Goal: Task Accomplishment & Management: Manage account settings

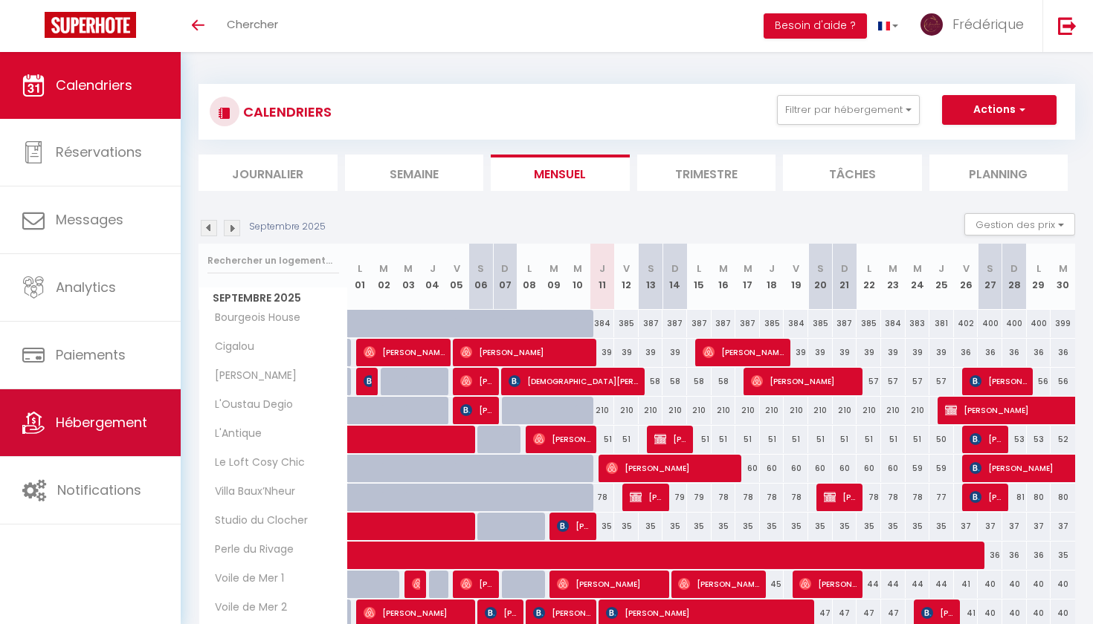
click at [83, 420] on span "Hébergement" at bounding box center [101, 422] width 91 height 19
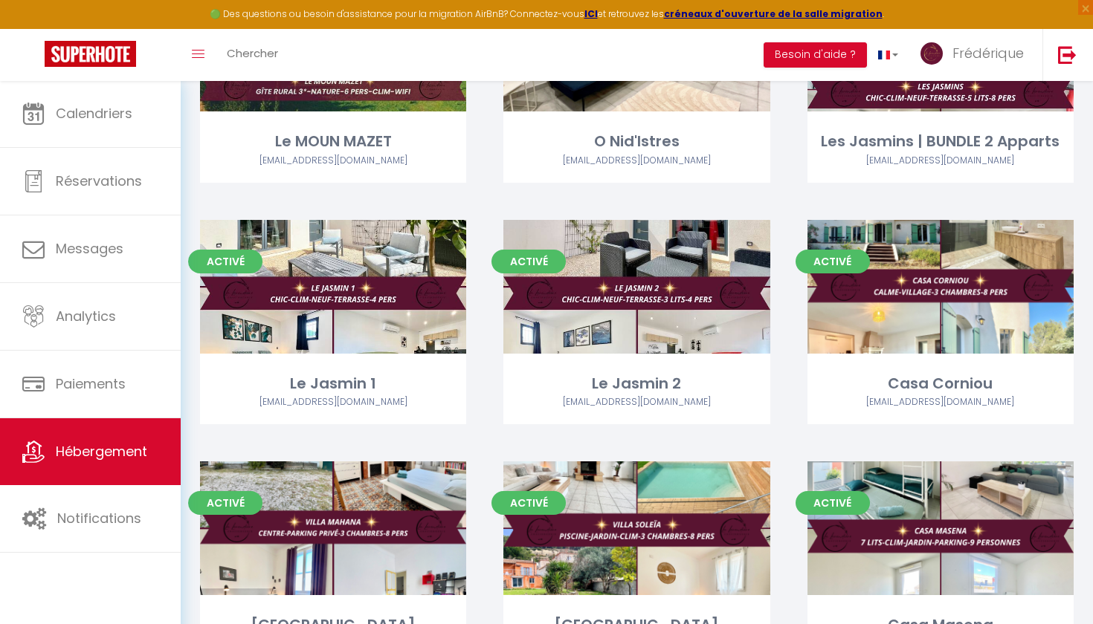
scroll to position [1662, 0]
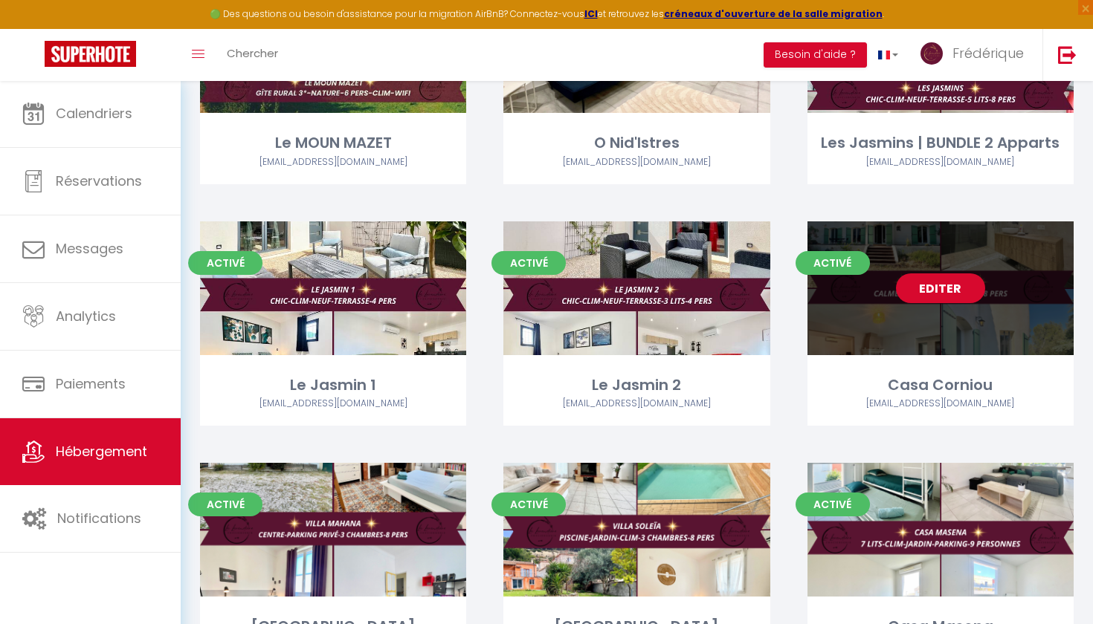
click at [943, 283] on link "Editer" at bounding box center [940, 289] width 89 height 30
select select "3"
select select "2"
select select "1"
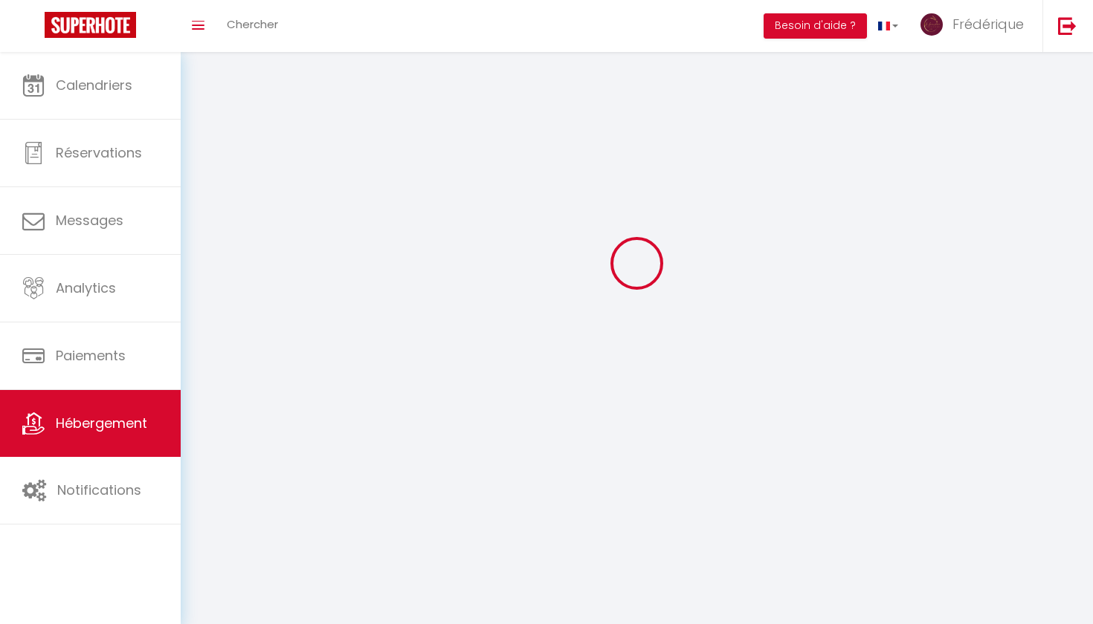
select select
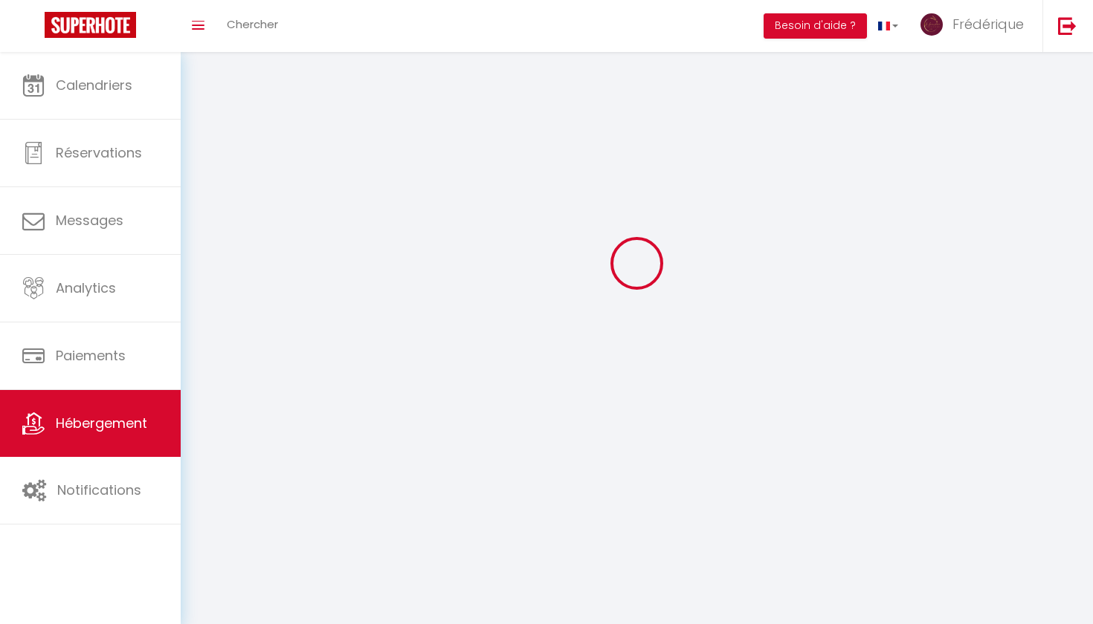
checkbox input "false"
select select
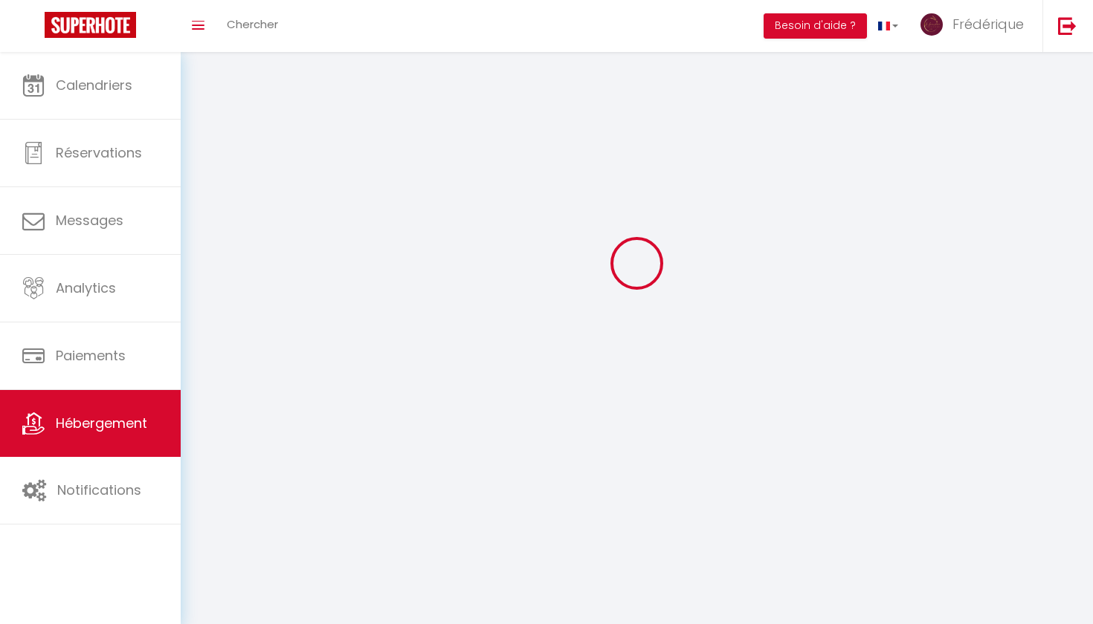
select select
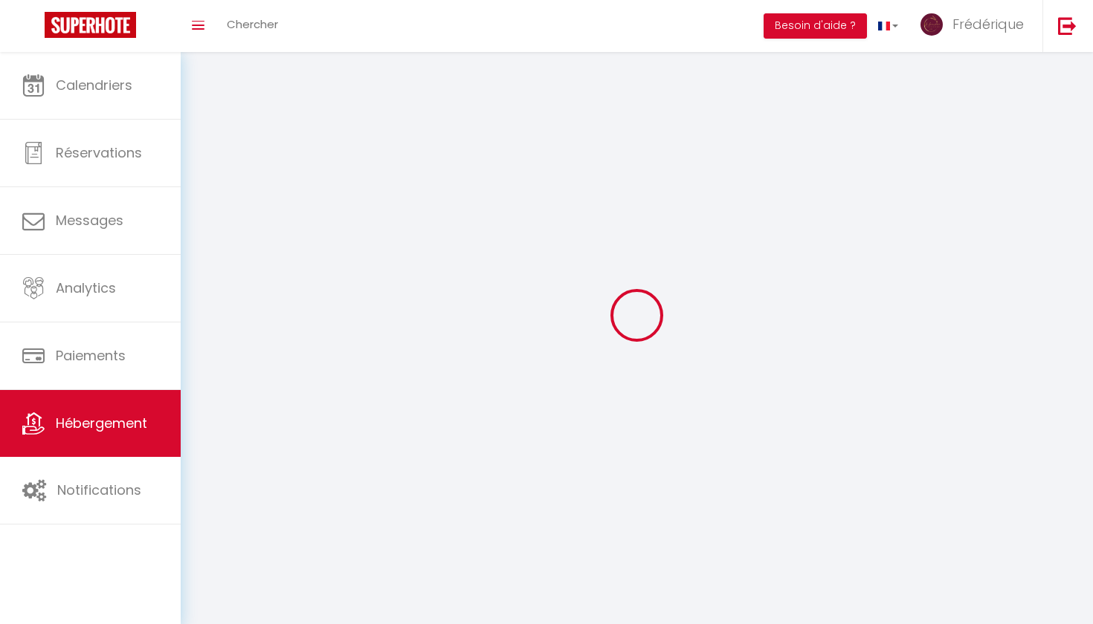
select select
checkbox input "false"
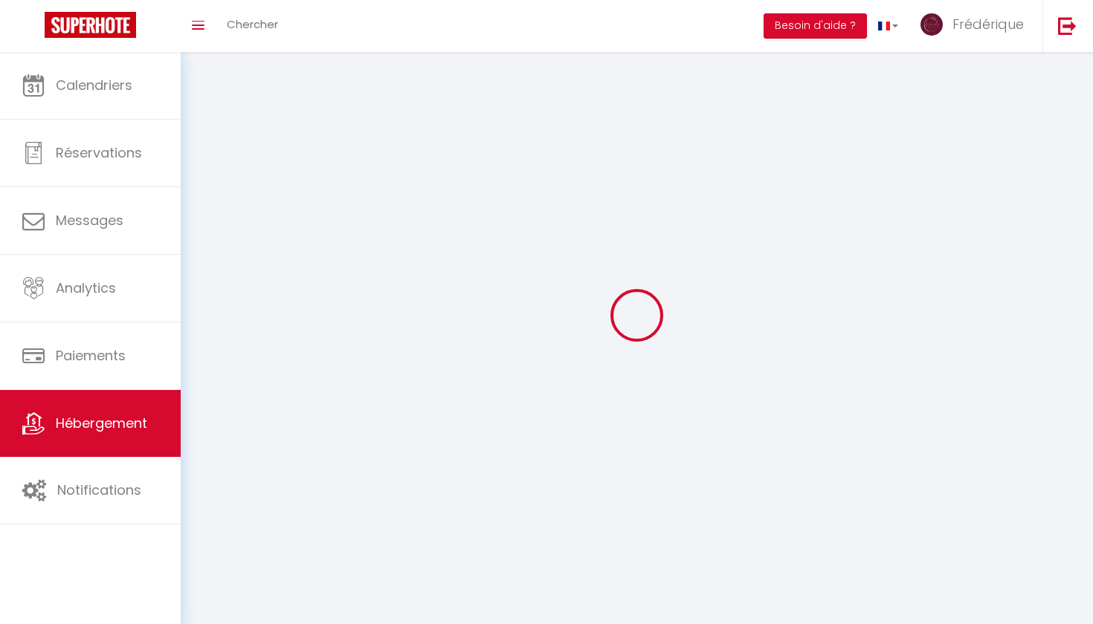
select select
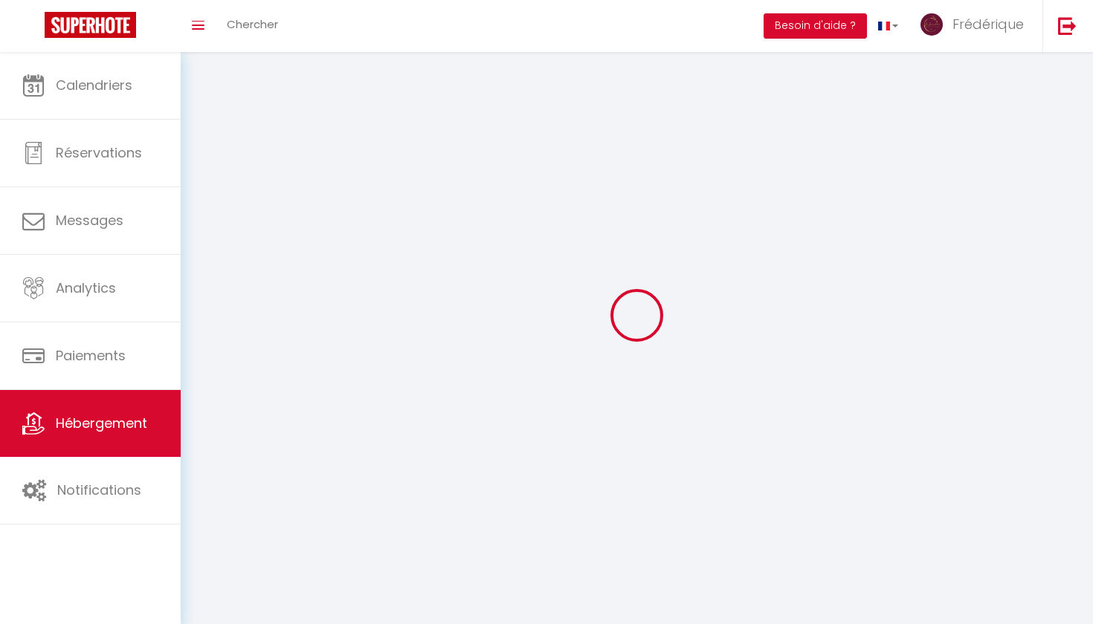
select select
checkbox input "false"
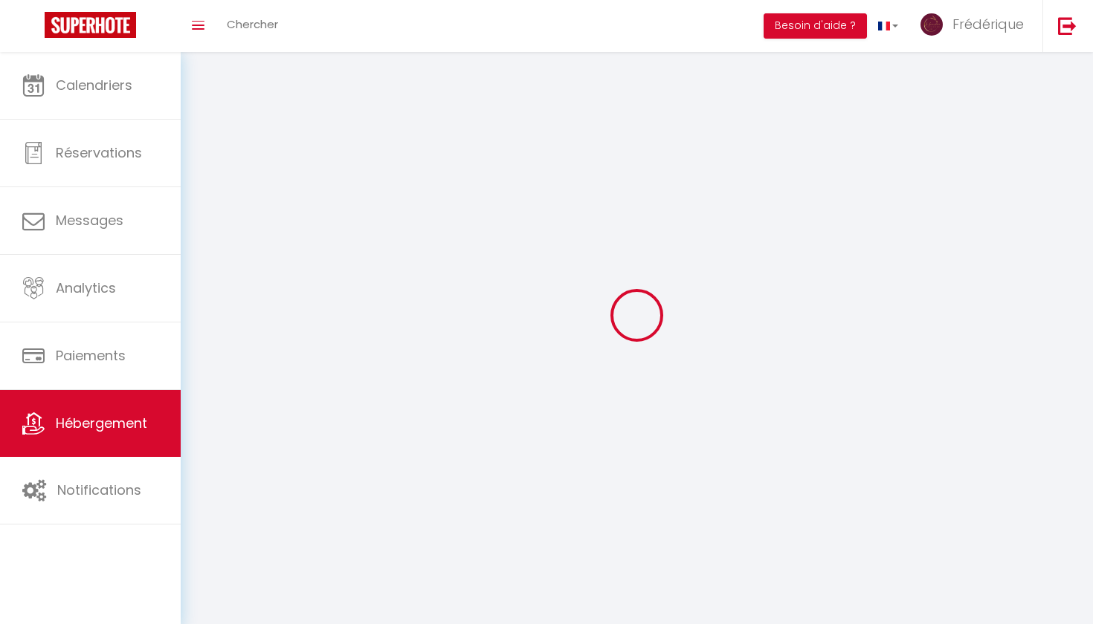
checkbox input "false"
select select
select select "1"
select select
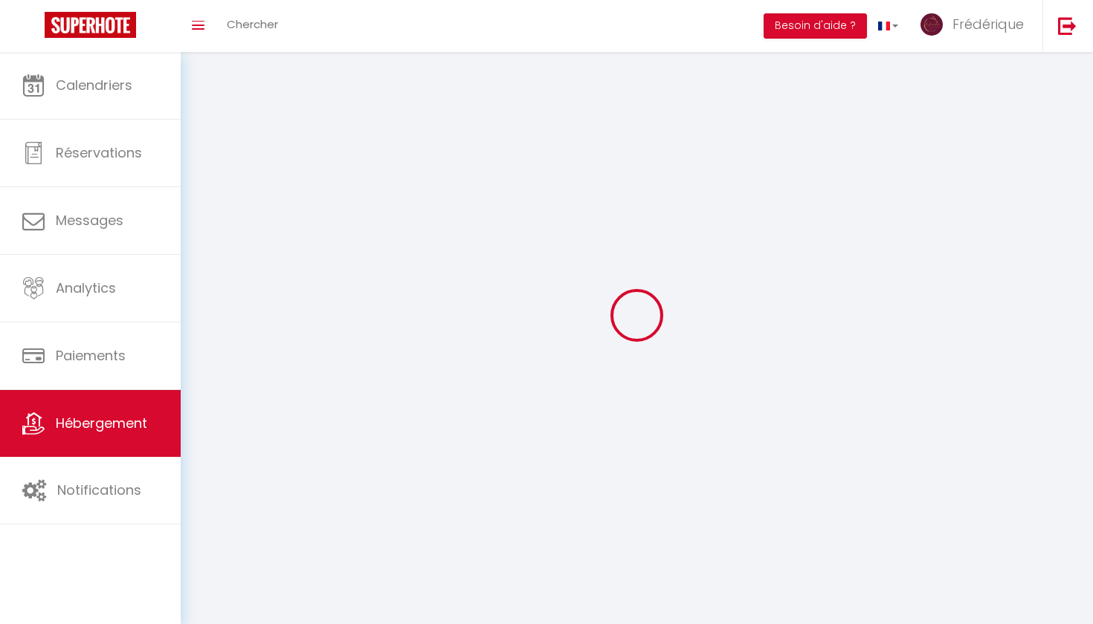
select select "28"
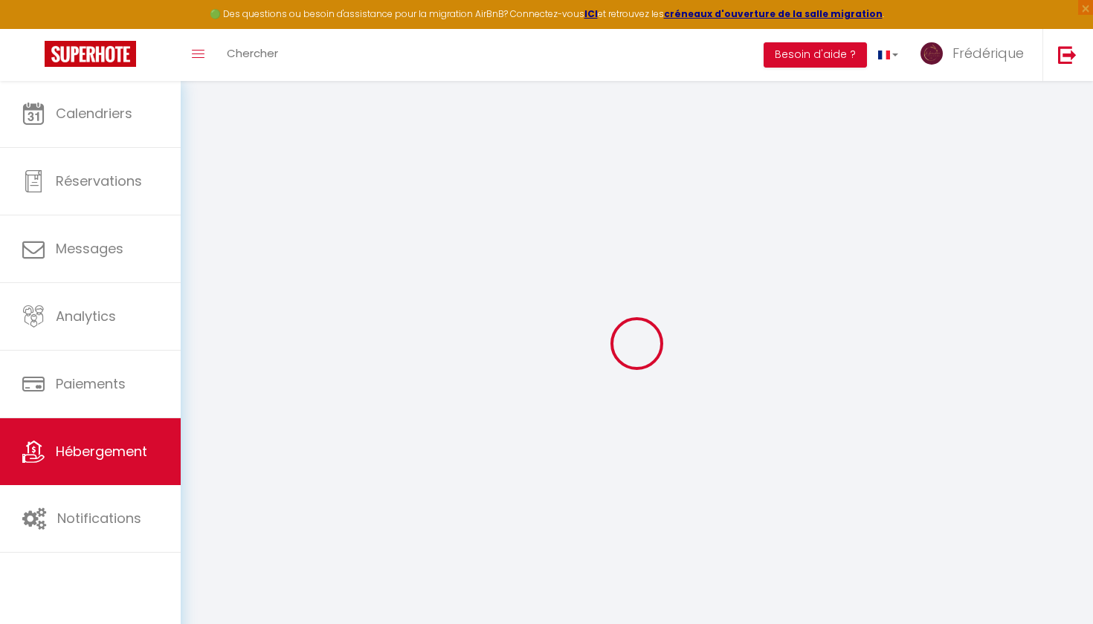
select select
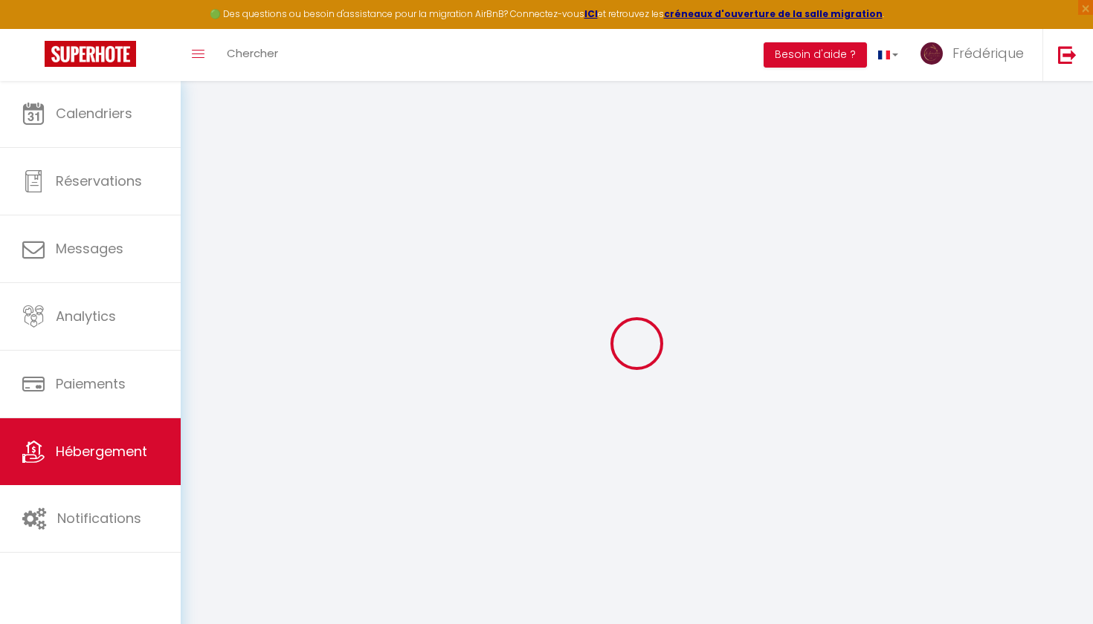
select select
checkbox input "false"
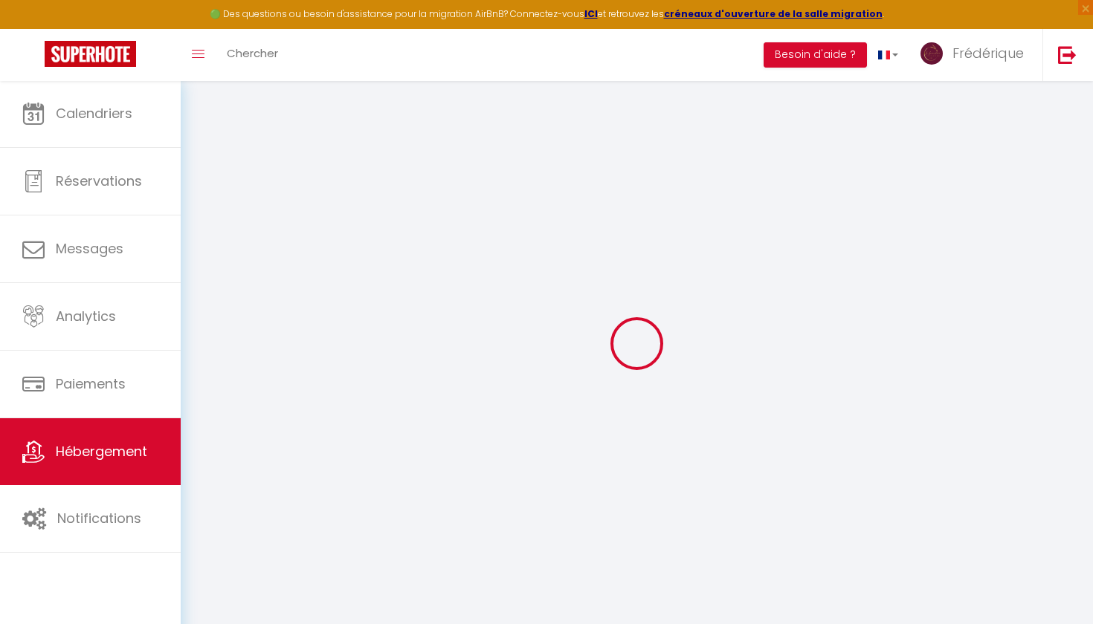
select select
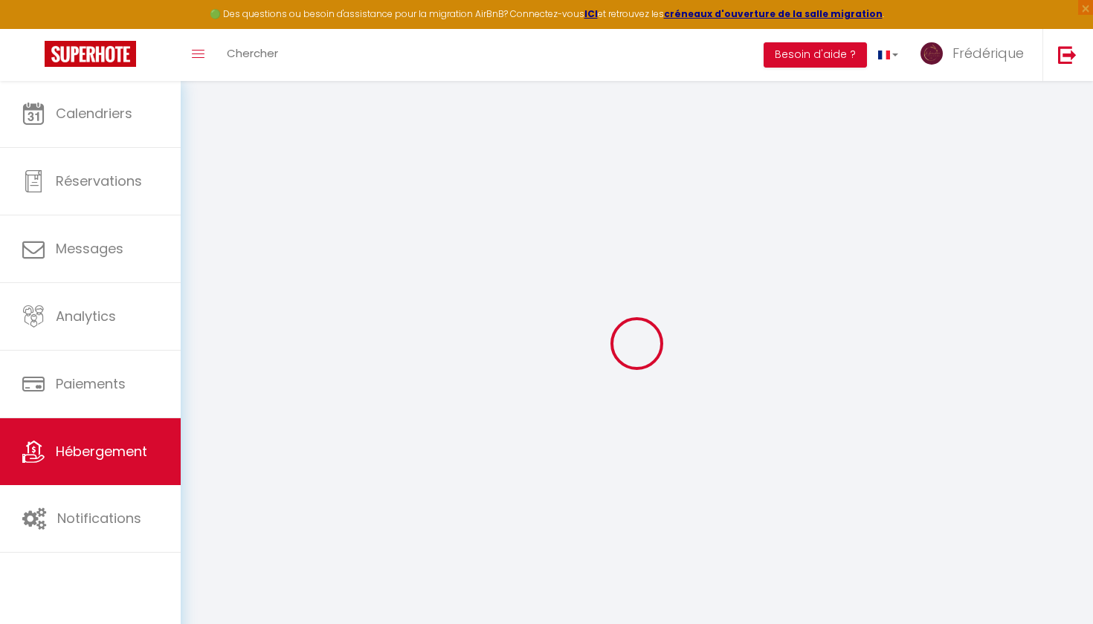
select select
checkbox input "false"
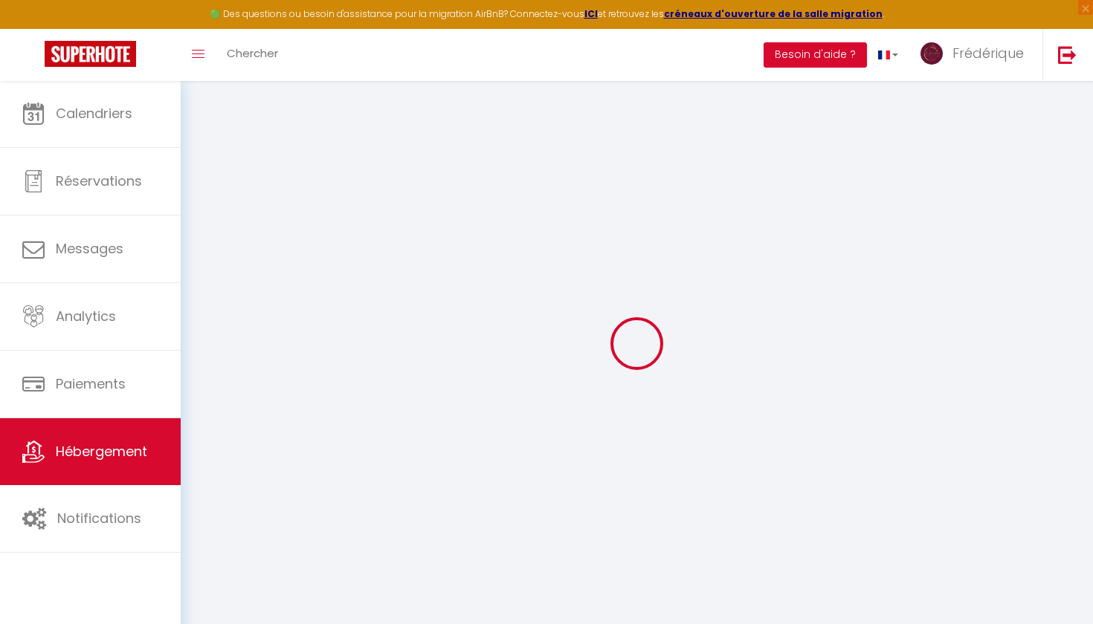
checkbox input "false"
select select
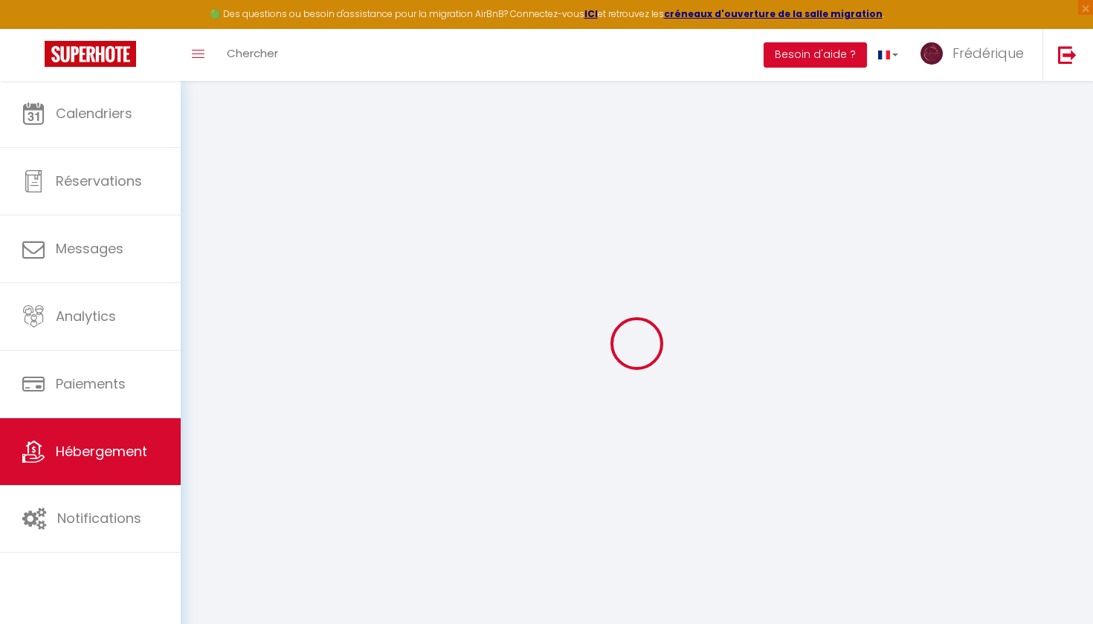
select select
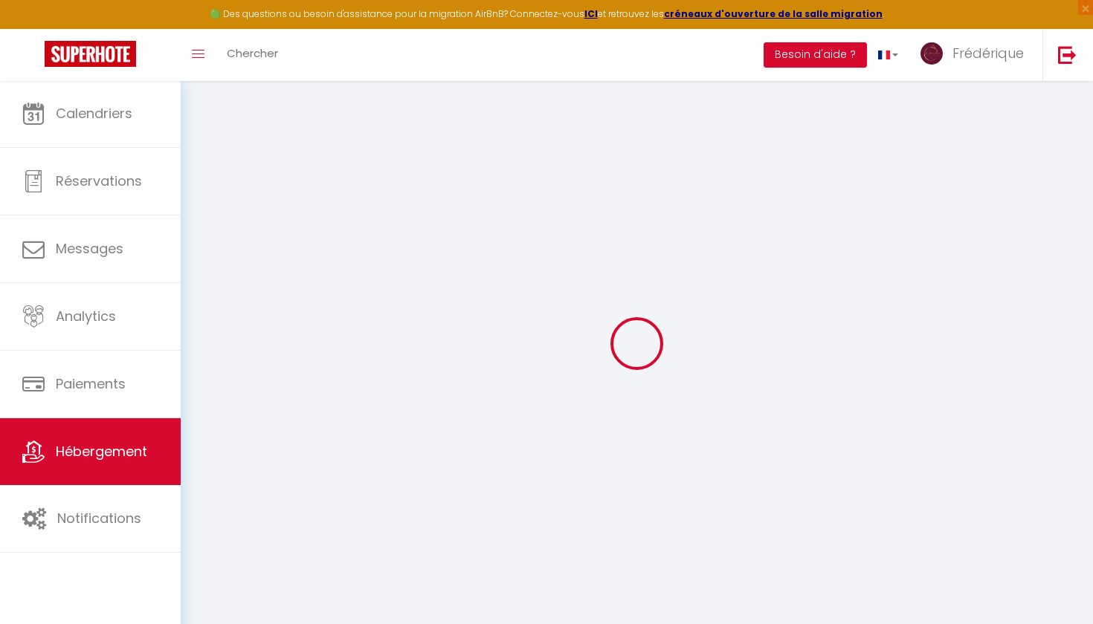
checkbox input "false"
select select
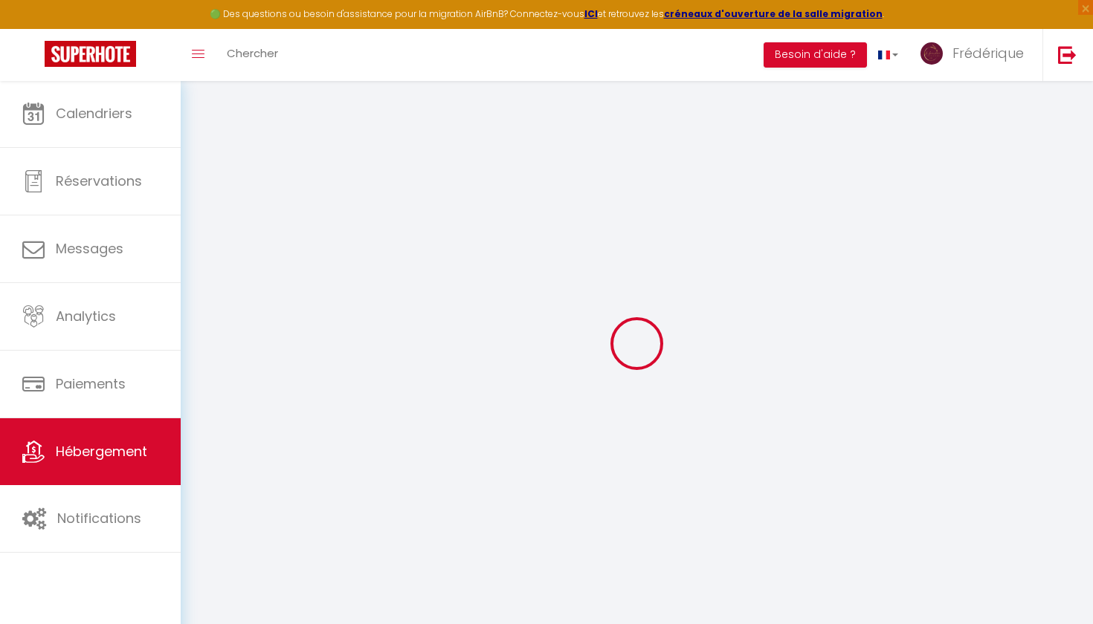
select select
type input "Casa Corniou"
type input "[PERSON_NAME]"
type input "SEC"
type input "304 Voie Aurelienne"
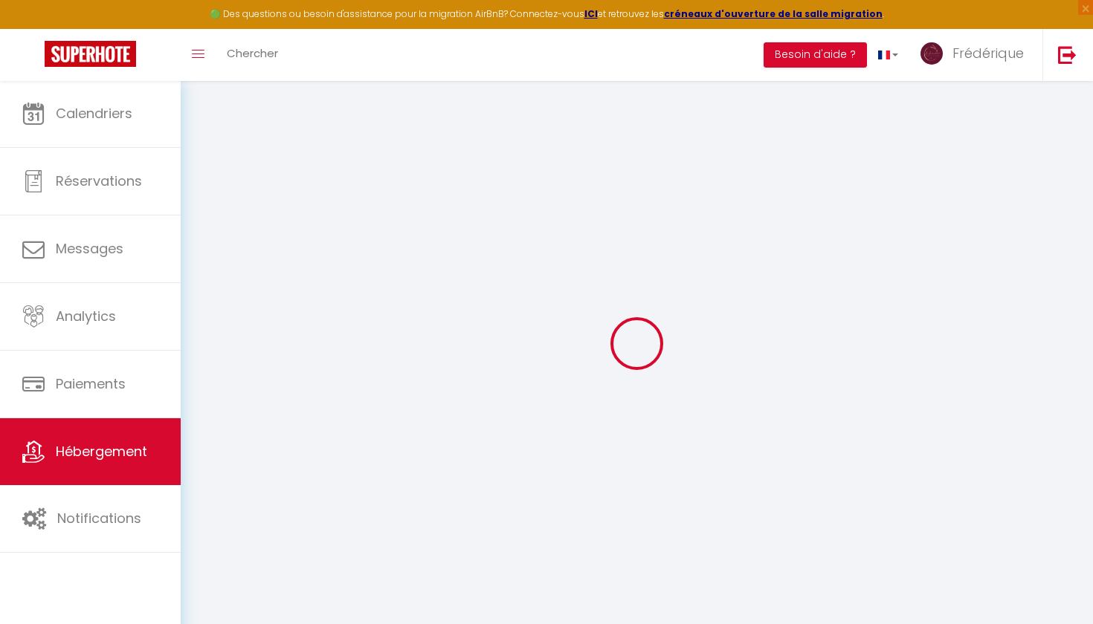
type input "13250"
type input "Cornillon-Confoux"
select select "houses"
select select "6"
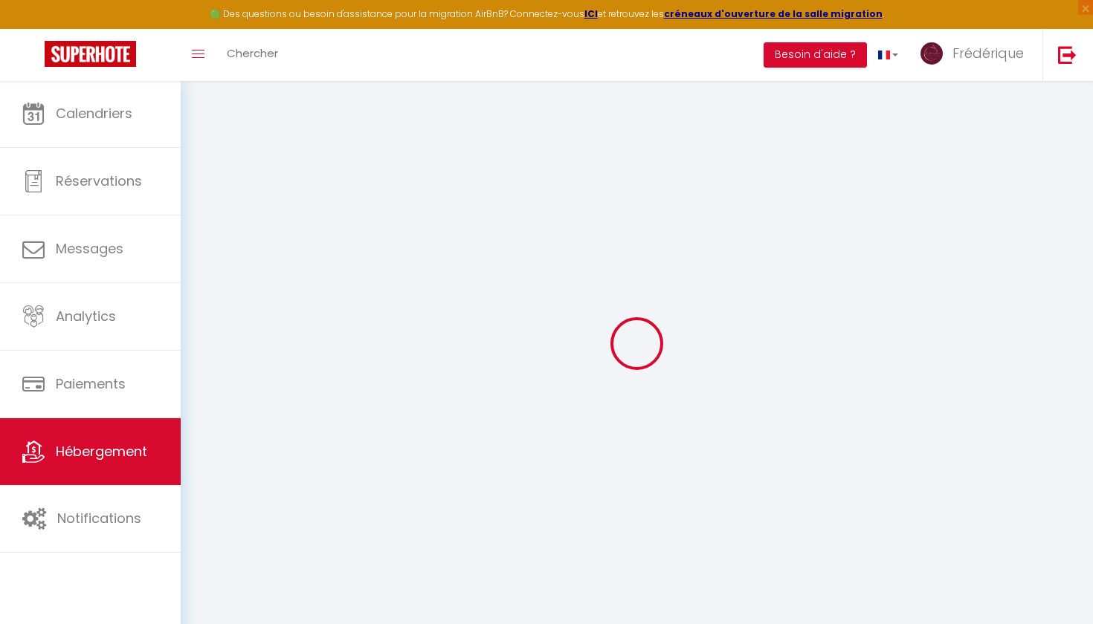
select select "3"
select select "2"
type input "85"
type input "140"
type input "7.20"
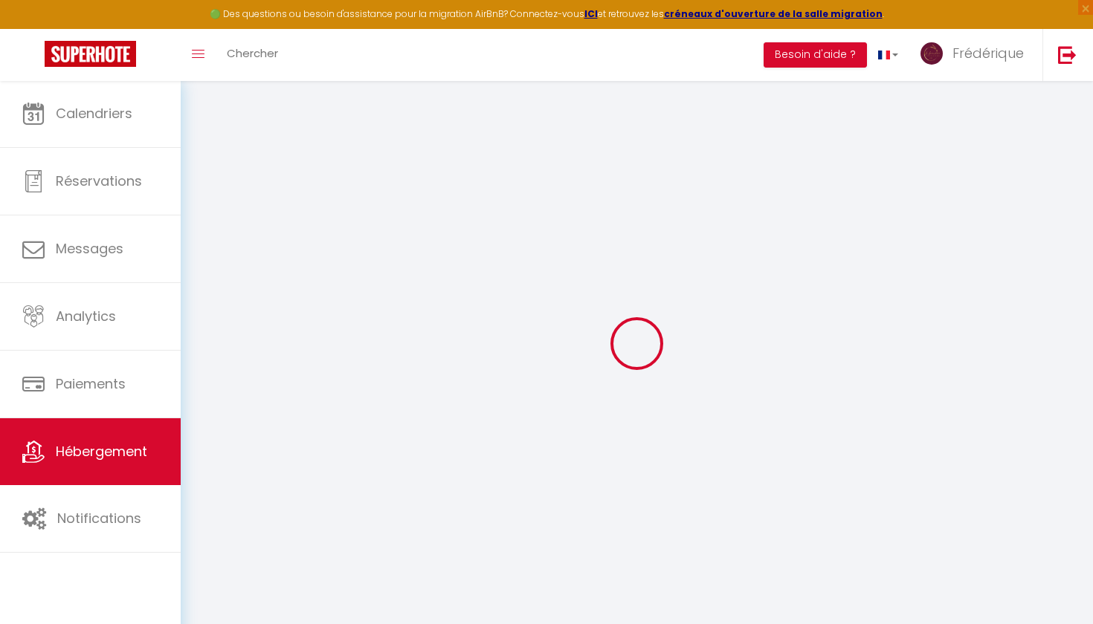
type input "5.76"
type input "450"
select select
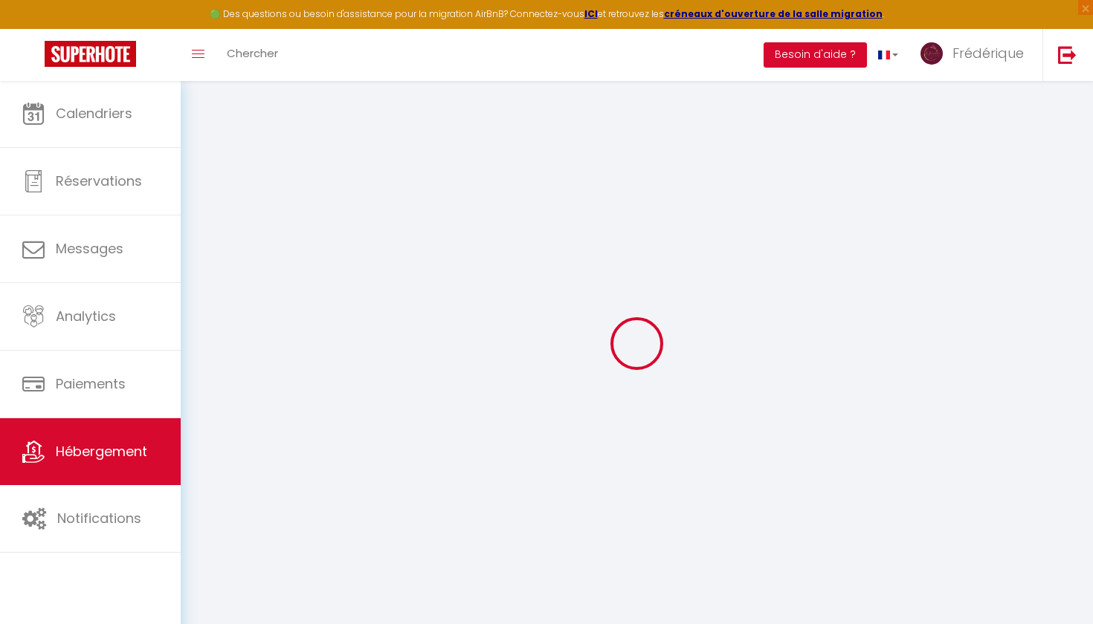
select select
type input "304 Voie Aurelienne"
type input "13250"
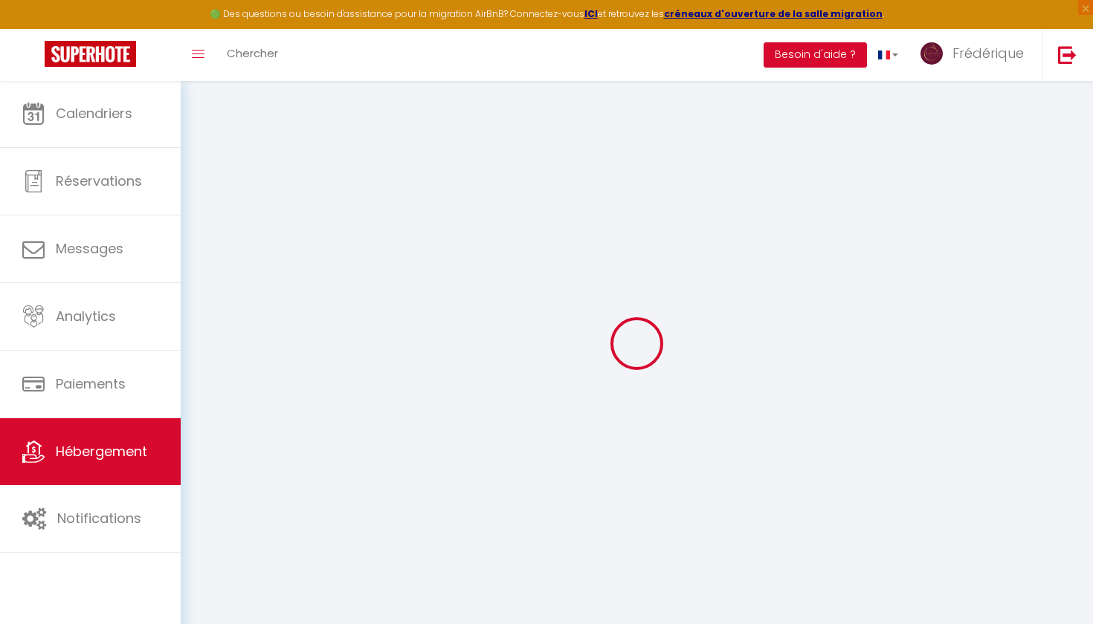
type input "Cornillon-Confoux"
type input "[EMAIL_ADDRESS][DOMAIN_NAME]"
select select "9545"
checkbox input "false"
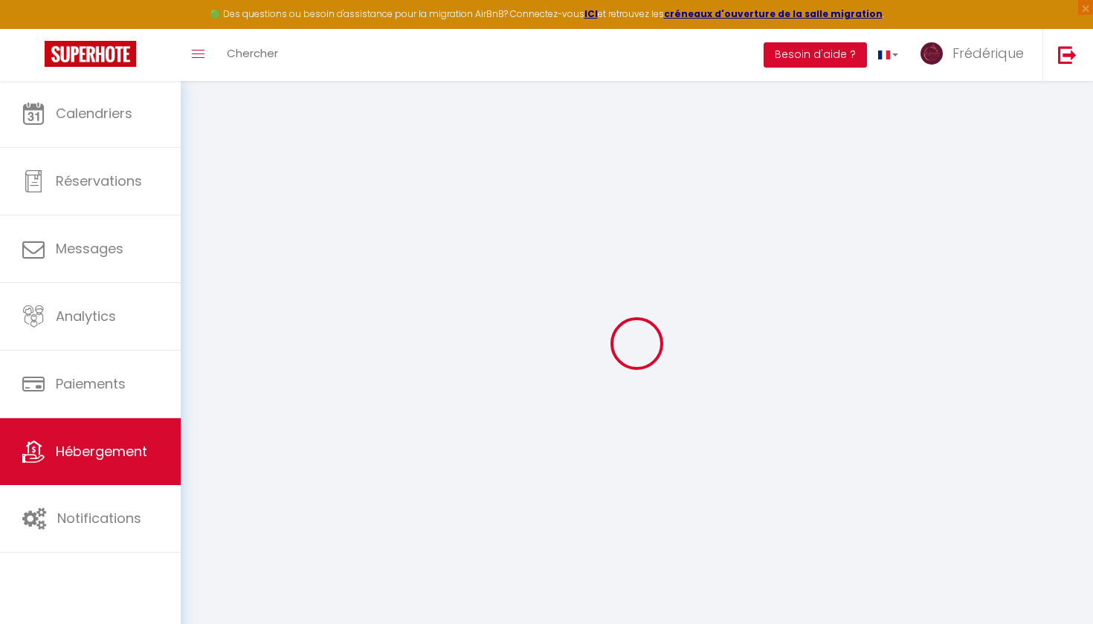
checkbox input "true"
checkbox input "false"
radio input "true"
type input "0"
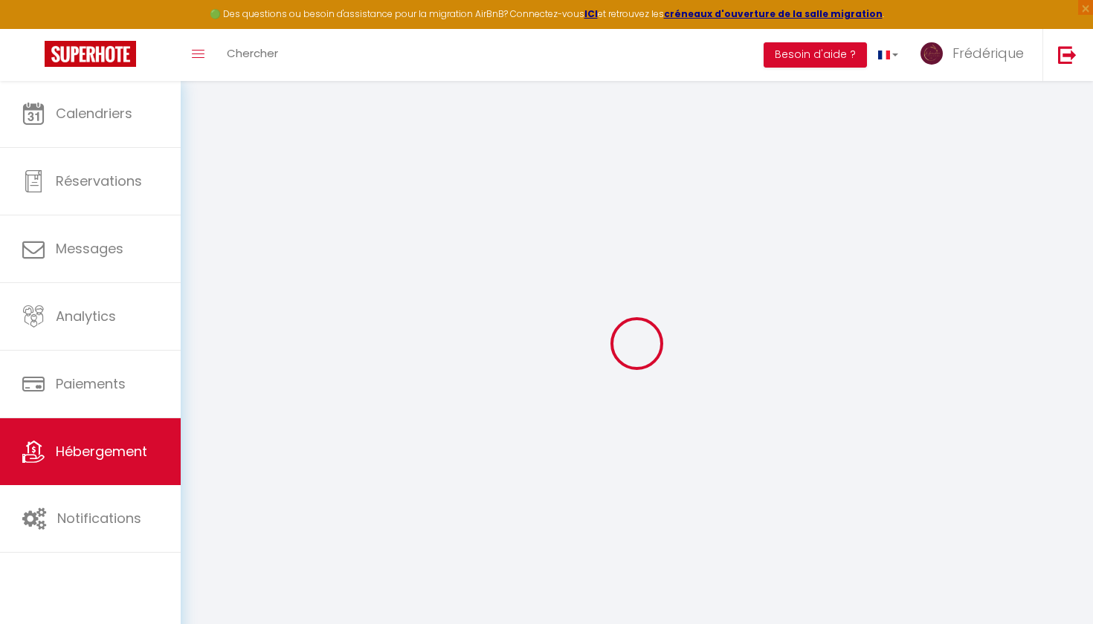
type input "0"
select select
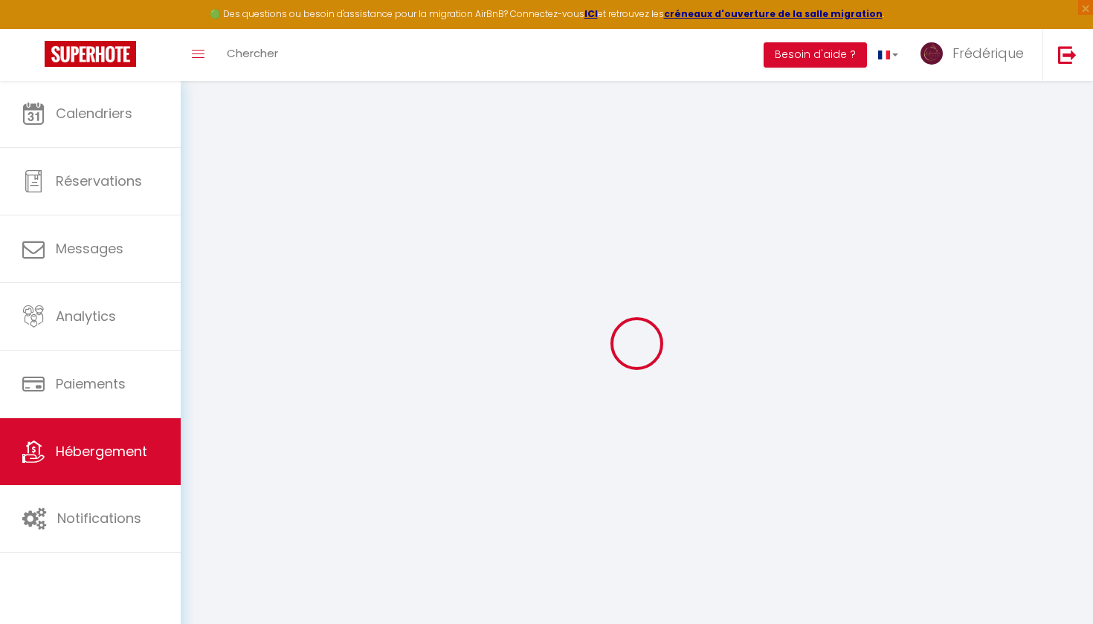
select select
checkbox input "false"
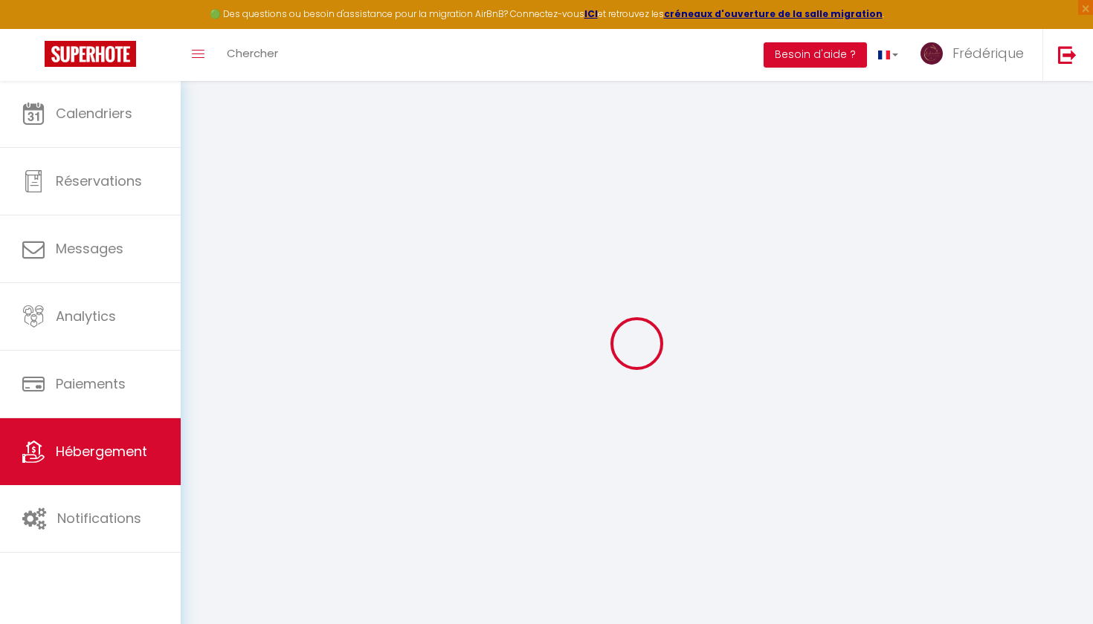
checkbox input "true"
checkbox input "false"
select select
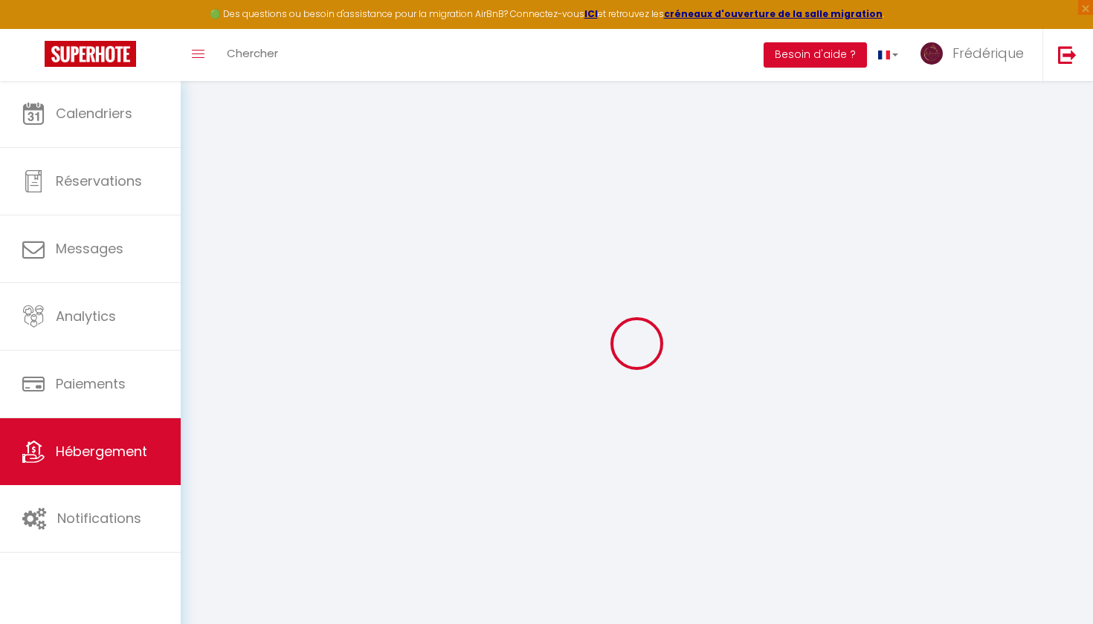
select select
checkbox input "false"
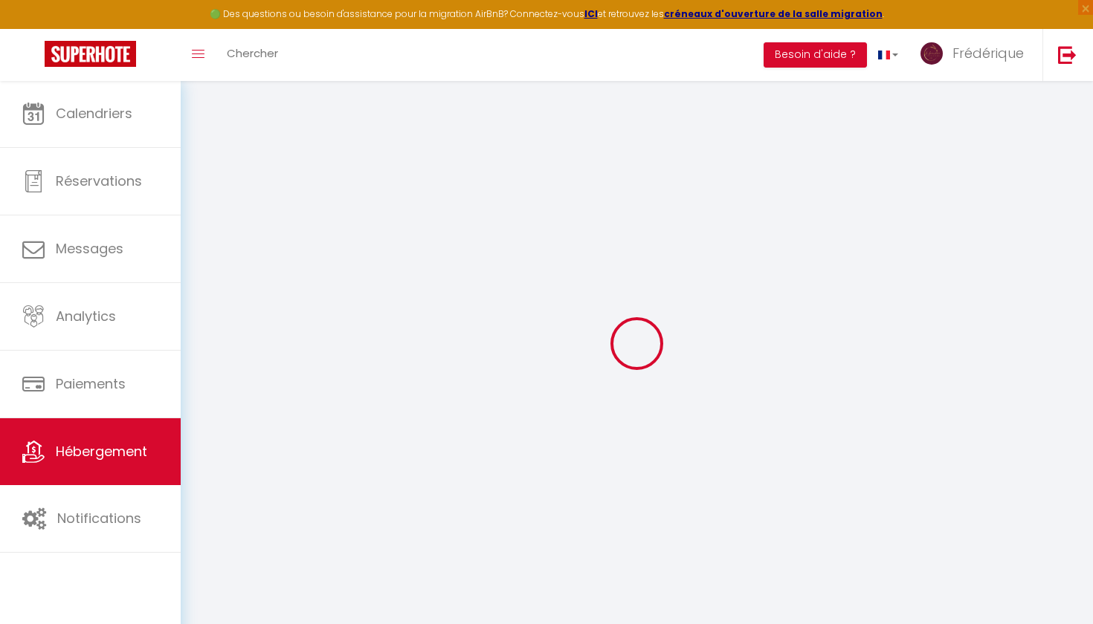
checkbox input "true"
checkbox input "false"
checkbox input "true"
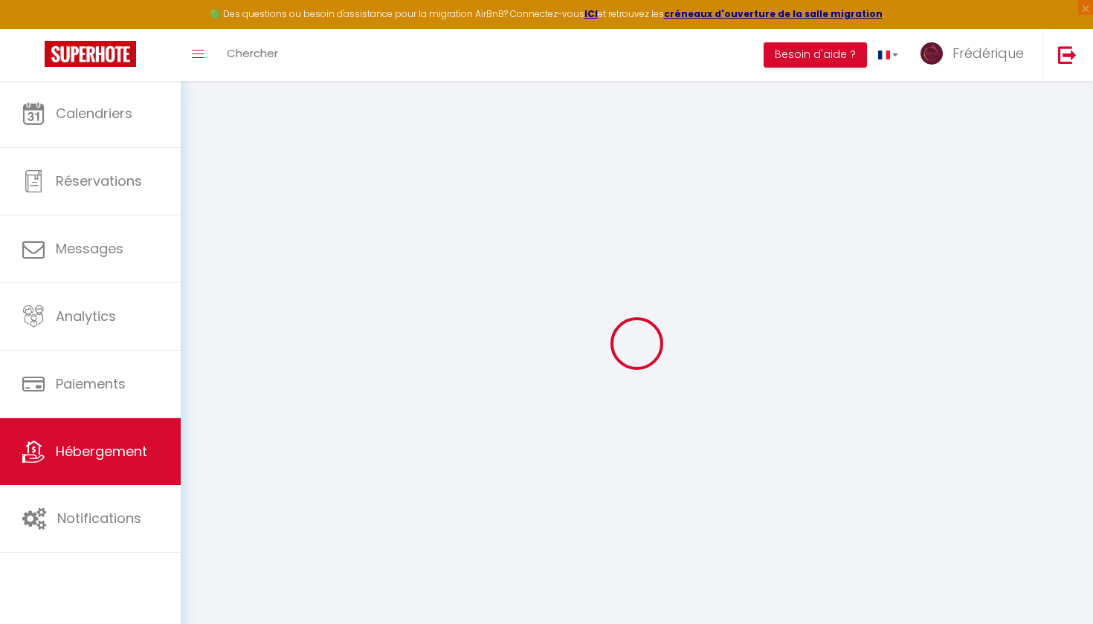
checkbox input "false"
select select "villa"
select select "16:00"
select select "22:00"
select select "10:00"
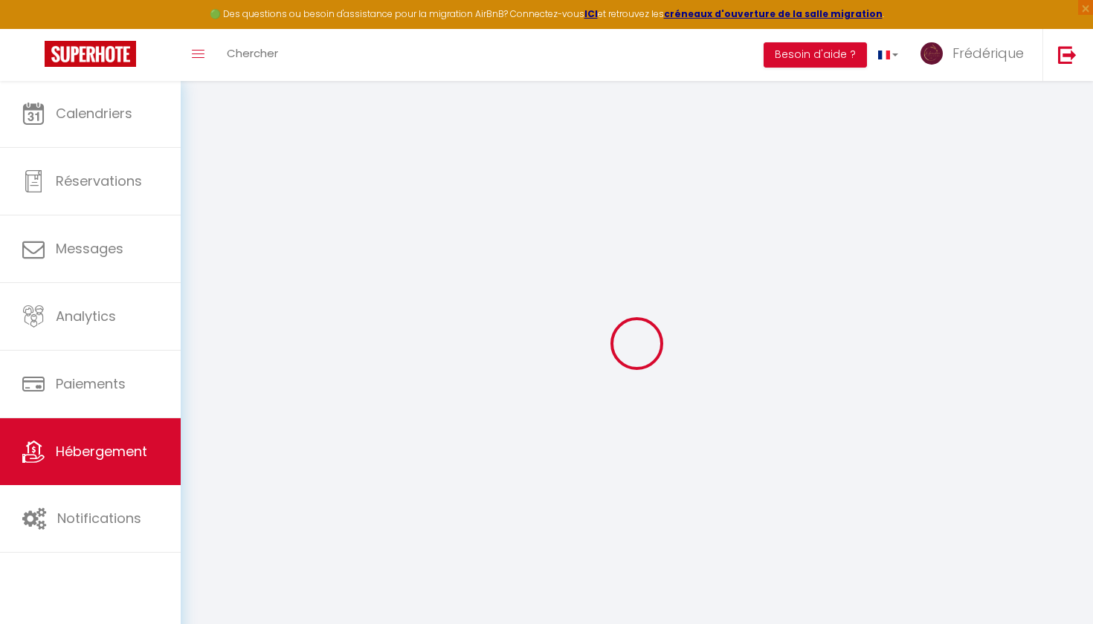
select select "30"
select select "120"
select select "21:00"
select select "43257"
checkbox input "false"
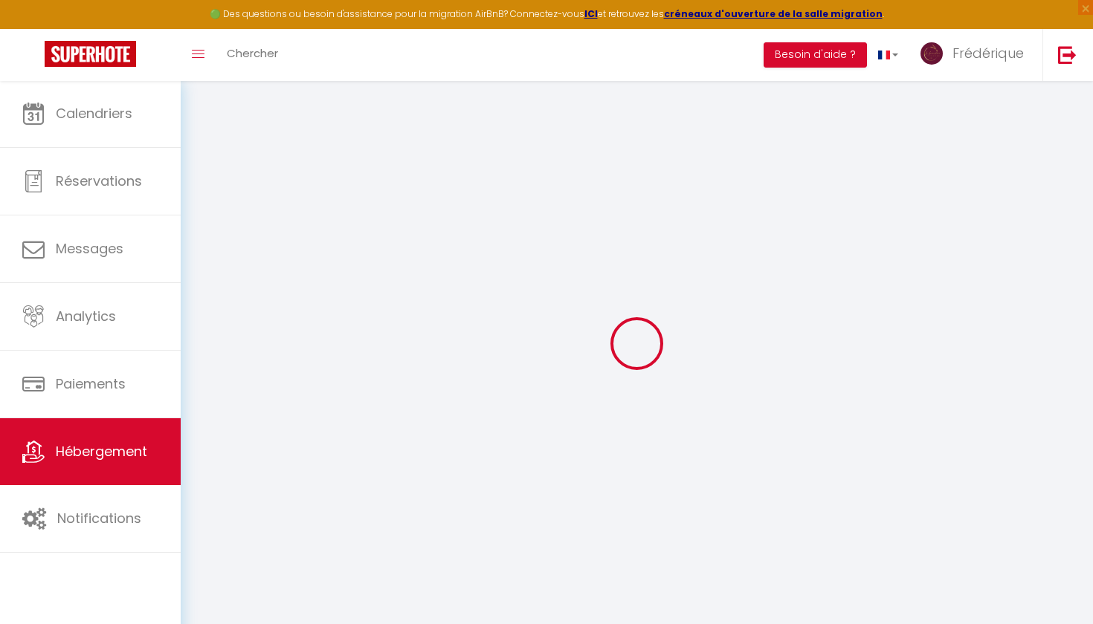
checkbox input "false"
checkbox input "true"
checkbox input "false"
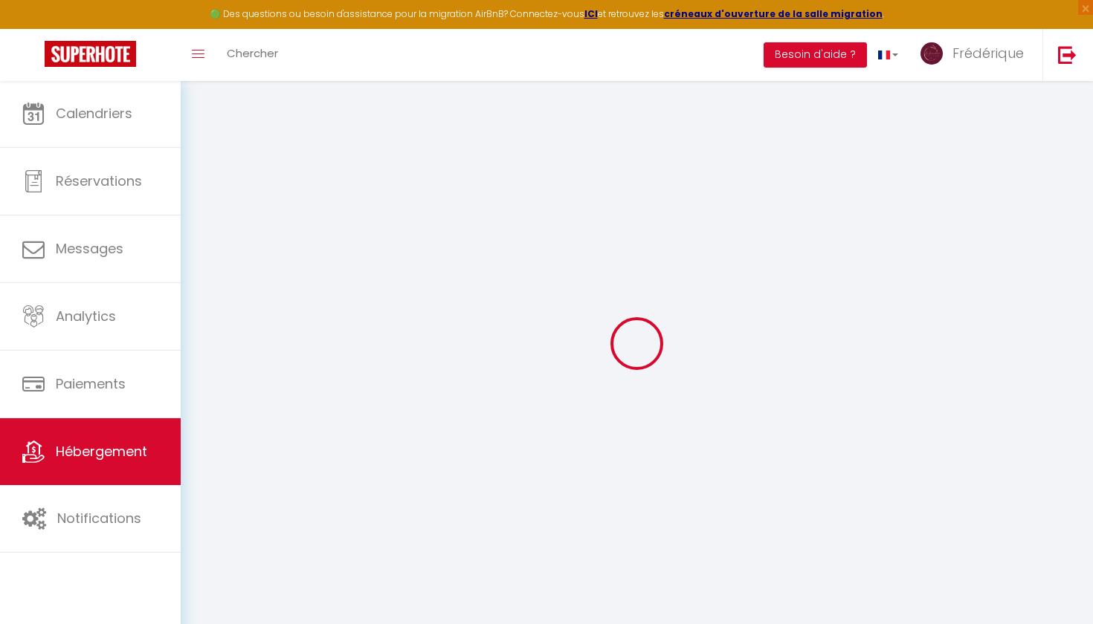
checkbox input "true"
checkbox input "false"
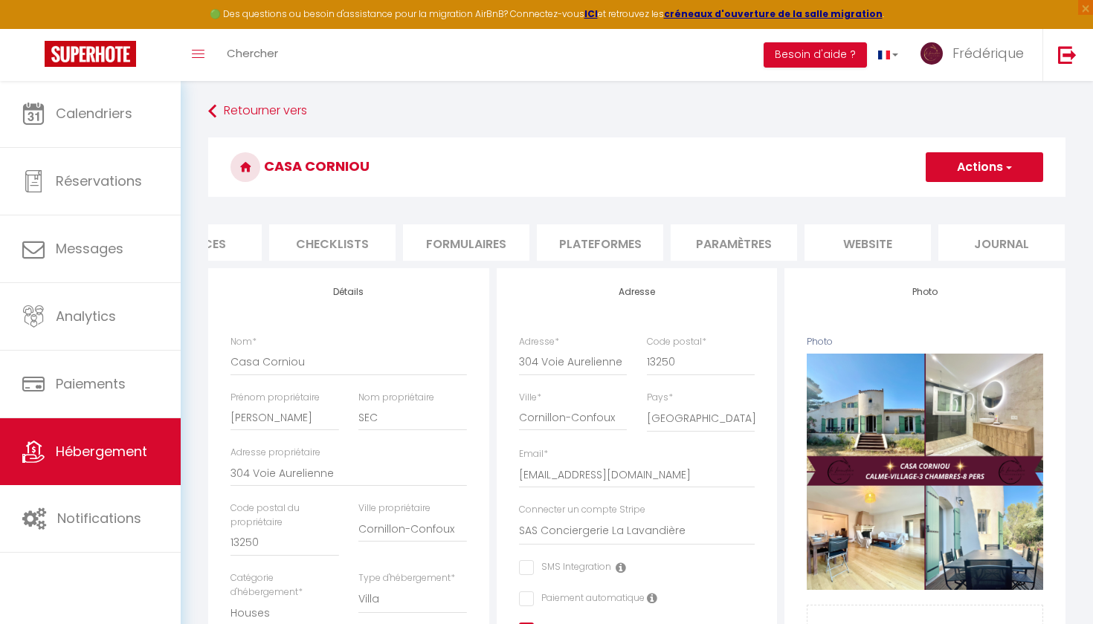
click at [873, 234] on li "website" at bounding box center [867, 243] width 126 height 36
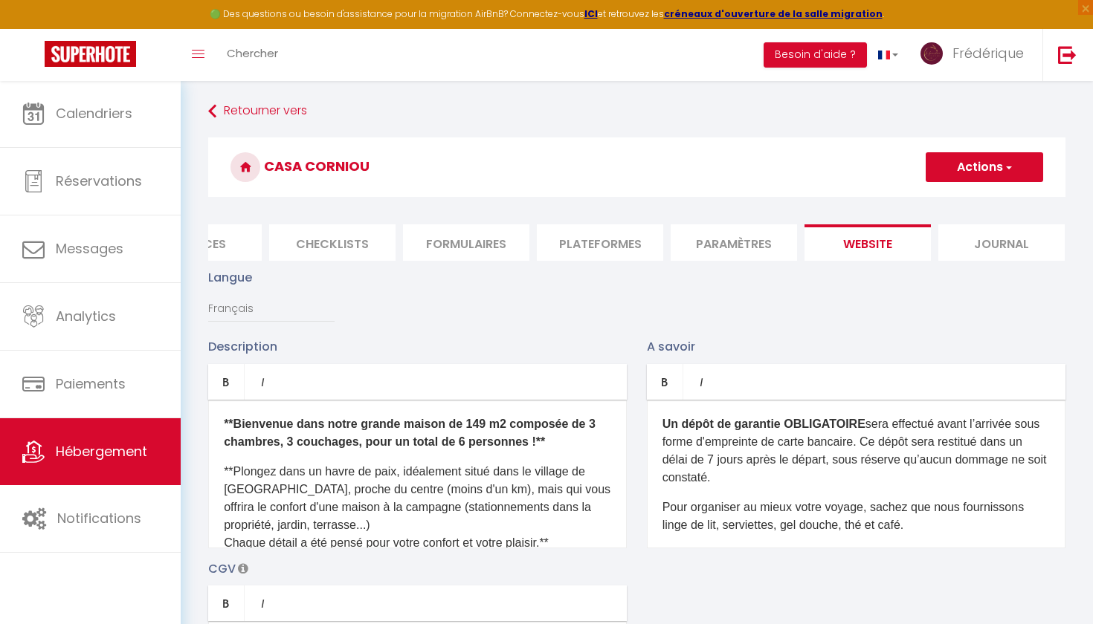
scroll to position [0, 474]
click at [865, 235] on li "website" at bounding box center [868, 243] width 126 height 36
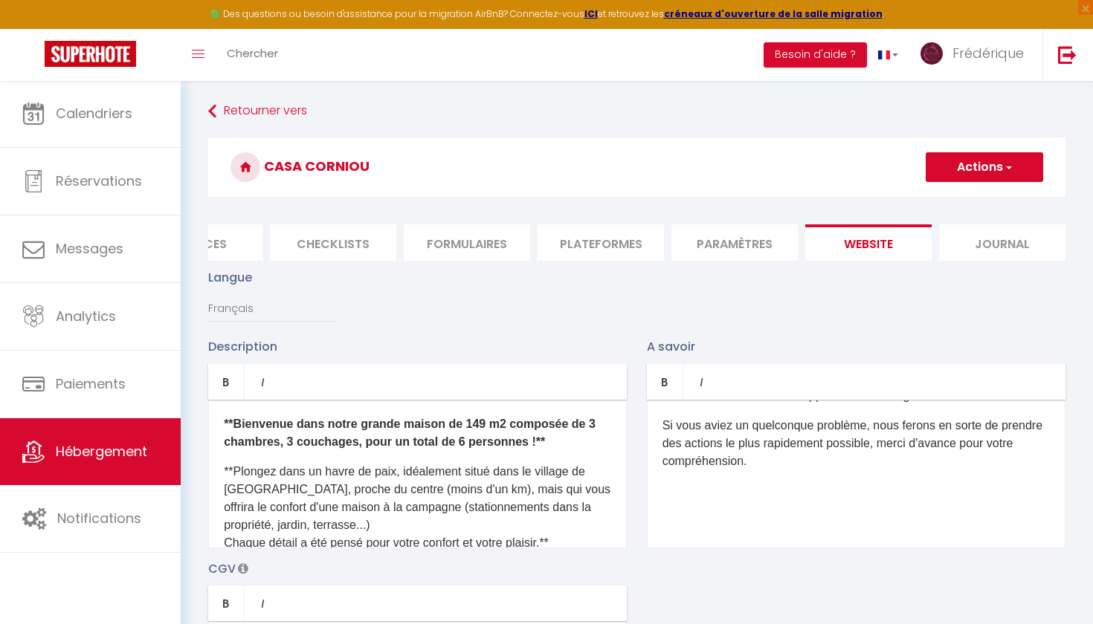
scroll to position [528, 0]
click at [290, 440] on strong "**Bienvenue dans notre grande maison de 149 m2 composée de 3 chambres, 3 coucha…" at bounding box center [410, 433] width 372 height 30
click at [459, 439] on strong "**Bienvenue dans notre grande maison de 149 m2 composée de 3 chambres, 4 coucha…" at bounding box center [410, 433] width 372 height 30
click at [403, 506] on p "**Plongez dans un havre de paix, idéalement situé dans le village de Cornillon-…" at bounding box center [417, 507] width 387 height 89
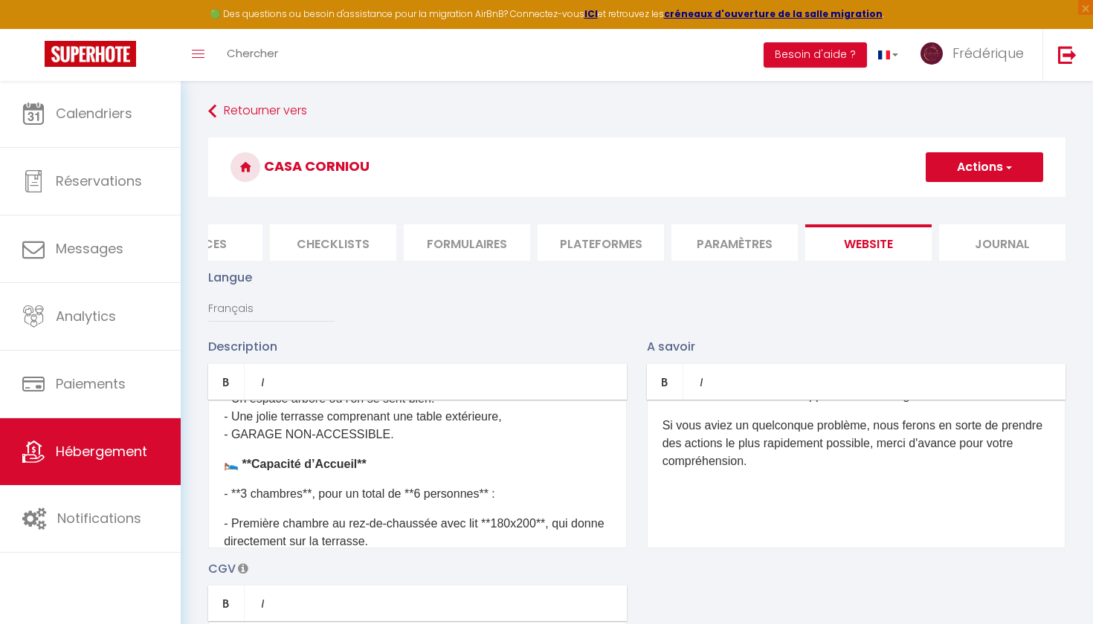
scroll to position [326, 0]
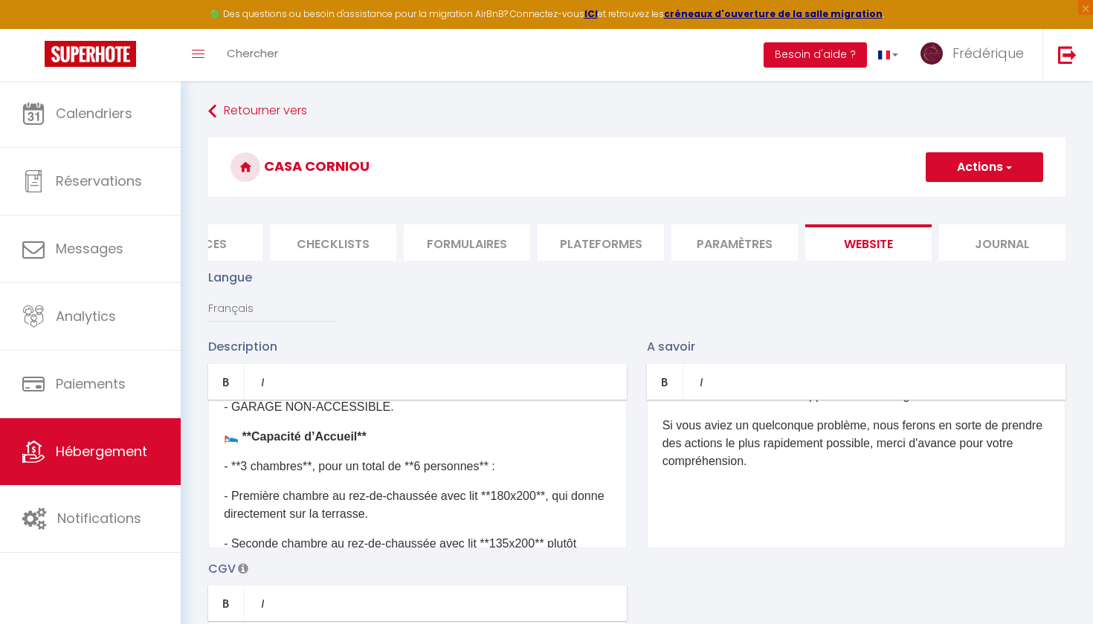
click at [422, 464] on p "- **3 chambres**, pour un total de **6 personnes** :" at bounding box center [417, 467] width 387 height 18
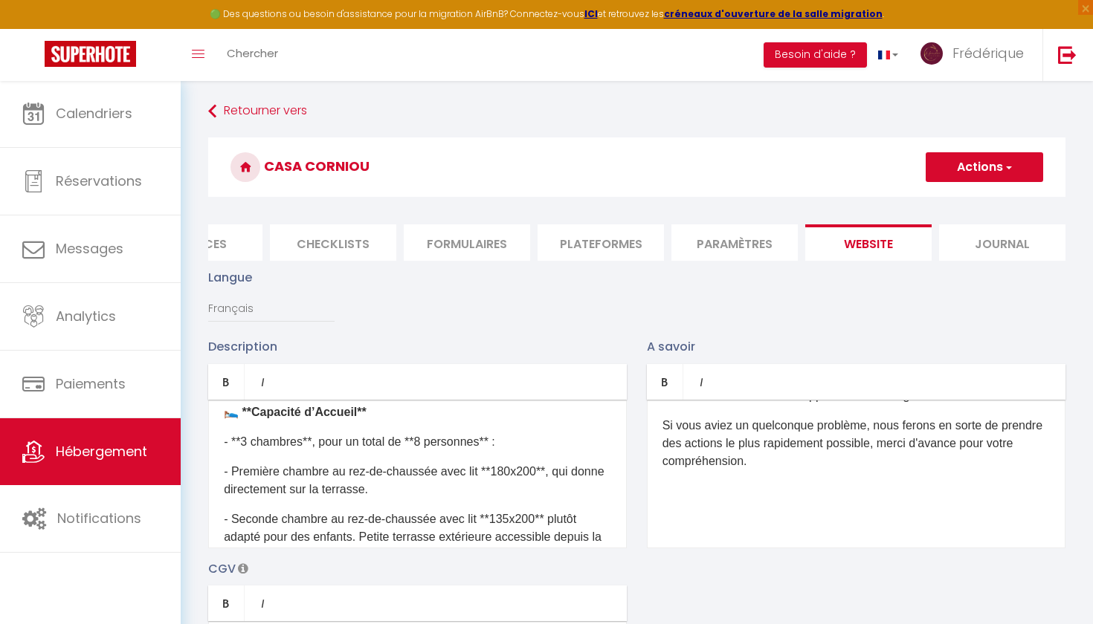
scroll to position [355, 0]
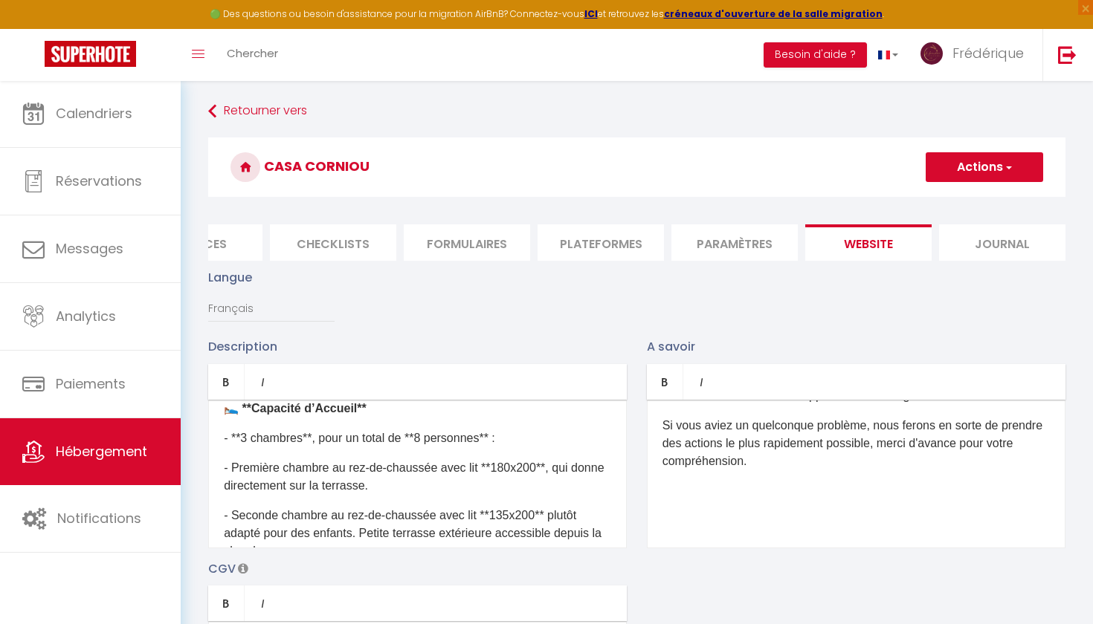
drag, startPoint x: 223, startPoint y: 470, endPoint x: 331, endPoint y: 549, distance: 133.5
click at [332, 549] on div "Description Bold Italic Rich text editor **Bienvenue dans notre grande maison d…" at bounding box center [636, 554] width 877 height 432
drag, startPoint x: 225, startPoint y: 466, endPoint x: 276, endPoint y: 495, distance: 58.3
click at [277, 495] on div "**Bienvenue dans notre grande maison de 149 m2 composée de 3 chambres, 4 coucha…" at bounding box center [417, 474] width 419 height 149
click at [373, 516] on p "- Seconde chambre au rez-de-chaussée avec lit **135x200** plutôt adapté pour de…" at bounding box center [417, 534] width 387 height 54
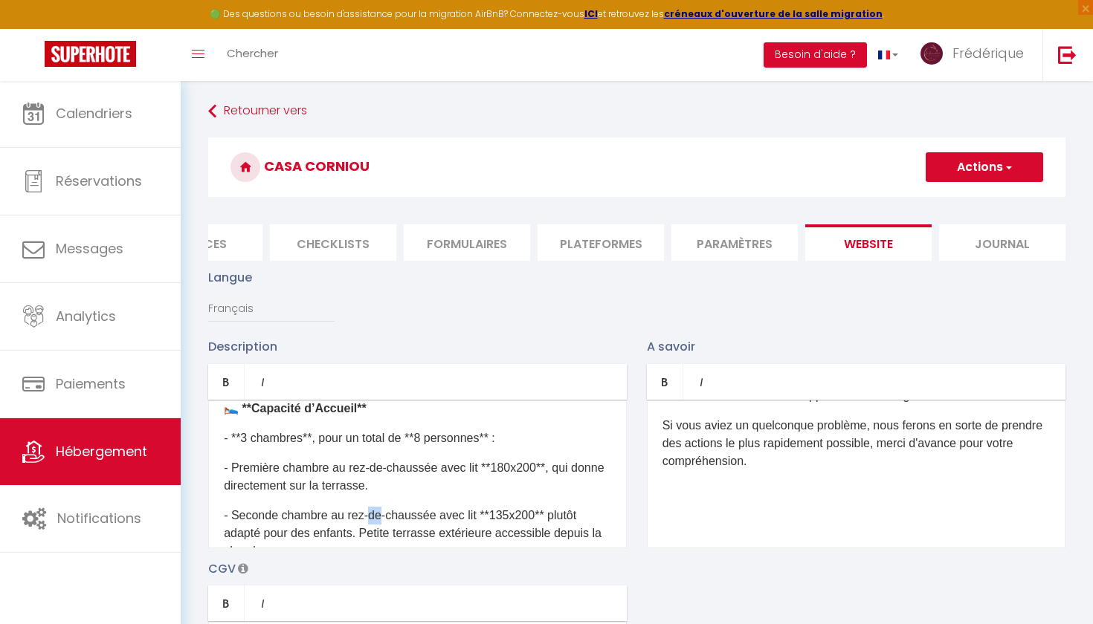
click at [373, 516] on p "- Seconde chambre au rez-de-chaussée avec lit **135x200** plutôt adapté pour de…" at bounding box center [417, 534] width 387 height 54
click at [372, 482] on p "- Première chambre au rez-de-chaussée avec lit **180x200**, qui donne directeme…" at bounding box center [417, 477] width 387 height 36
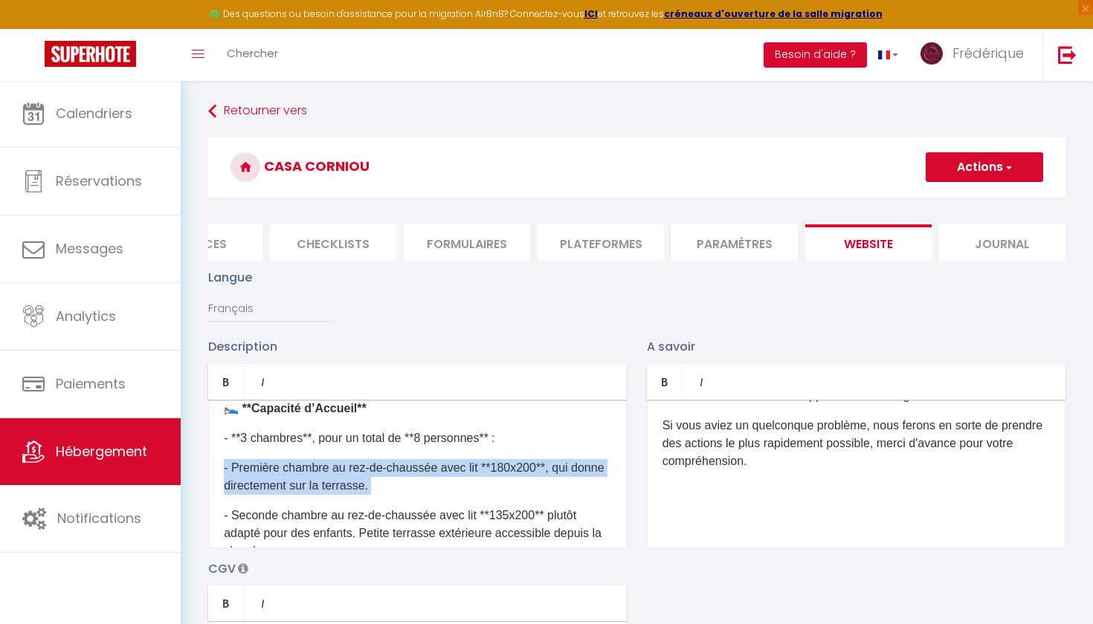
click at [372, 482] on p "- Première chambre au rez-de-chaussée avec lit **180x200**, qui donne directeme…" at bounding box center [417, 477] width 387 height 36
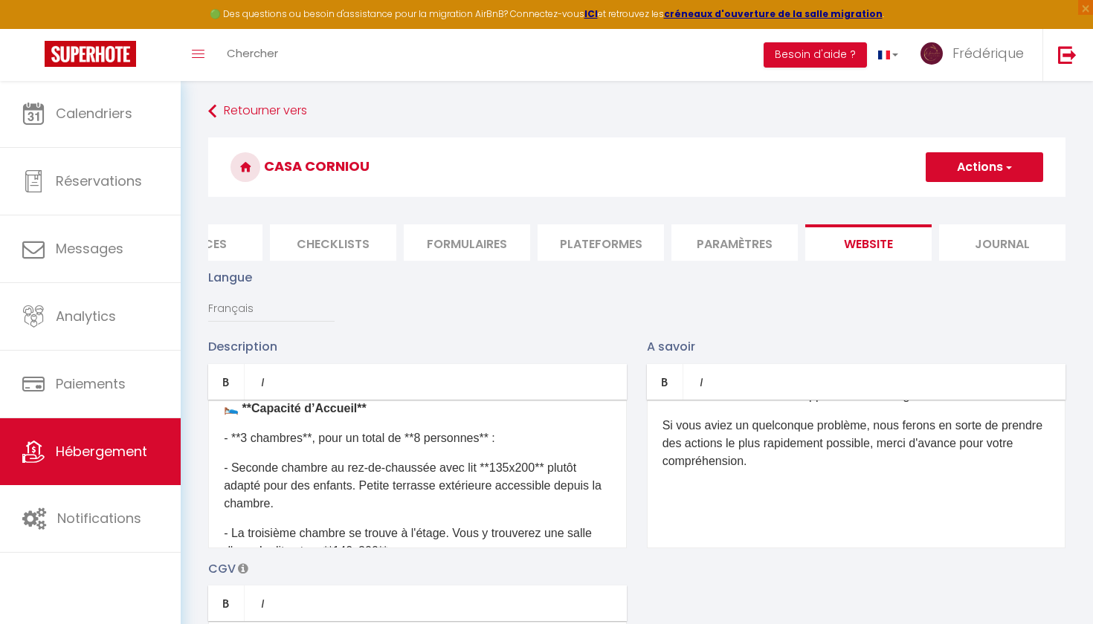
click at [316, 503] on p "- Seconde chambre au rez-de-chaussée avec lit **135x200** plutôt adapté pour de…" at bounding box center [417, 486] width 387 height 54
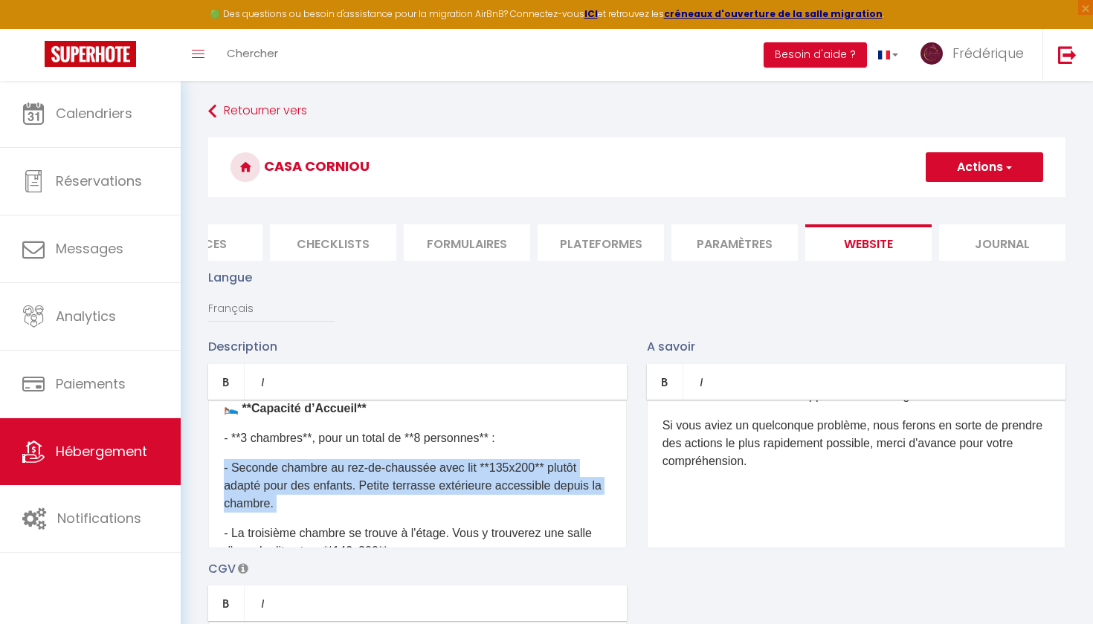
click at [316, 503] on p "- Seconde chambre au rez-de-chaussée avec lit **135x200** plutôt adapté pour de…" at bounding box center [417, 486] width 387 height 54
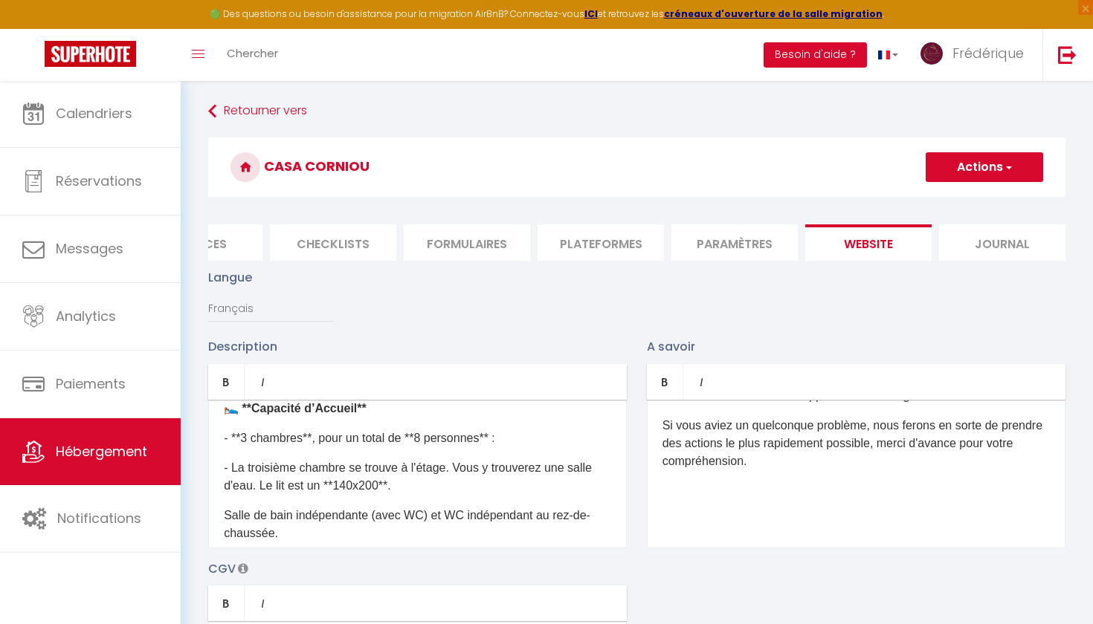
click at [402, 481] on p "- La troisième chambre se trouve à l'étage. Vous y trouverez une salle d'eau. L…" at bounding box center [417, 477] width 387 height 36
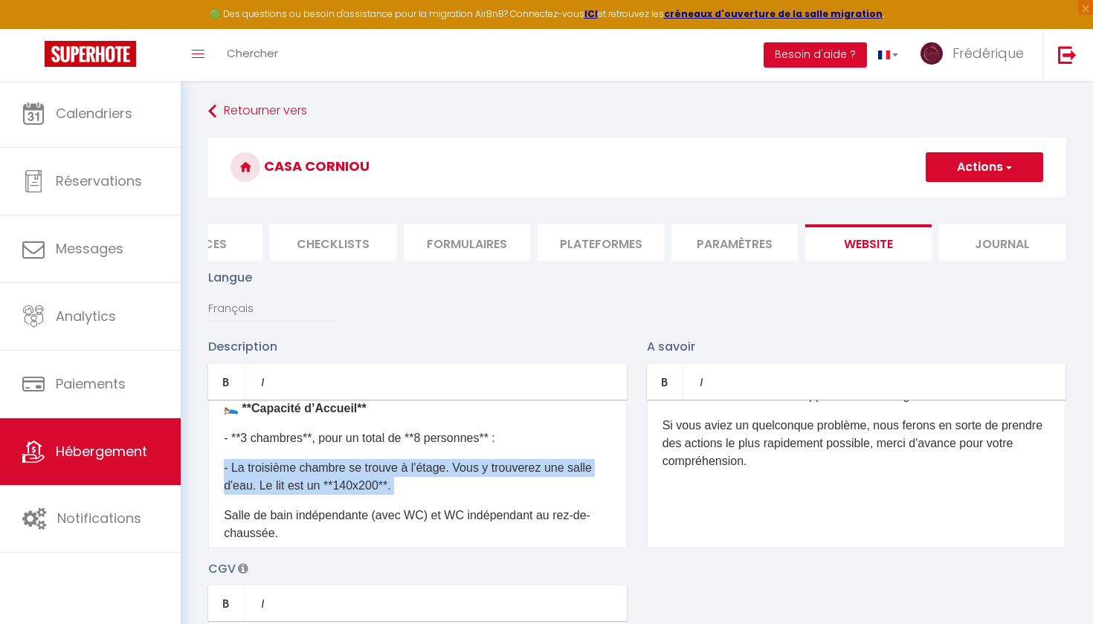
click at [402, 481] on p "- La troisième chambre se trouve à l'étage. Vous y trouverez une salle d'eau. L…" at bounding box center [417, 477] width 387 height 36
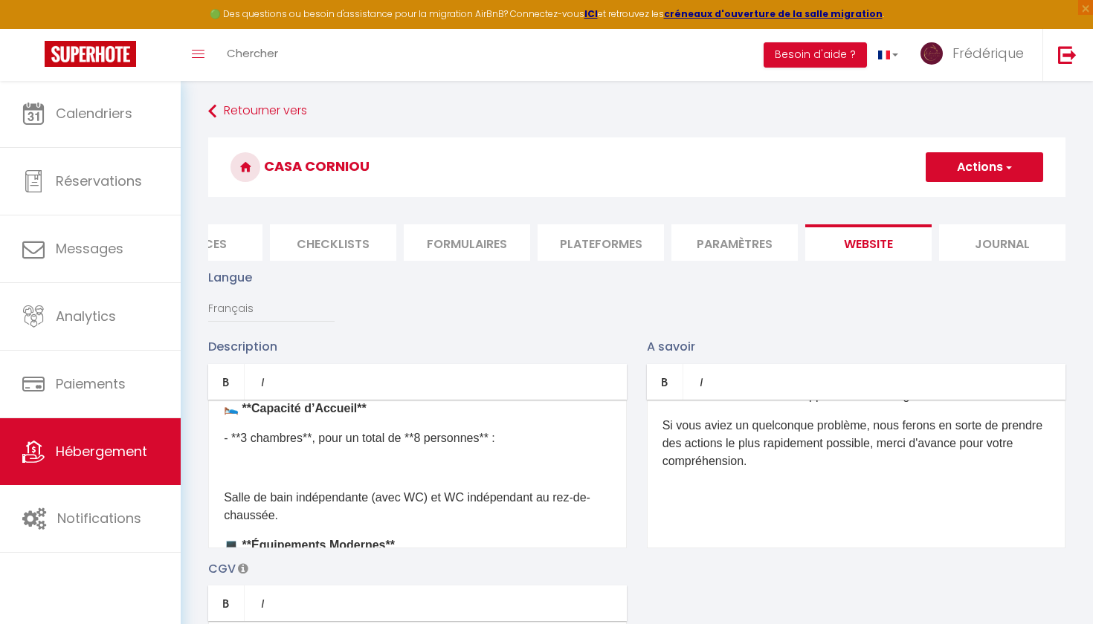
click at [262, 463] on p at bounding box center [417, 468] width 387 height 18
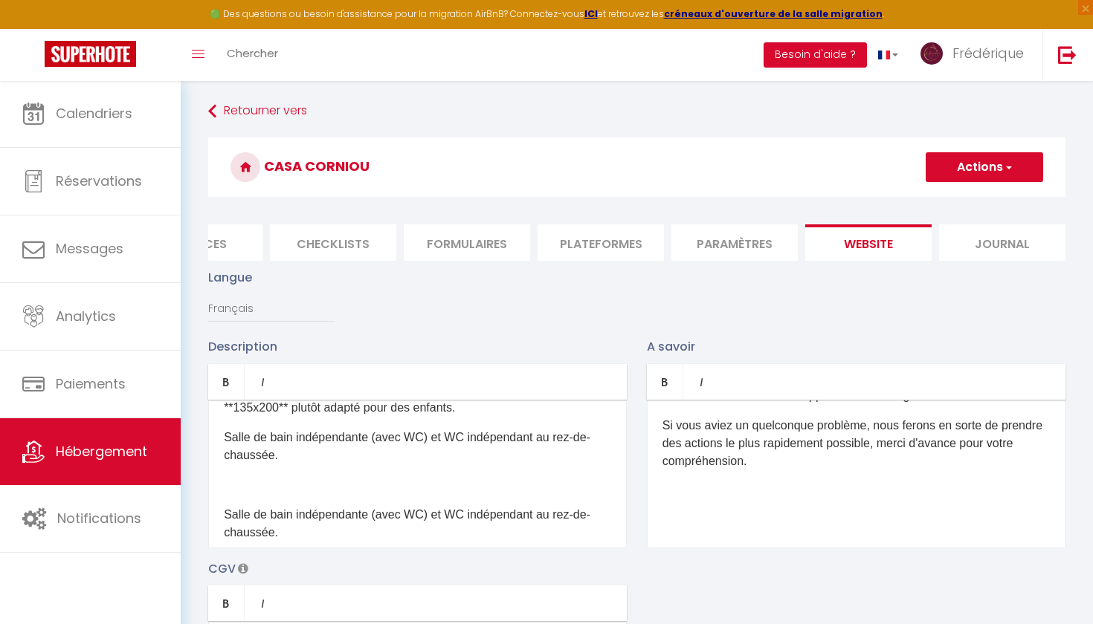
scroll to position [579, 0]
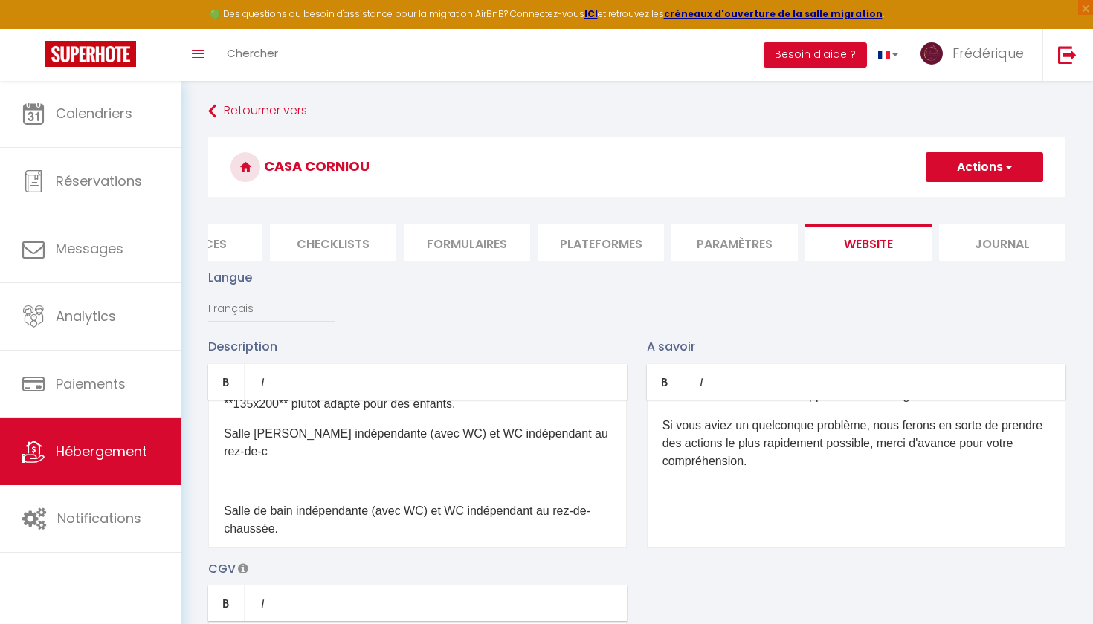
click at [259, 451] on p "Salle de bain indépendante (avec WC) et WC indépendant au rez-de-c" at bounding box center [417, 443] width 387 height 36
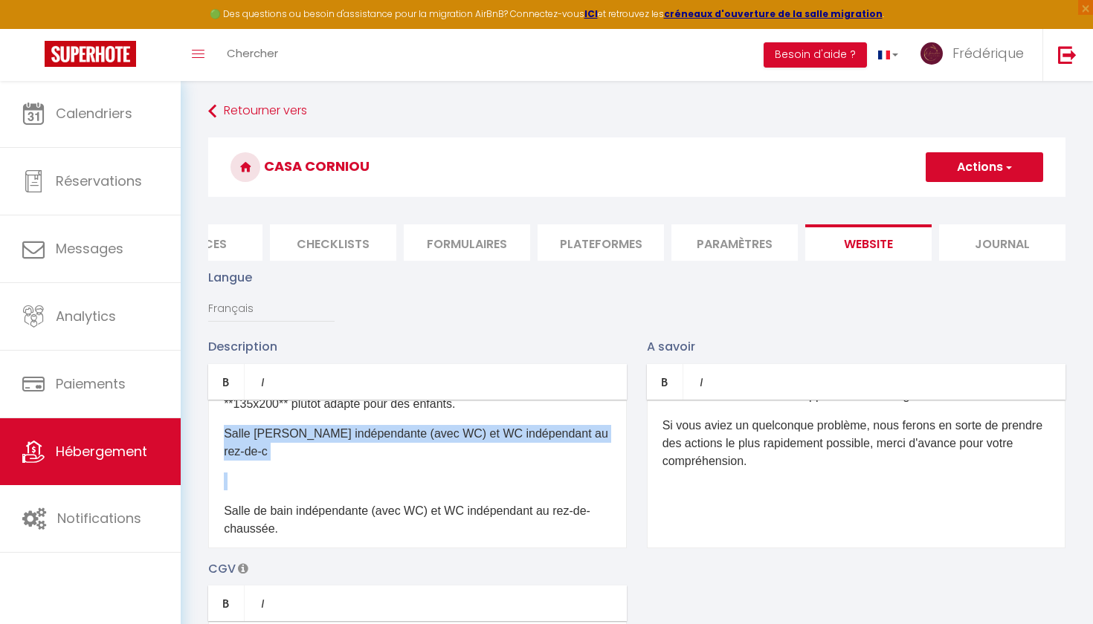
click at [259, 451] on p "Salle de bain indépendante (avec WC) et WC indépendant au rez-de-c" at bounding box center [417, 443] width 387 height 36
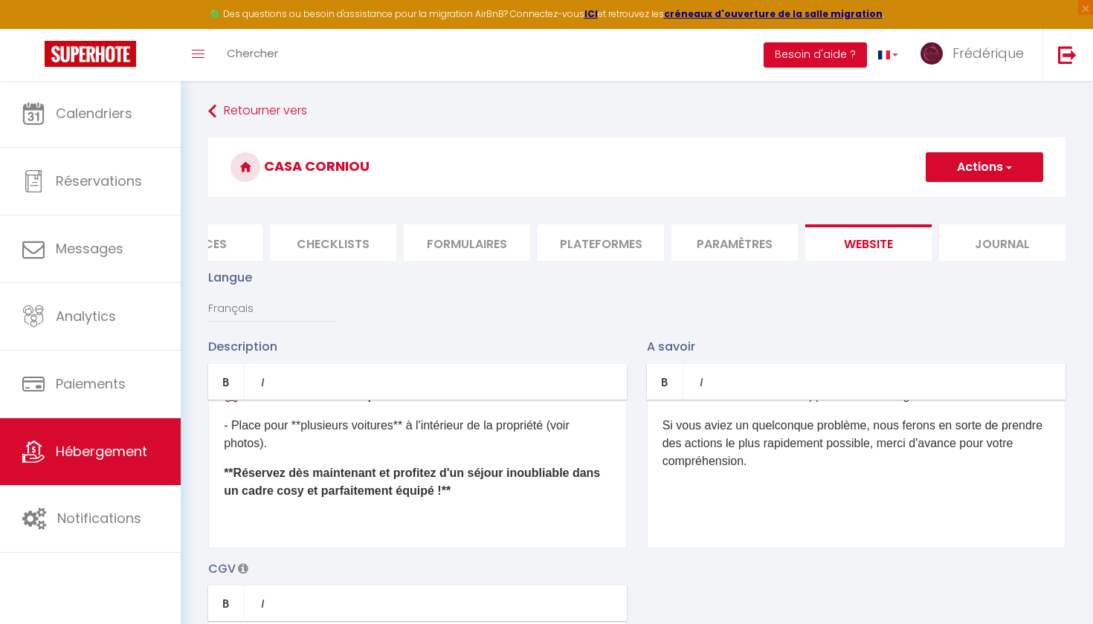
scroll to position [5, 0]
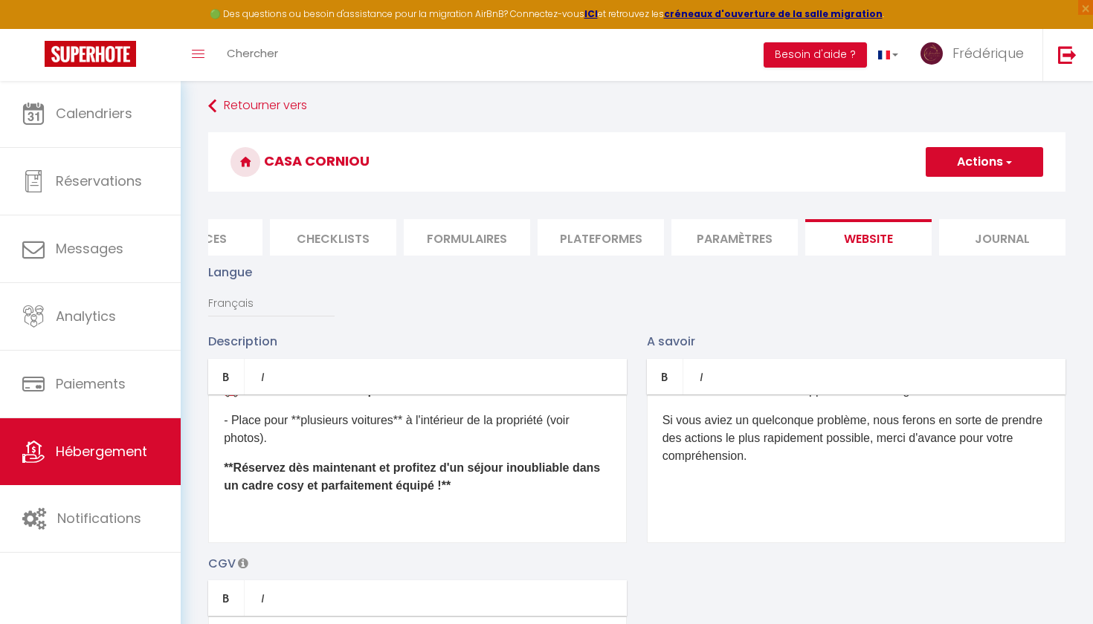
click at [285, 530] on div "**Bienvenue dans notre grande maison de 149 m2 composée de 3 chambres, 4 coucha…" at bounding box center [417, 469] width 419 height 149
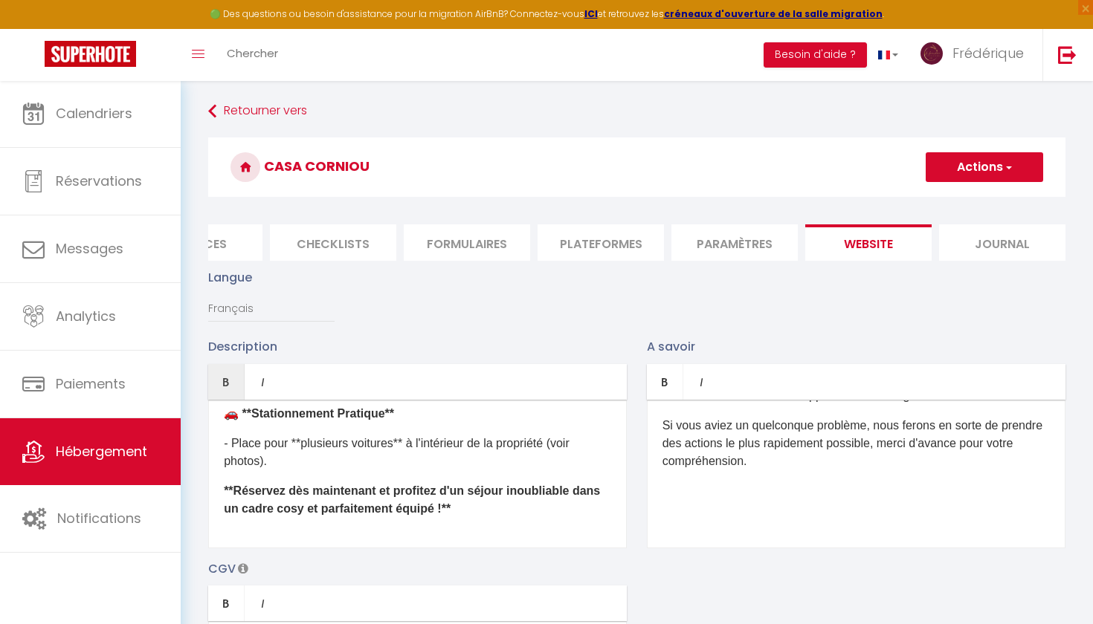
scroll to position [0, 0]
click at [968, 179] on button "Actions" at bounding box center [984, 167] width 117 height 30
click at [968, 198] on input "Enregistrer" at bounding box center [967, 200] width 55 height 15
checkbox input "true"
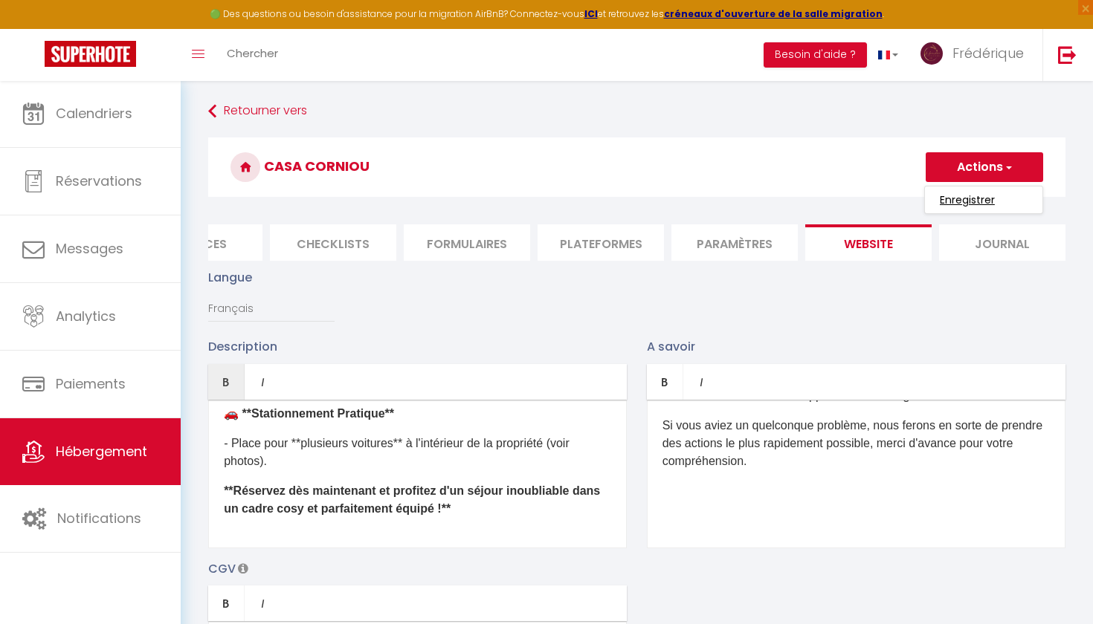
checkbox input "false"
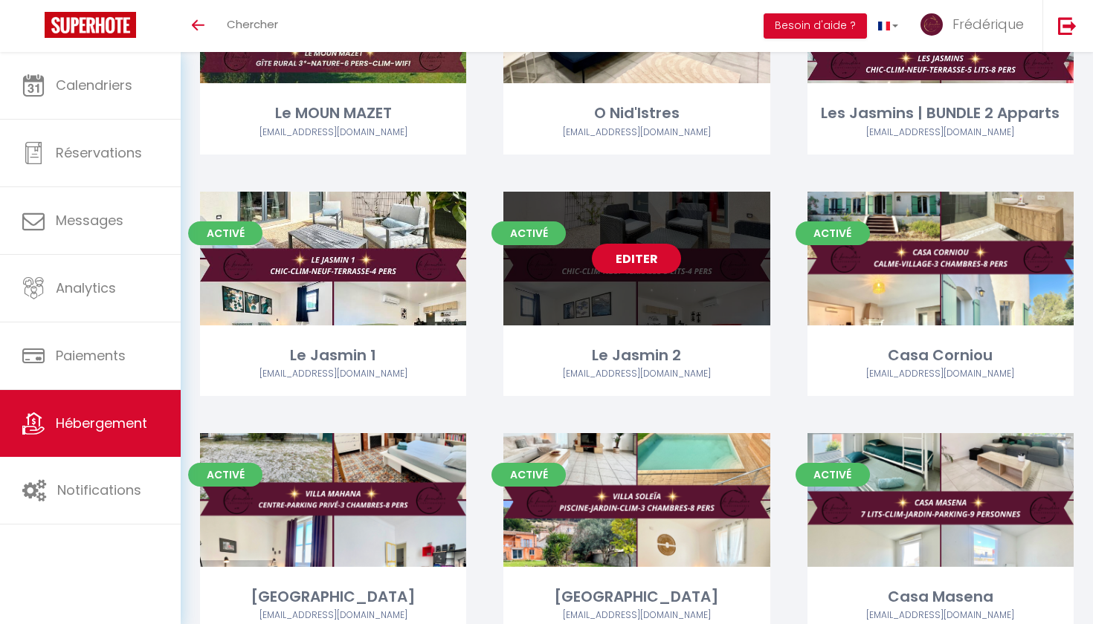
scroll to position [1662, 0]
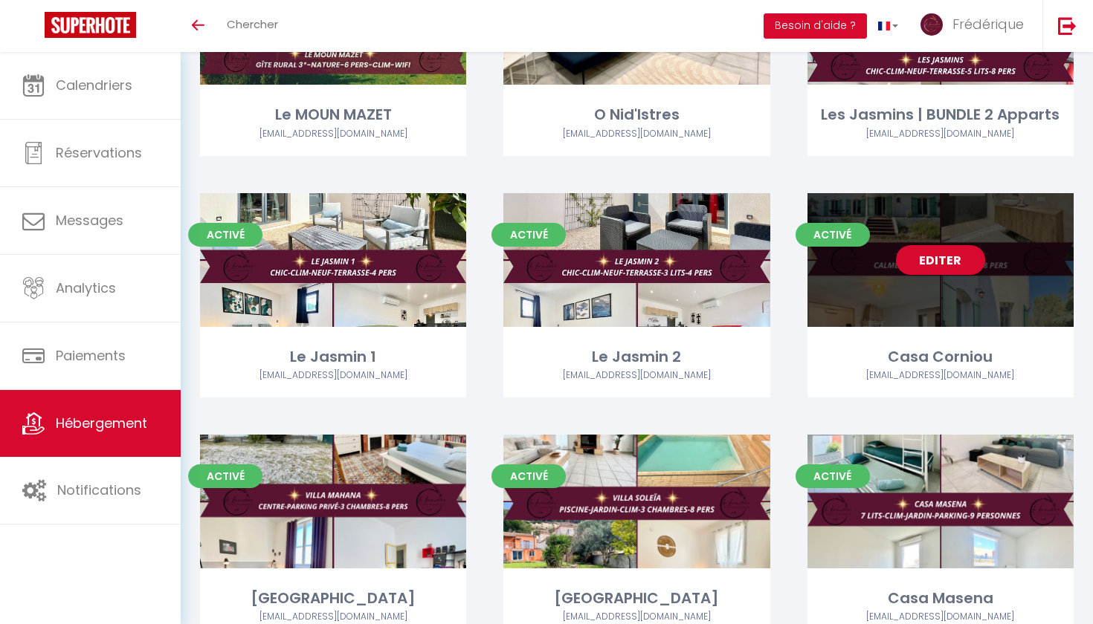
click at [943, 252] on link "Editer" at bounding box center [940, 260] width 89 height 30
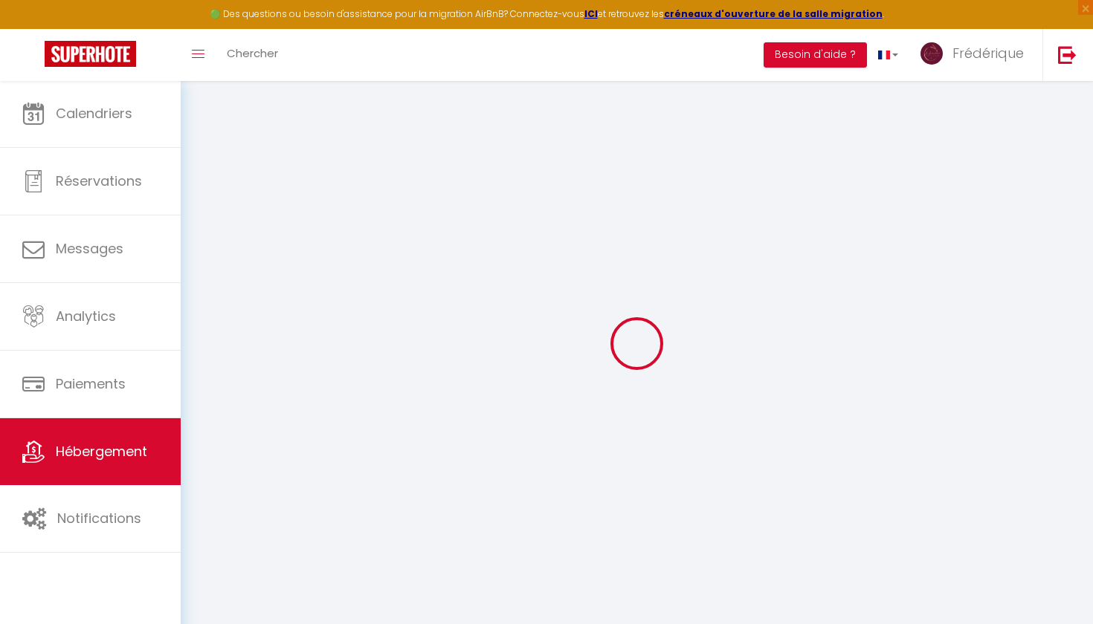
select select
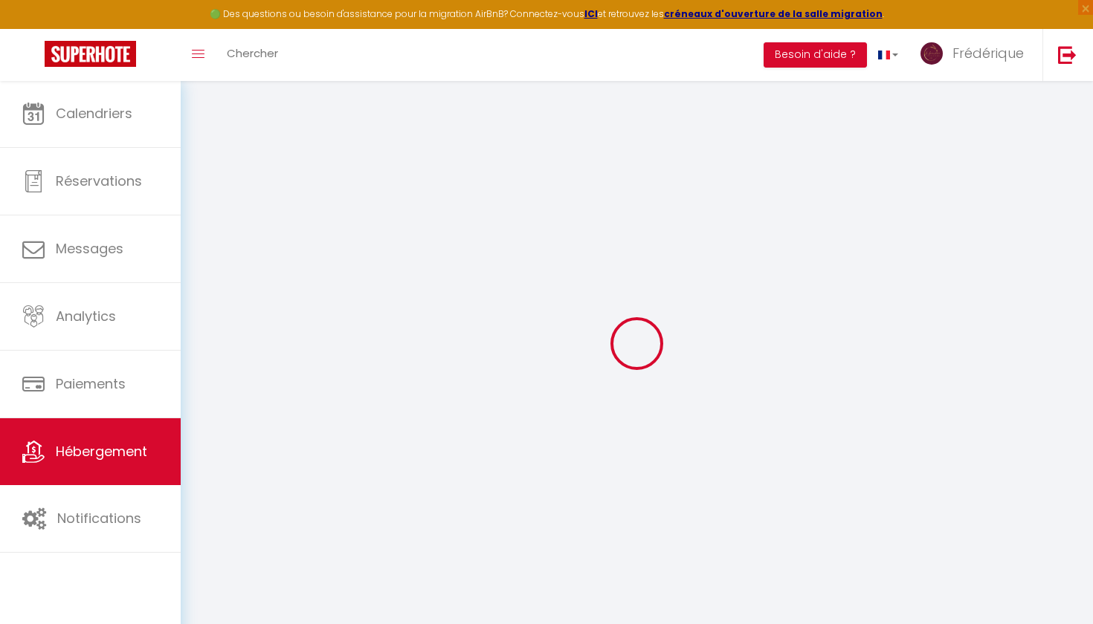
select select
checkbox input "false"
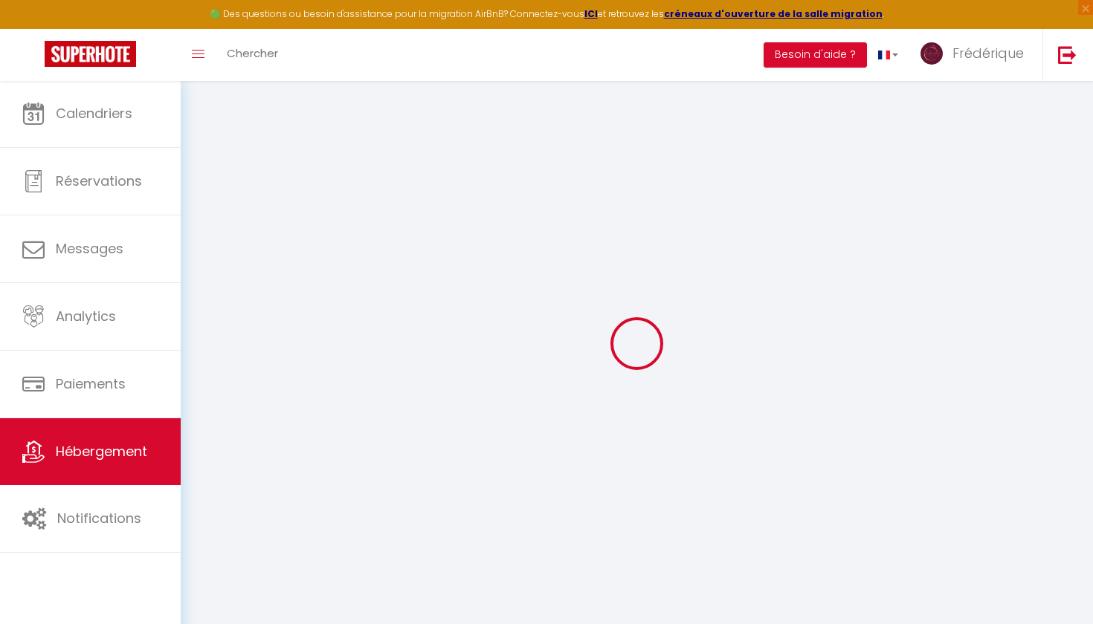
select select
type input "Casa Corniou"
type input "[PERSON_NAME]"
type input "SEC"
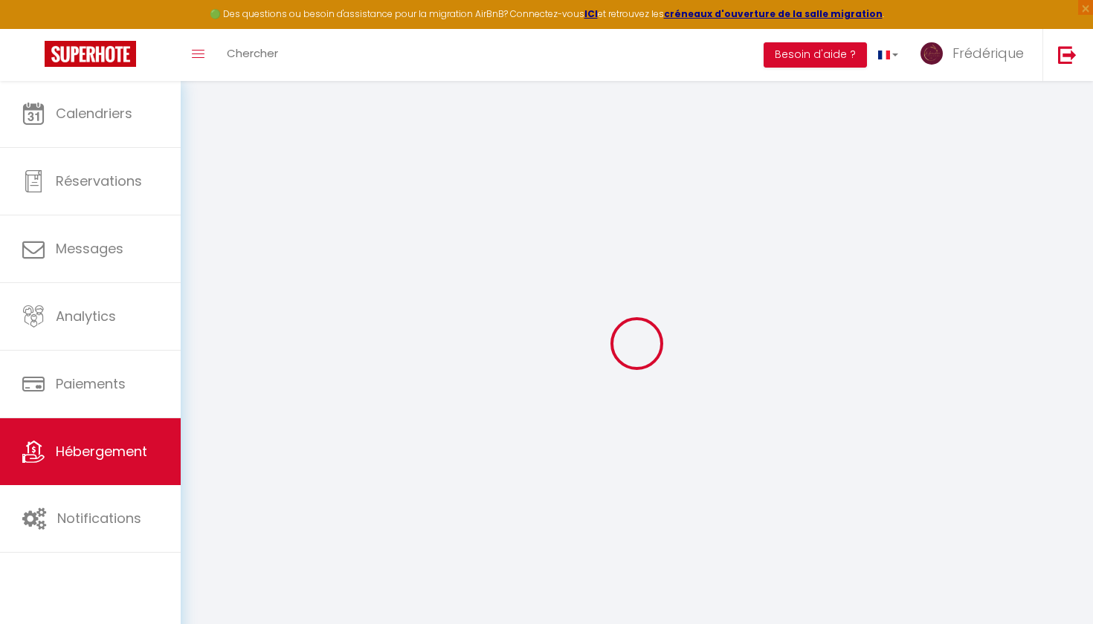
type input "304 Voie Aurelienne"
type input "13250"
type input "Cornillon-Confoux"
select select "houses"
select select "6"
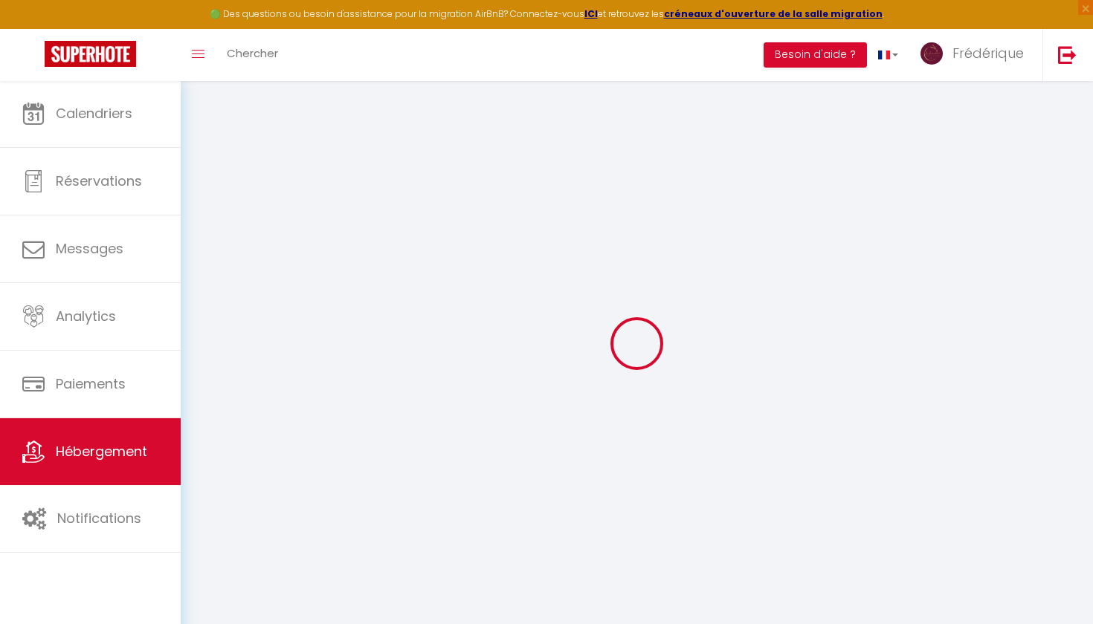
select select "6"
select select "3"
select select "2"
type input "85"
type input "140"
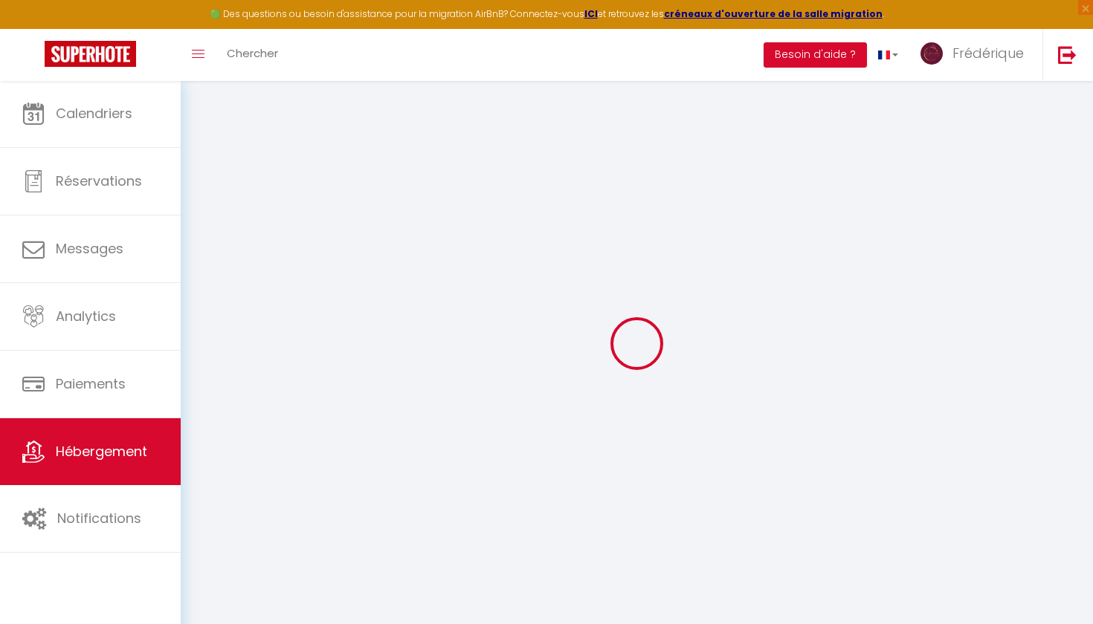
type input "7.20"
type input "5.76"
type input "450"
select select
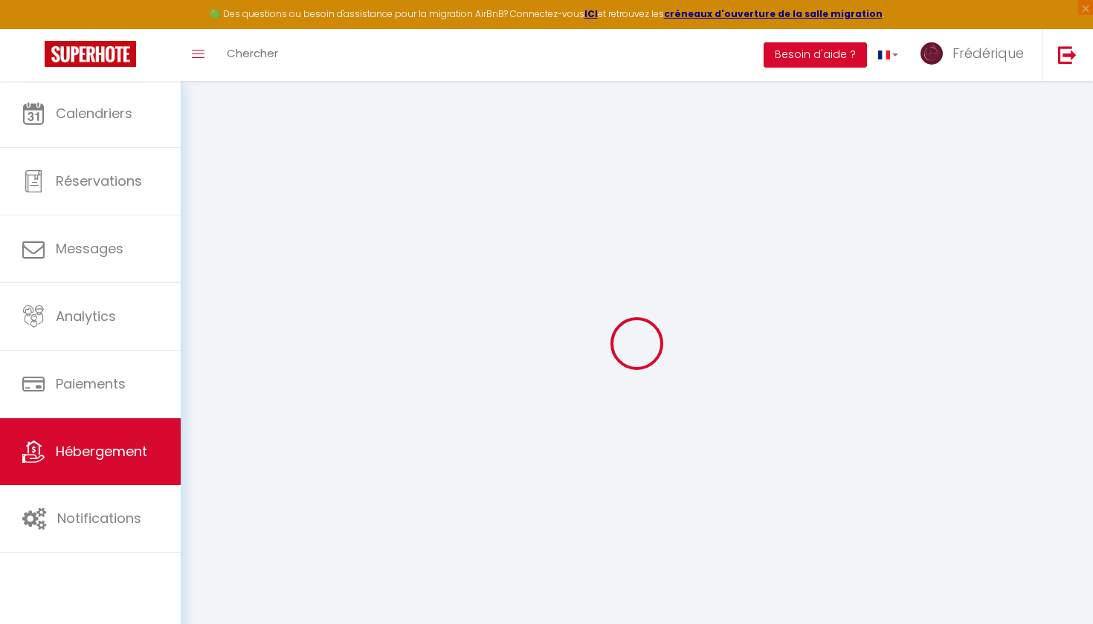
select select
type input "304 Voie Aurelienne"
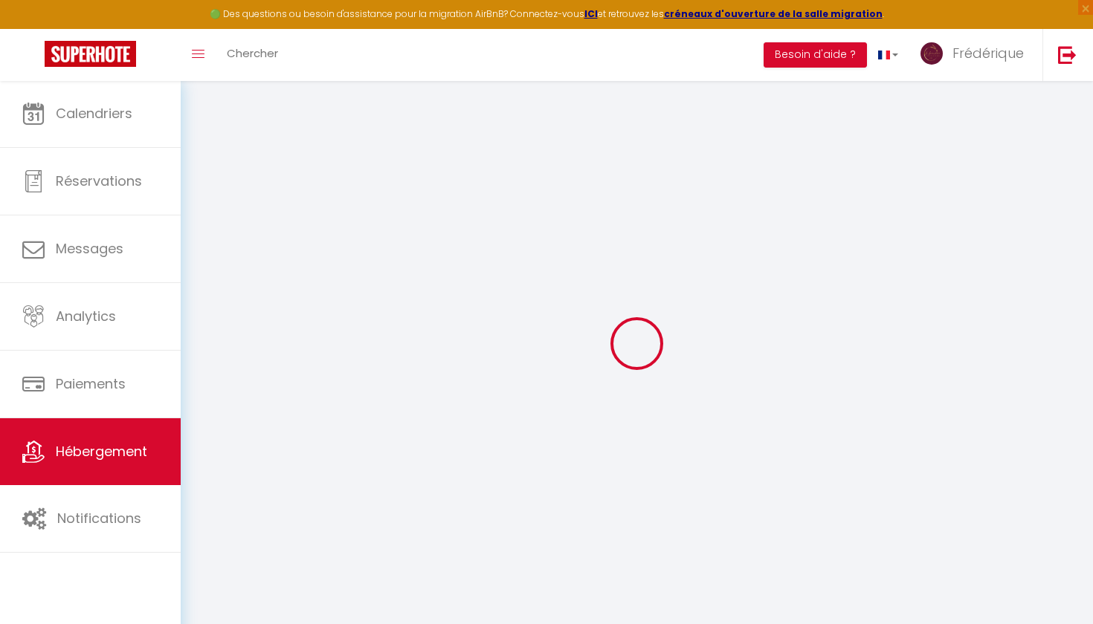
type input "13250"
type input "Cornillon-Confoux"
type input "[EMAIL_ADDRESS][DOMAIN_NAME]"
select select "9545"
checkbox input "false"
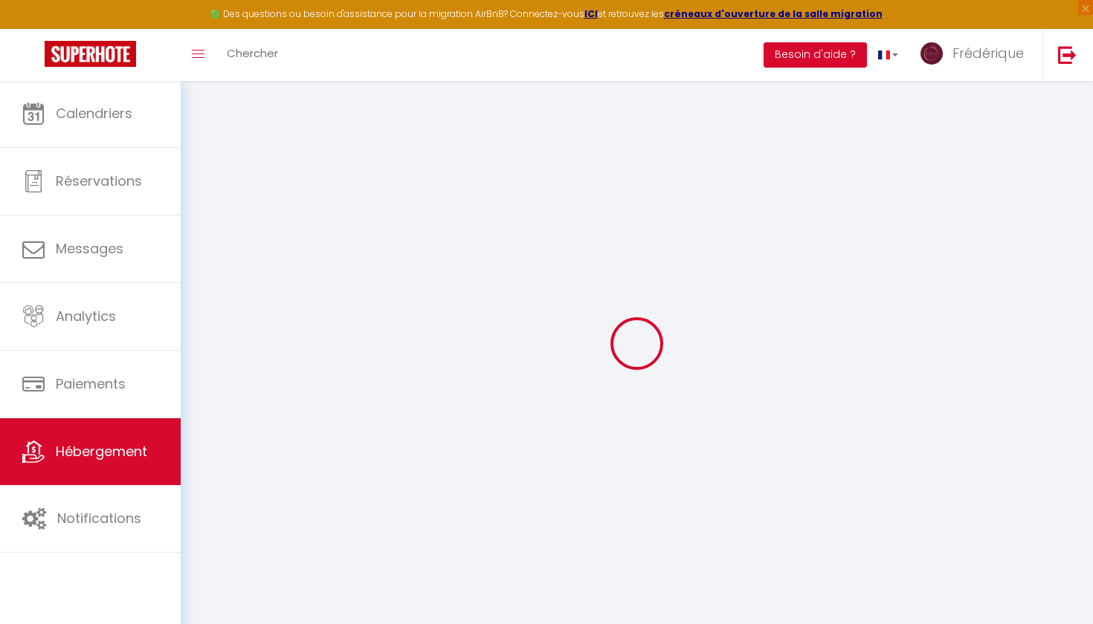
checkbox input "false"
checkbox input "true"
checkbox input "false"
radio input "true"
type input "0"
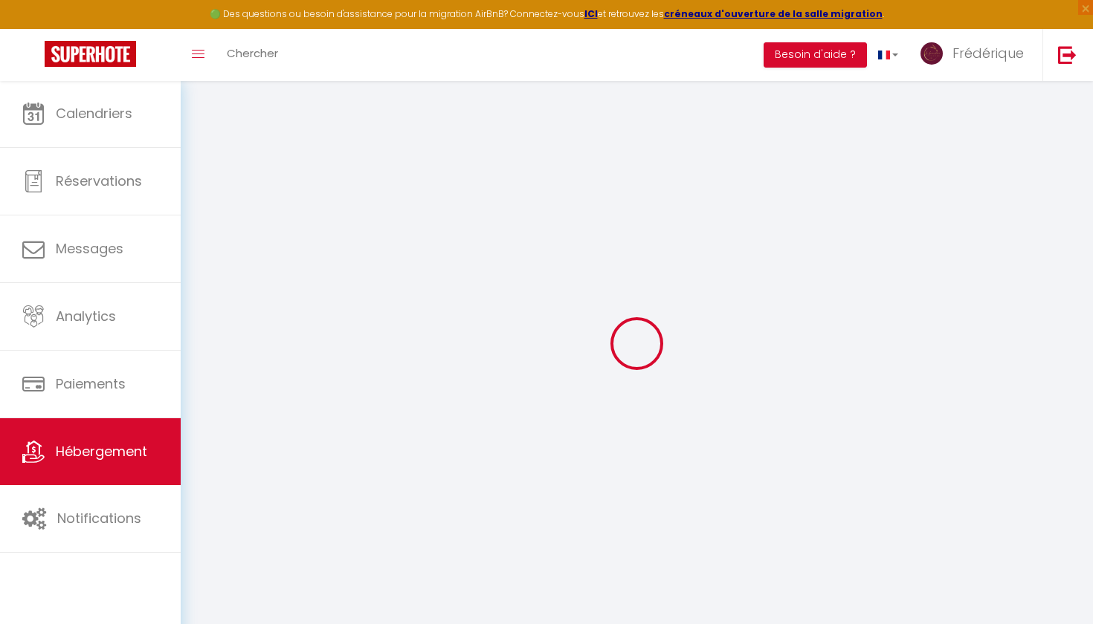
type input "0"
checkbox input "false"
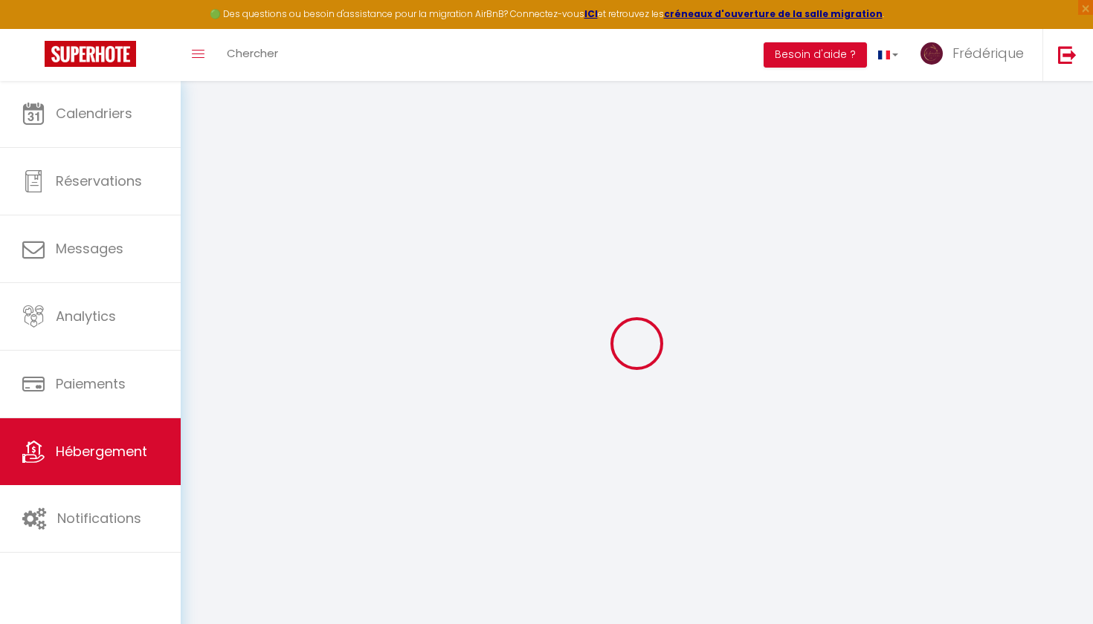
checkbox input "true"
checkbox input "false"
checkbox input "true"
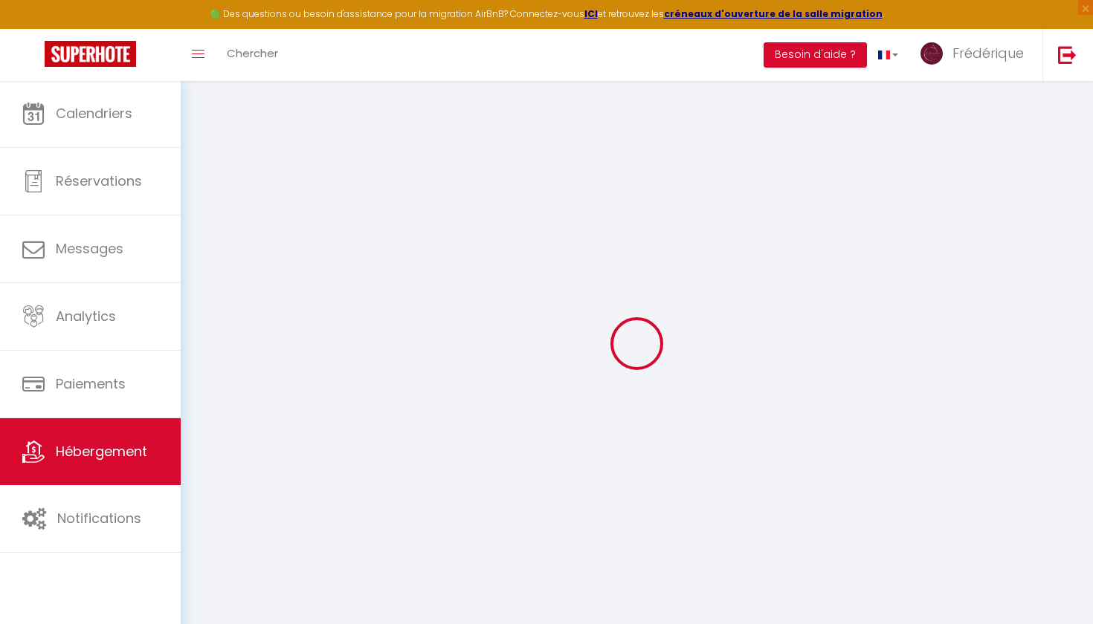
checkbox input "false"
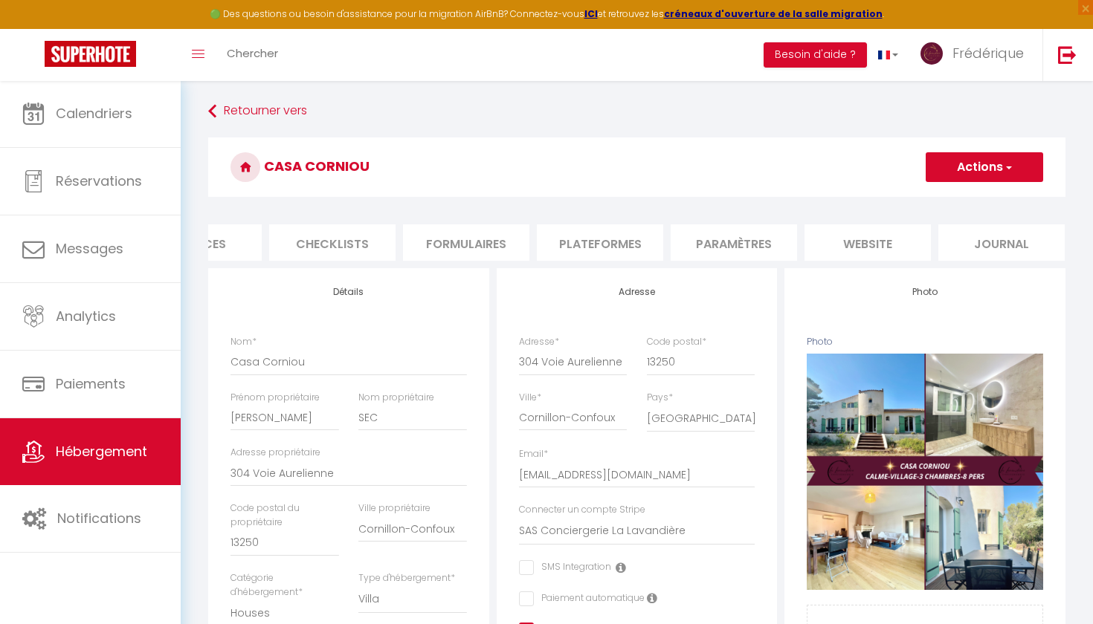
scroll to position [0, 474]
click at [868, 236] on li "website" at bounding box center [868, 243] width 126 height 36
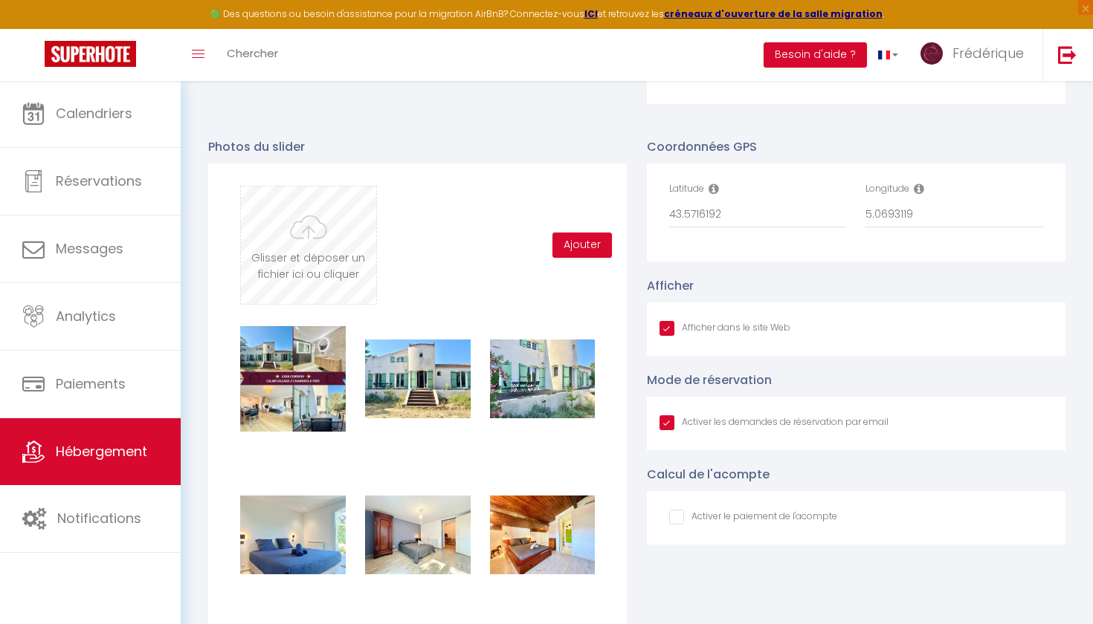
scroll to position [1514, 0]
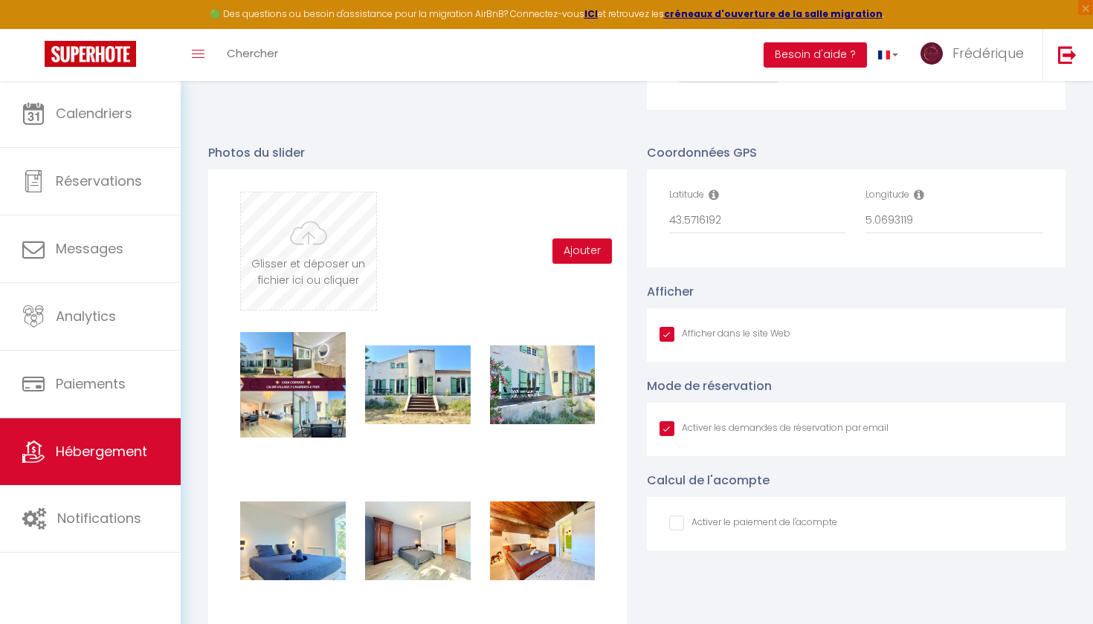
click at [300, 226] on input "file" at bounding box center [308, 251] width 135 height 117
type input "C:\fakepath\COUVERTURE Voile de Mer-47.png"
checkbox input "true"
checkbox input "false"
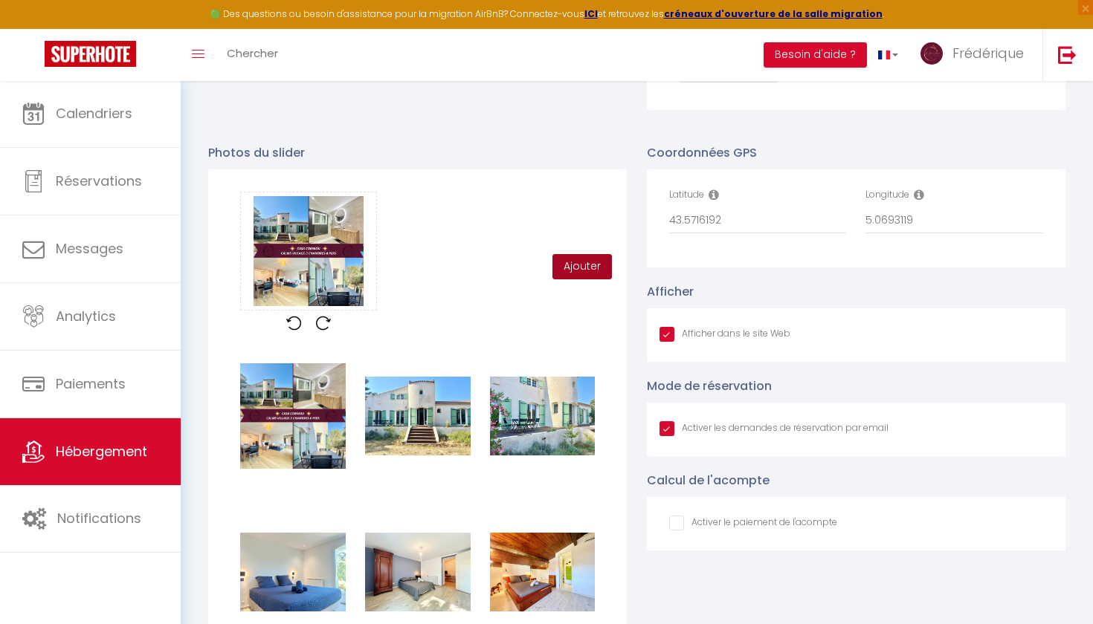
click at [566, 260] on button "Ajouter" at bounding box center [581, 266] width 59 height 25
checkbox input "true"
checkbox input "false"
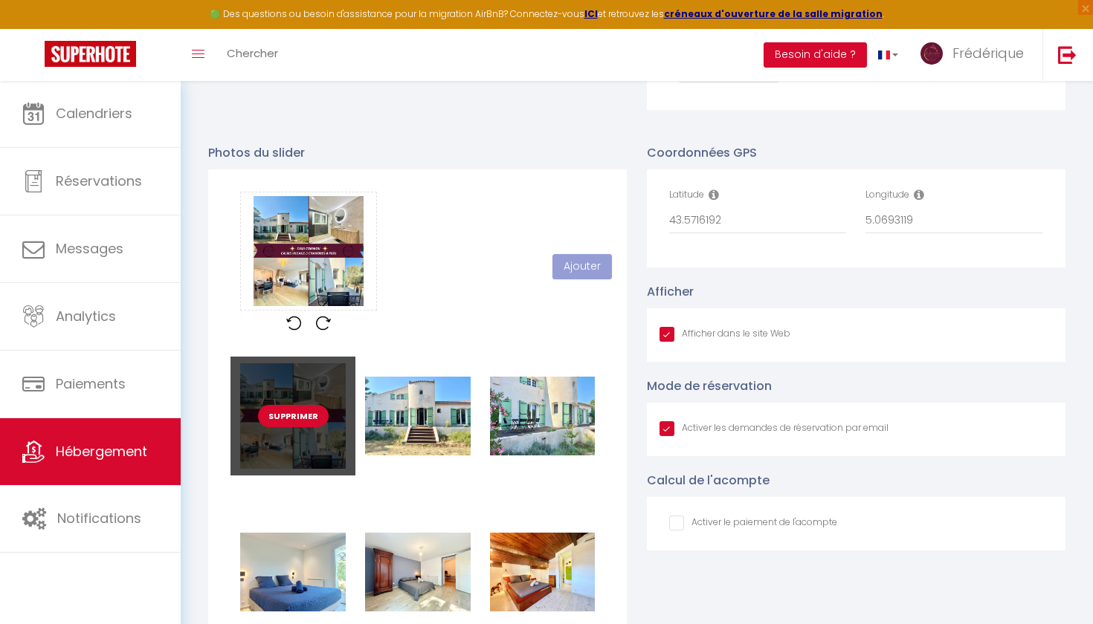
click at [285, 413] on button "Supprimer" at bounding box center [293, 416] width 71 height 22
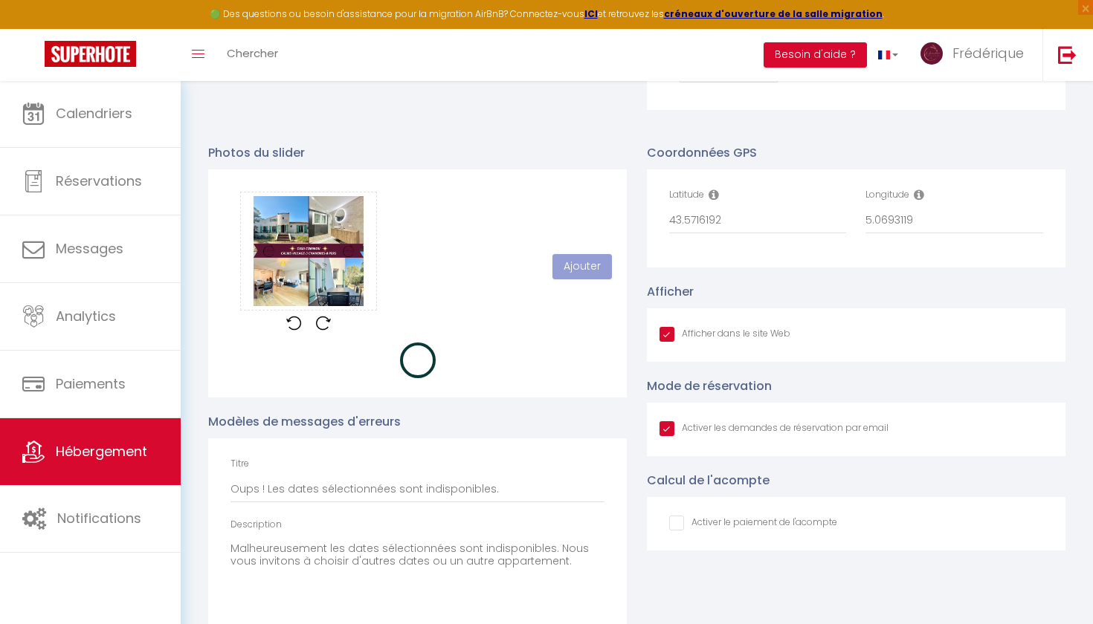
checkbox input "true"
checkbox input "false"
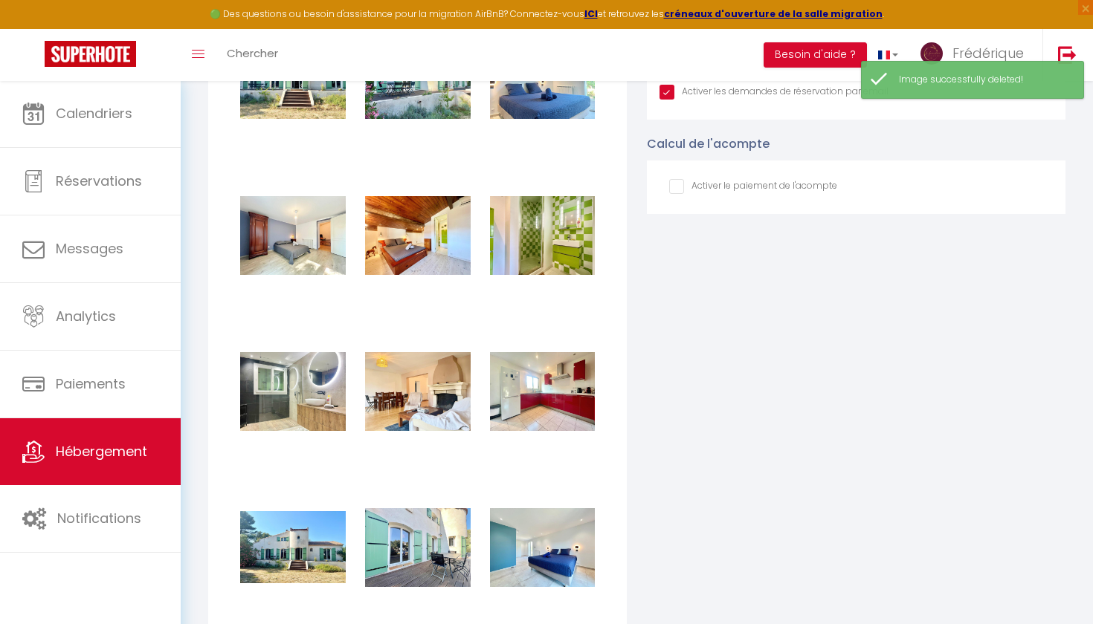
scroll to position [1852, 0]
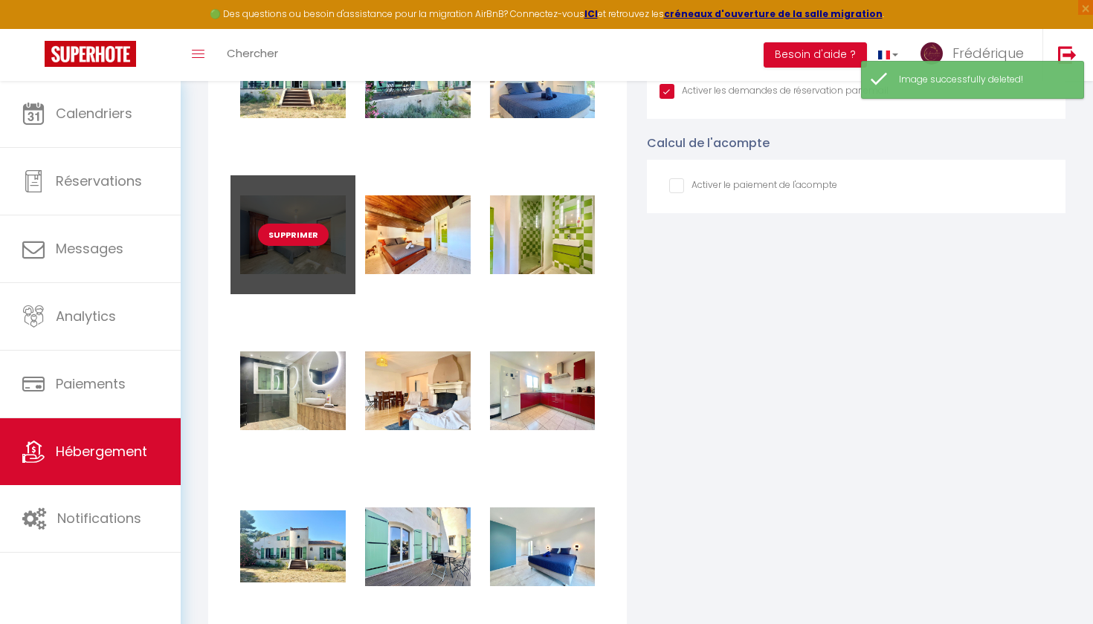
click at [291, 235] on button "Supprimer" at bounding box center [293, 235] width 71 height 22
checkbox input "true"
checkbox input "false"
checkbox input "true"
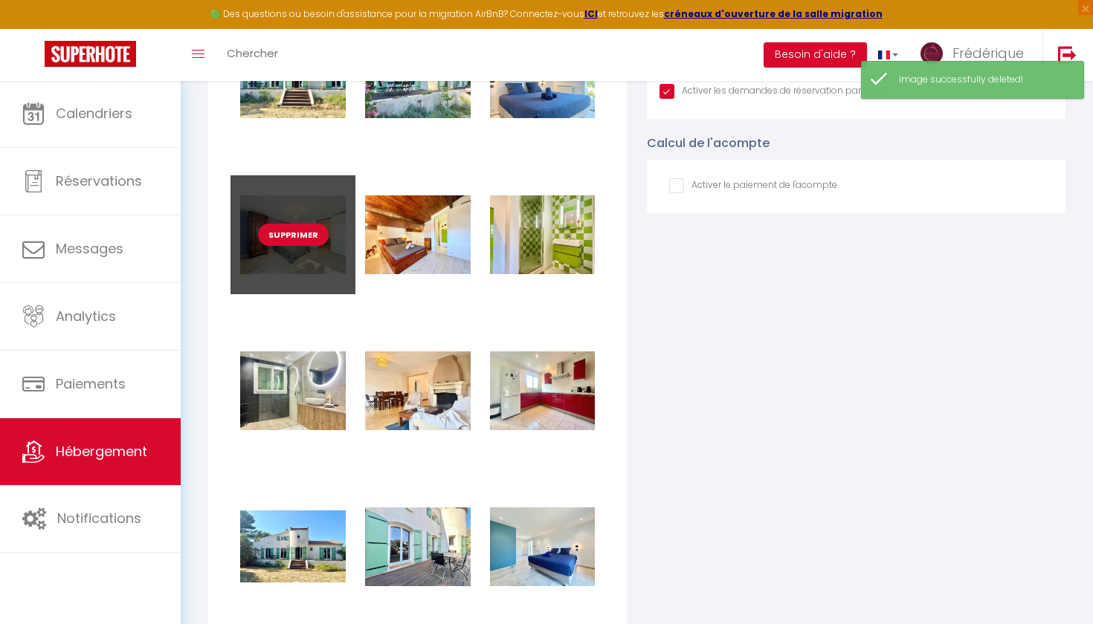
checkbox input "true"
checkbox input "false"
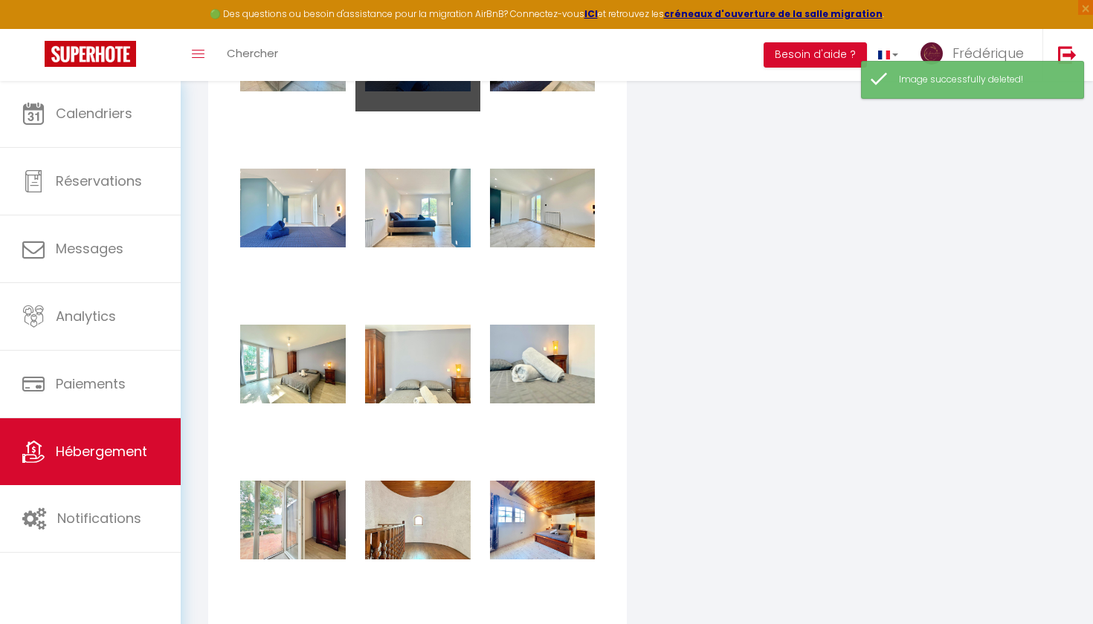
scroll to position [2522, 0]
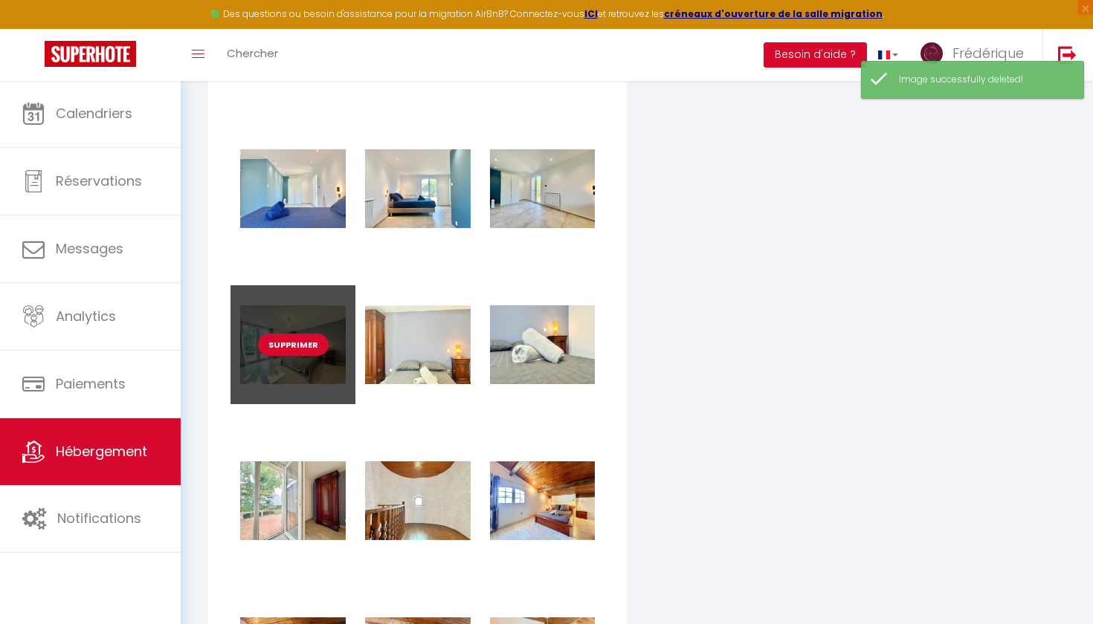
click at [301, 343] on button "Supprimer" at bounding box center [293, 345] width 71 height 22
checkbox input "true"
checkbox input "false"
checkbox input "true"
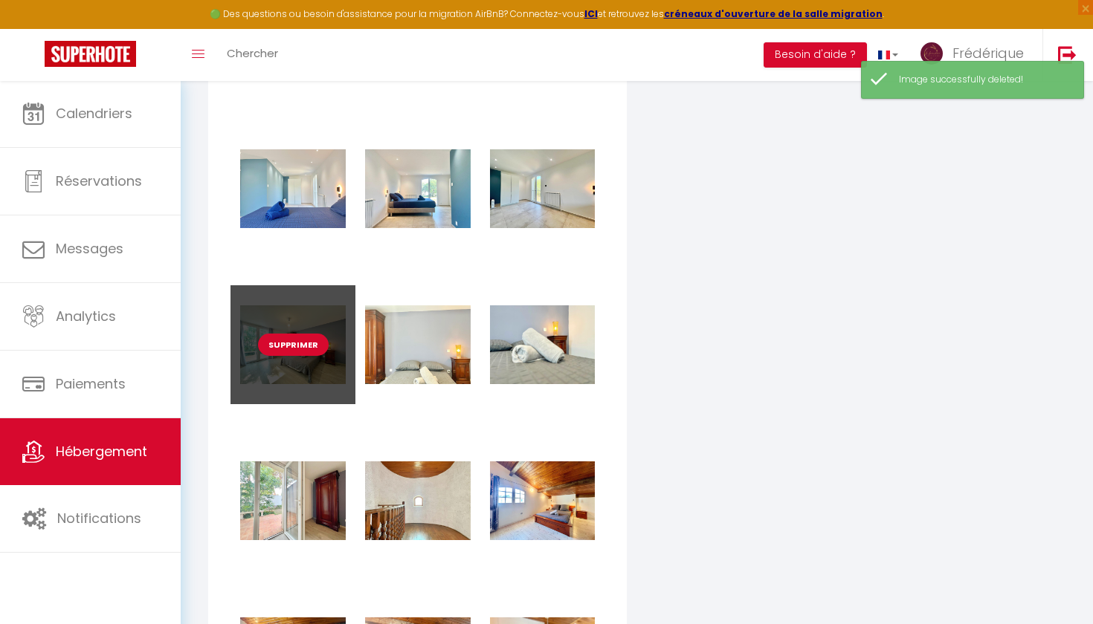
checkbox input "true"
checkbox input "false"
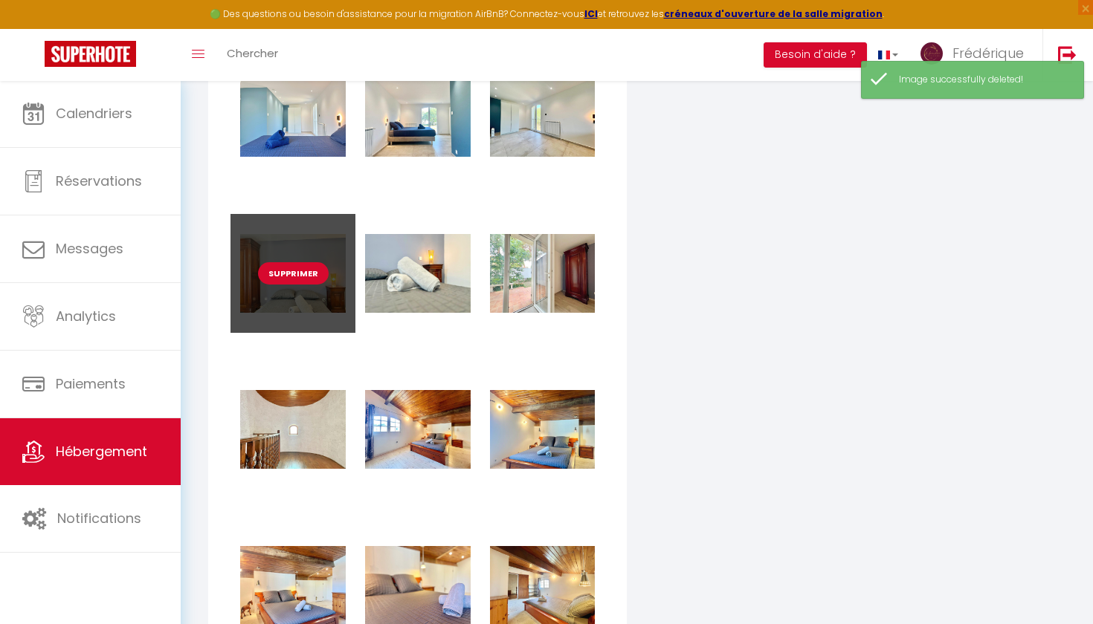
click at [283, 266] on button "Supprimer" at bounding box center [293, 273] width 71 height 22
checkbox input "true"
checkbox input "false"
checkbox input "true"
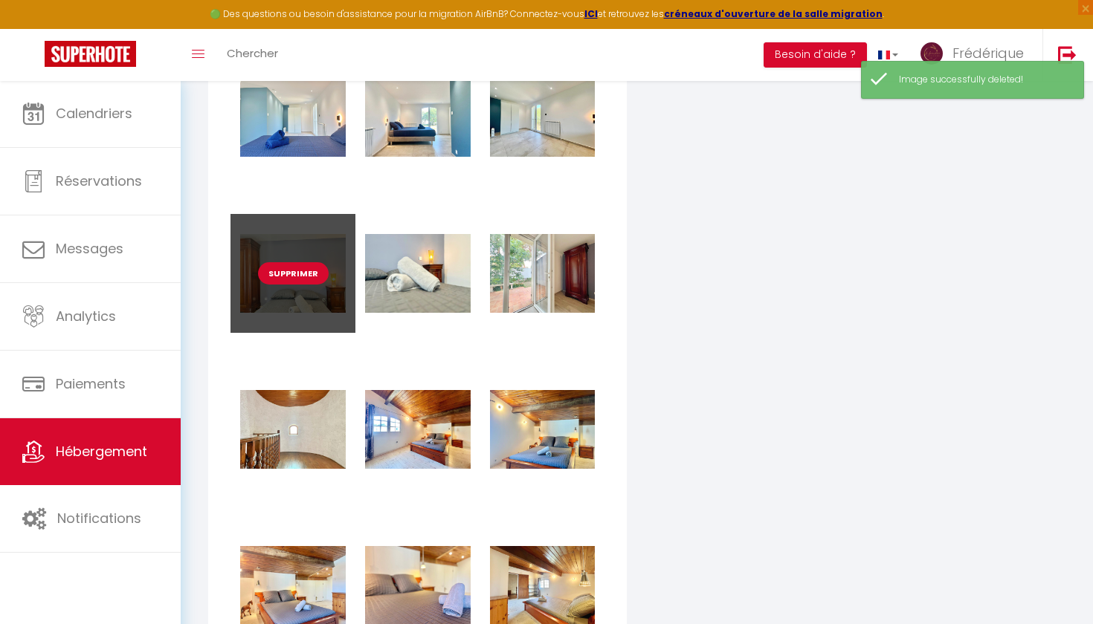
checkbox input "true"
checkbox input "false"
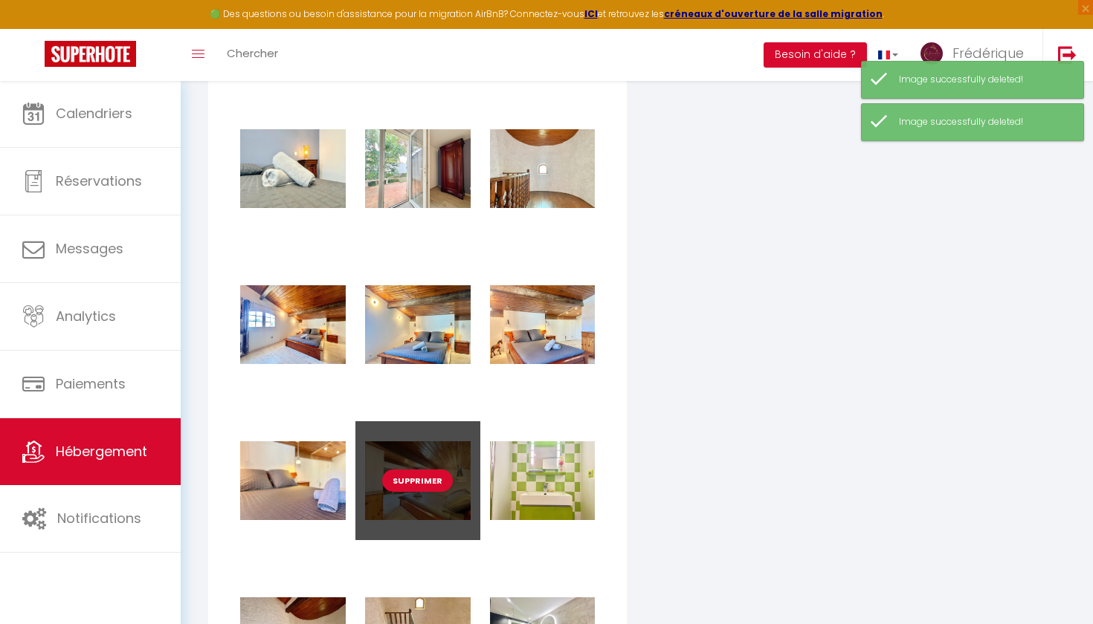
scroll to position [2604, 1]
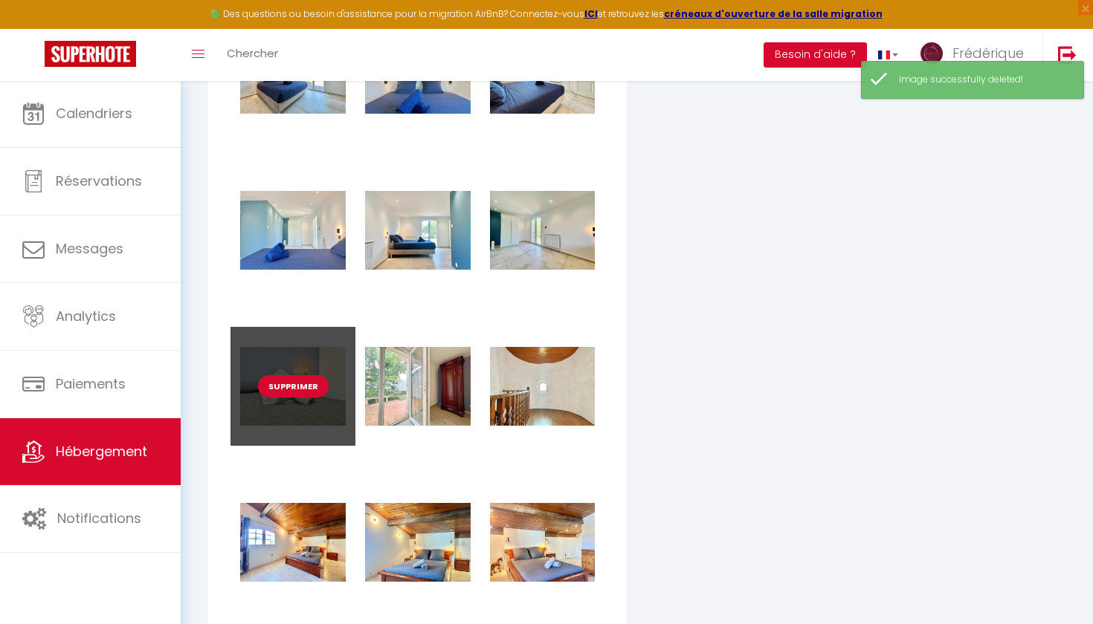
click at [300, 387] on button "Supprimer" at bounding box center [293, 386] width 71 height 22
checkbox input "true"
checkbox input "false"
checkbox input "true"
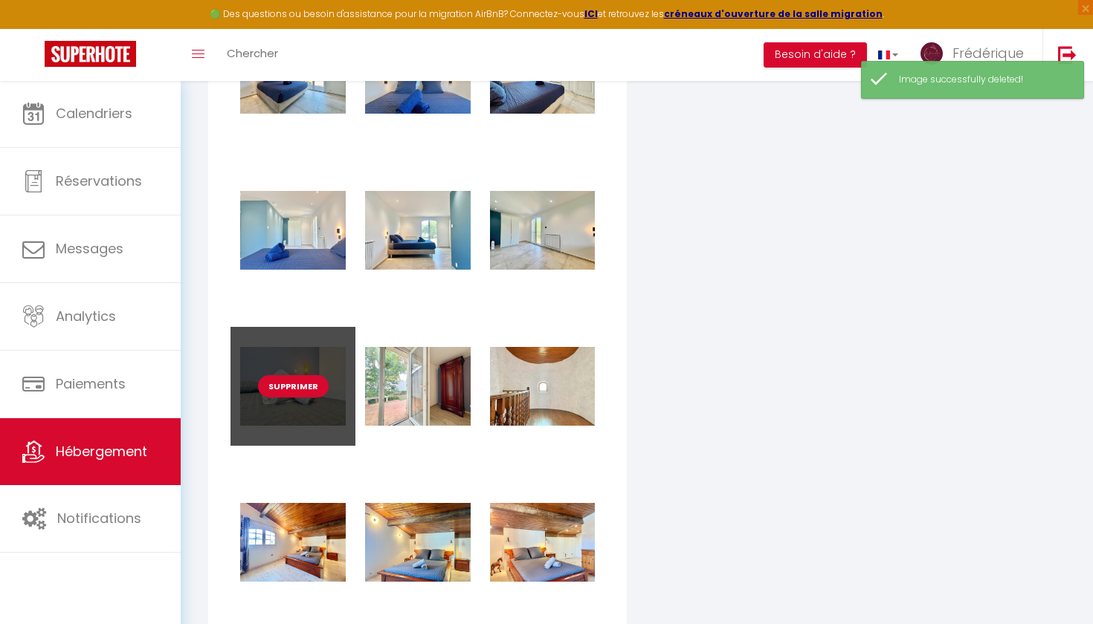
checkbox input "true"
checkbox input "false"
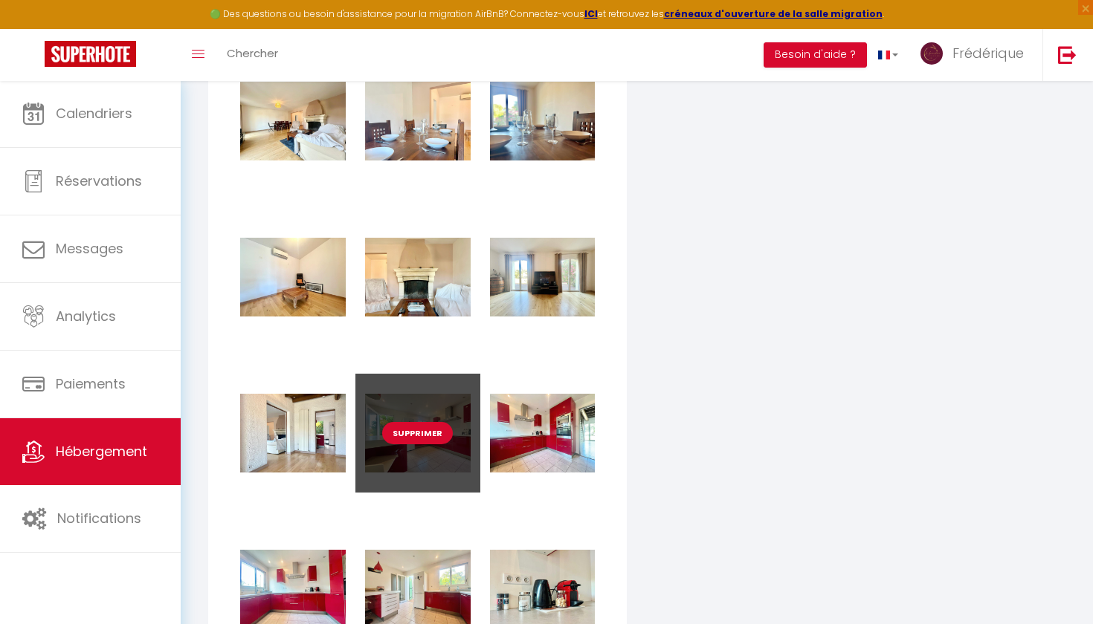
scroll to position [3675, 0]
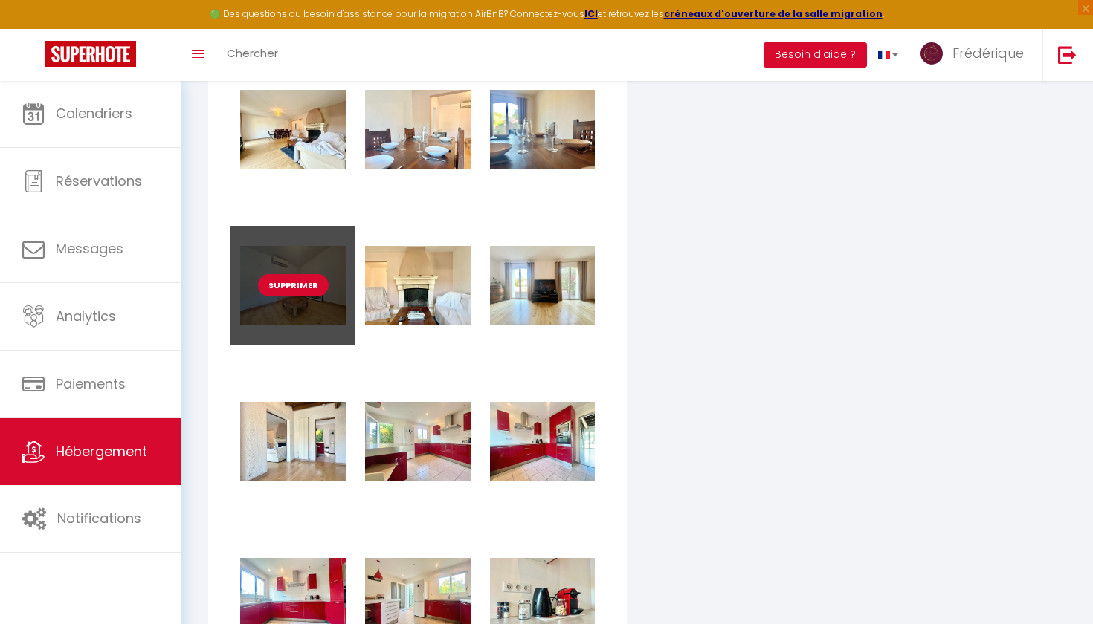
click at [300, 284] on button "Supprimer" at bounding box center [293, 285] width 71 height 22
checkbox input "true"
checkbox input "false"
checkbox input "true"
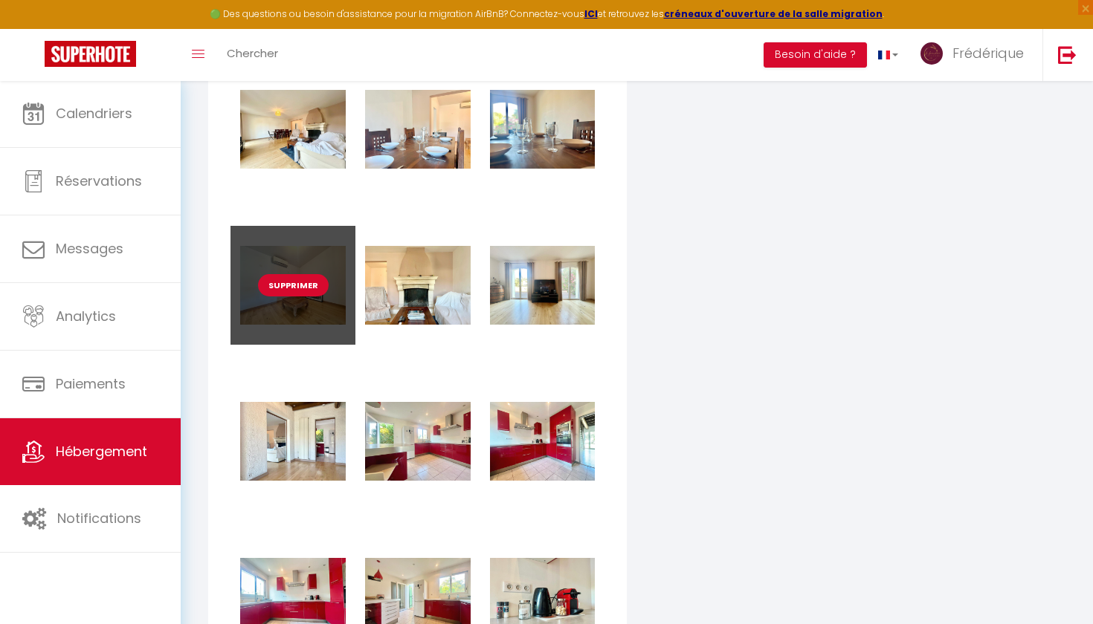
checkbox input "true"
checkbox input "false"
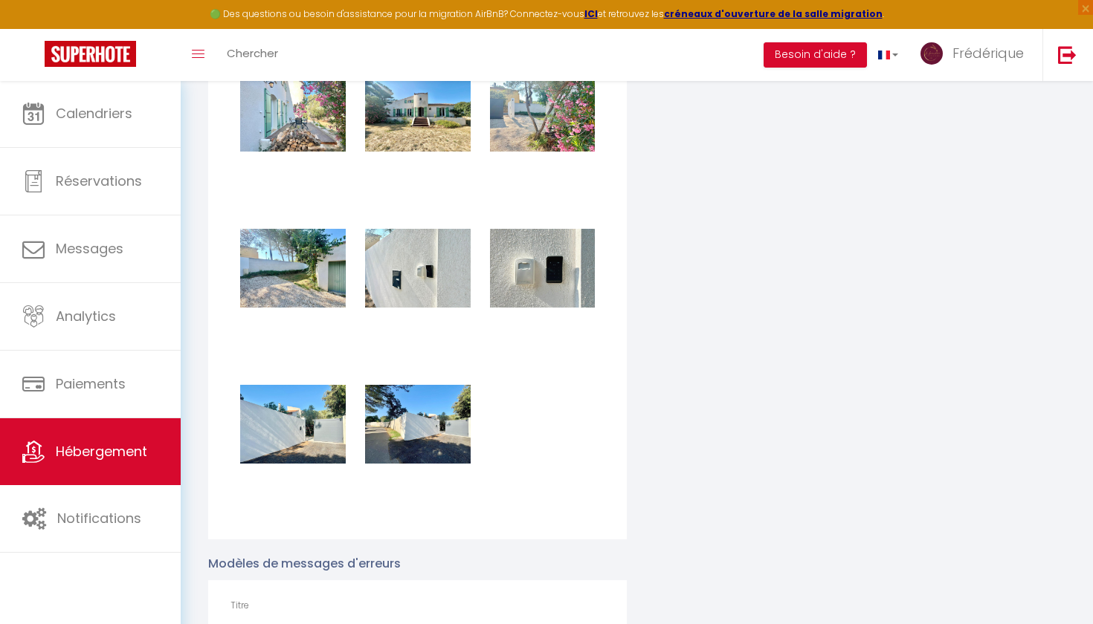
scroll to position [4473, 0]
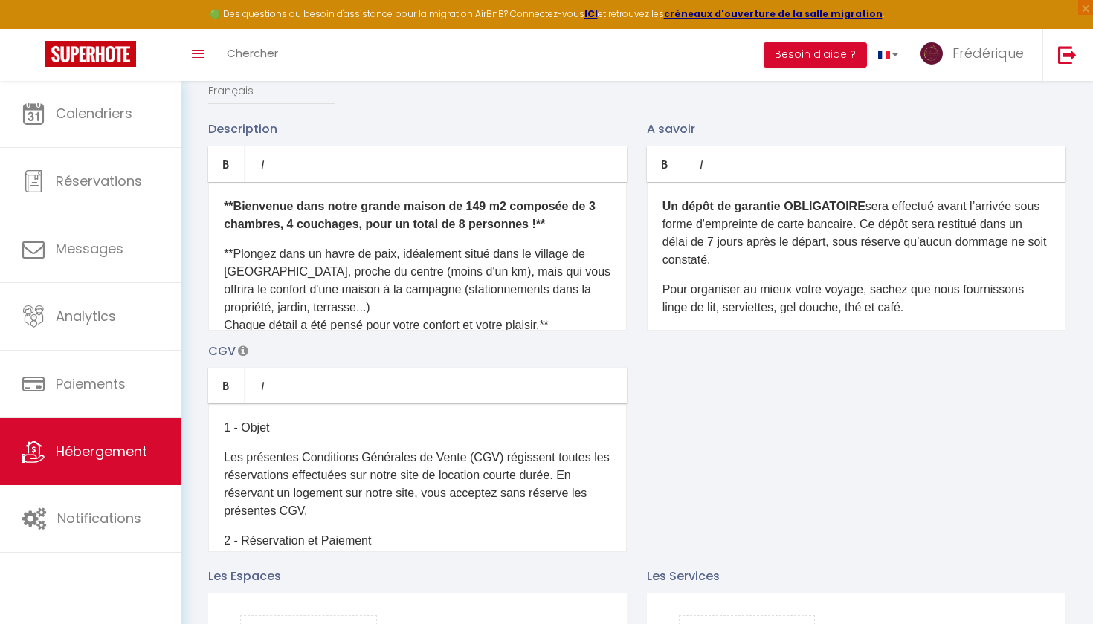
checkbox input "true"
checkbox input "false"
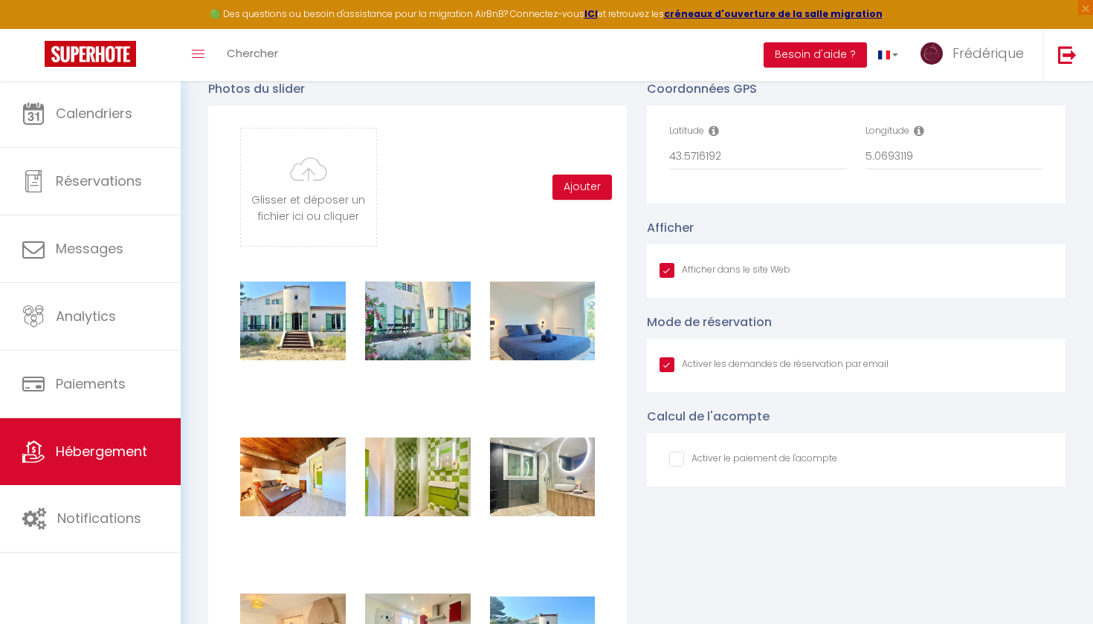
scroll to position [1584, 0]
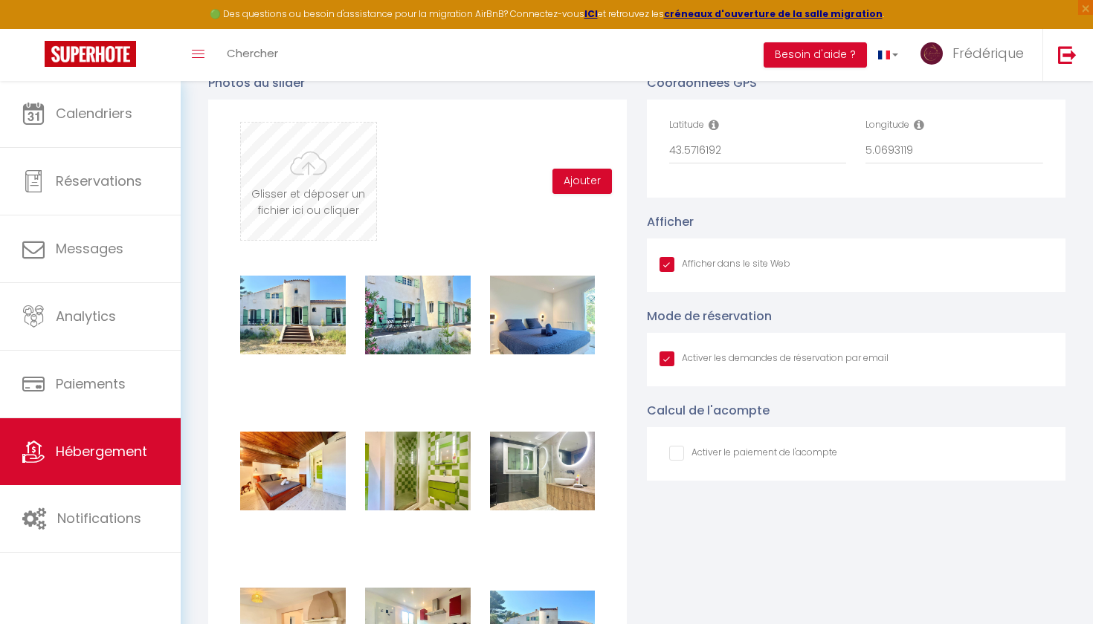
click at [272, 206] on input "file" at bounding box center [308, 181] width 135 height 117
type input "C:\fakepath\IMG_1300 3.JPG"
checkbox input "true"
checkbox input "false"
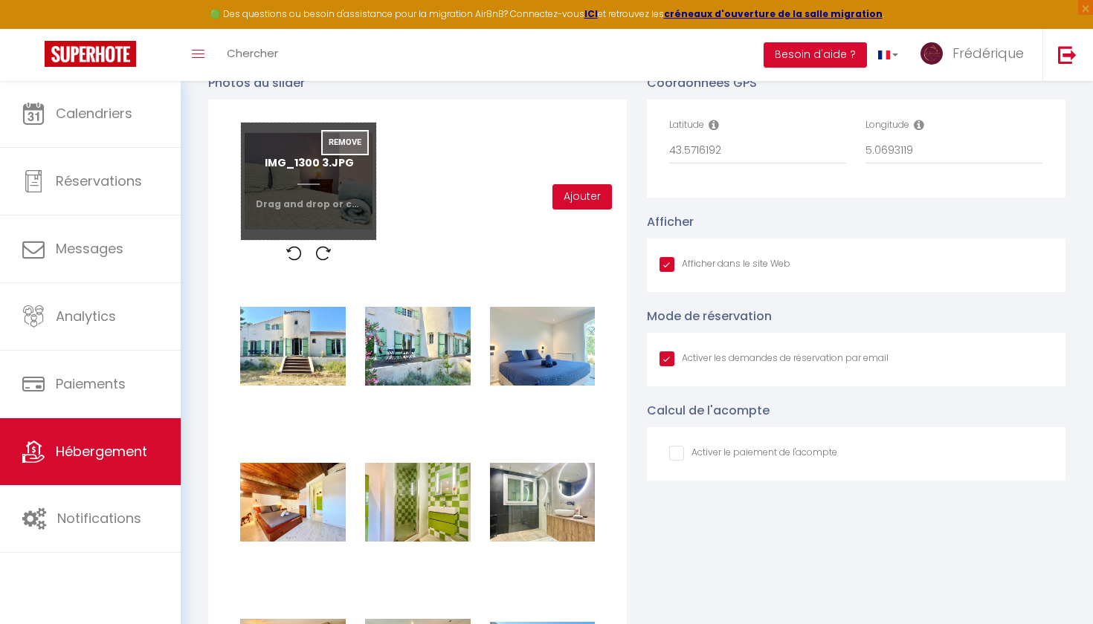
click at [356, 145] on button "Remove" at bounding box center [345, 142] width 48 height 25
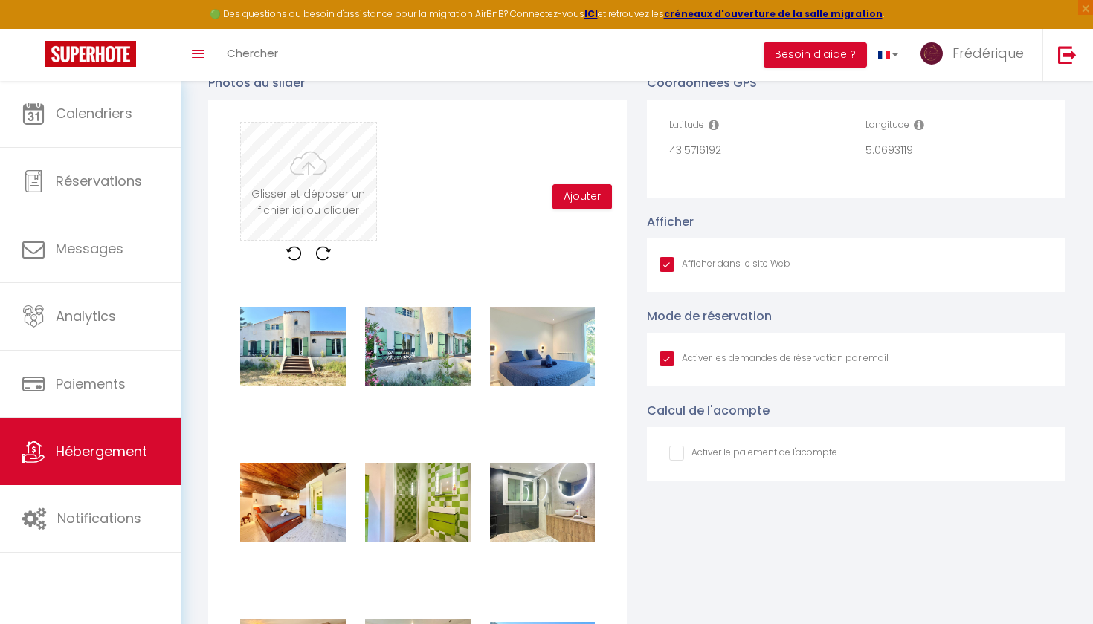
click at [343, 167] on input "file" at bounding box center [308, 181] width 135 height 117
type input "C:\fakepath\IMG_1300 3.JPG"
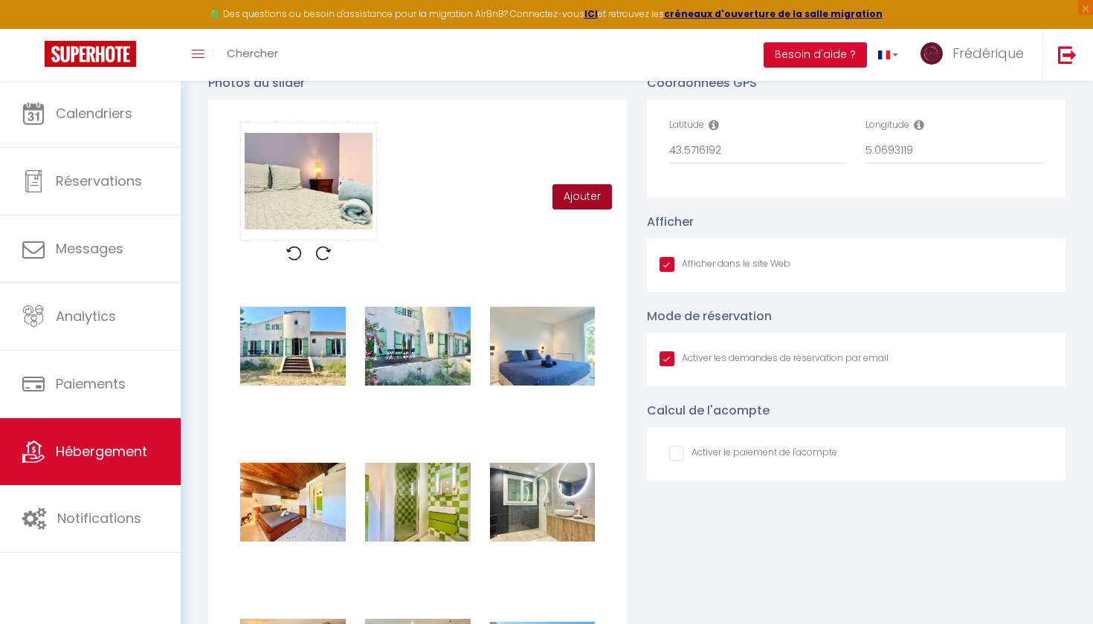
click at [575, 198] on button "Ajouter" at bounding box center [581, 196] width 59 height 25
checkbox input "true"
checkbox input "false"
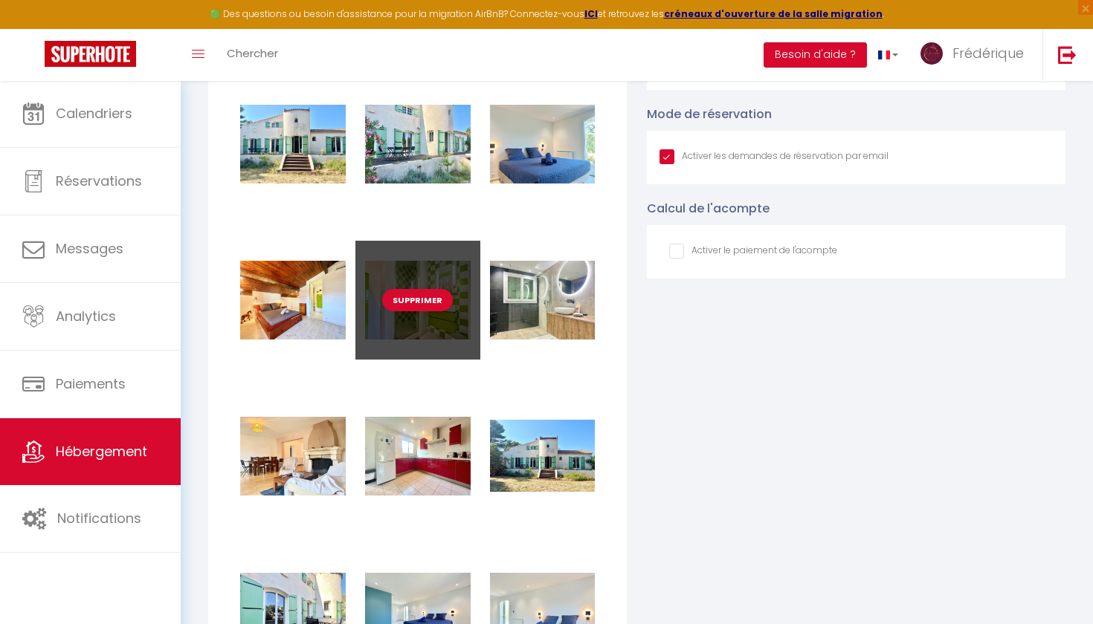
scroll to position [1789, 0]
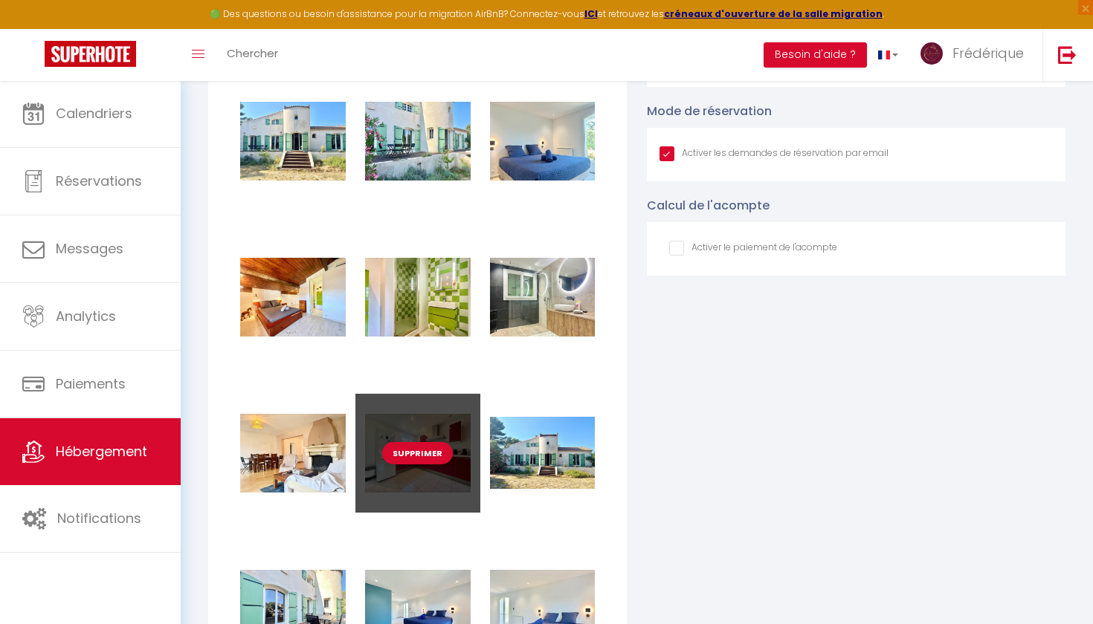
checkbox input "true"
checkbox input "false"
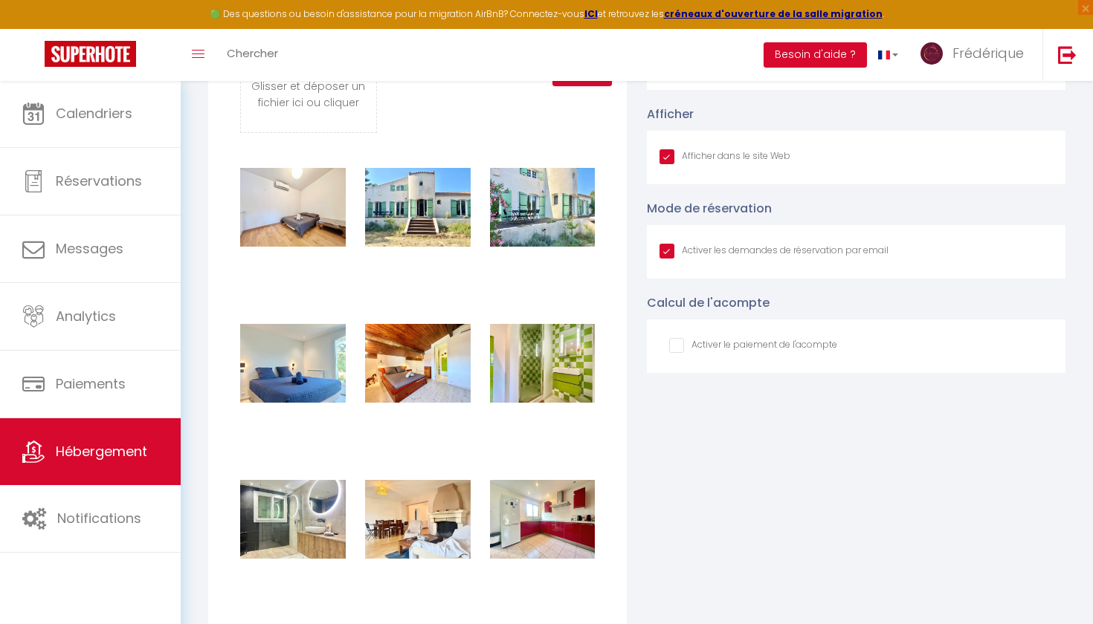
scroll to position [1685, 0]
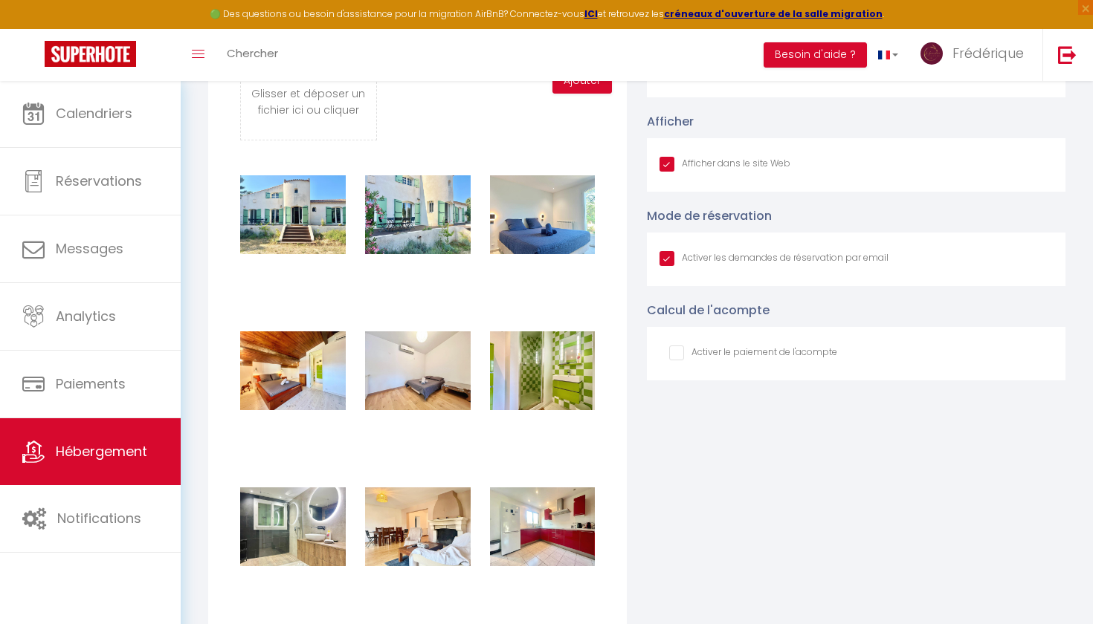
checkbox input "true"
checkbox input "false"
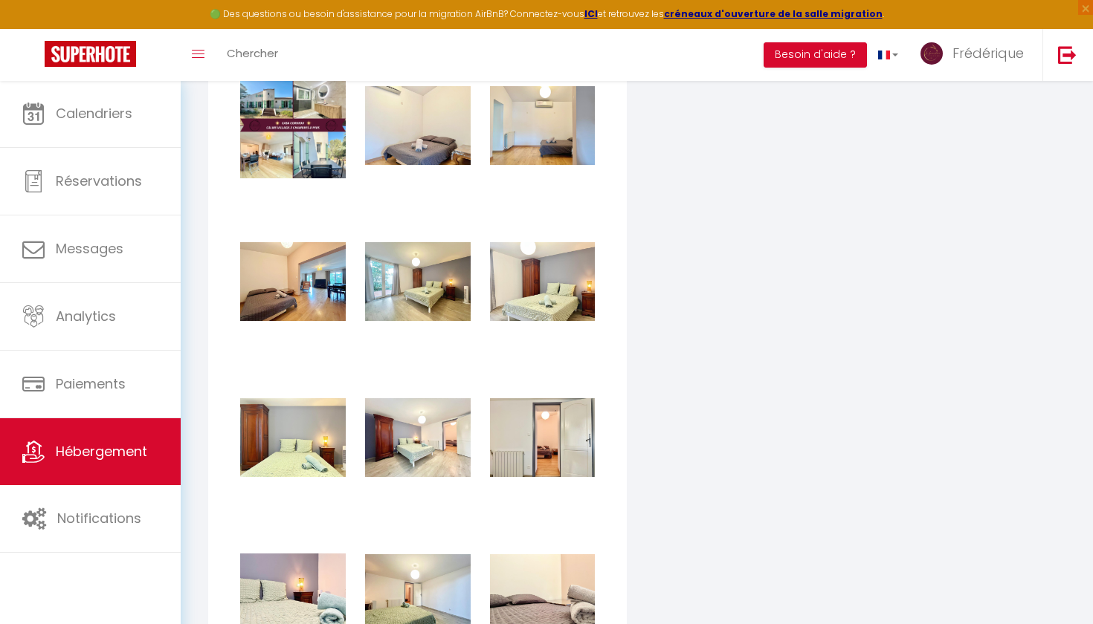
scroll to position [4892, 0]
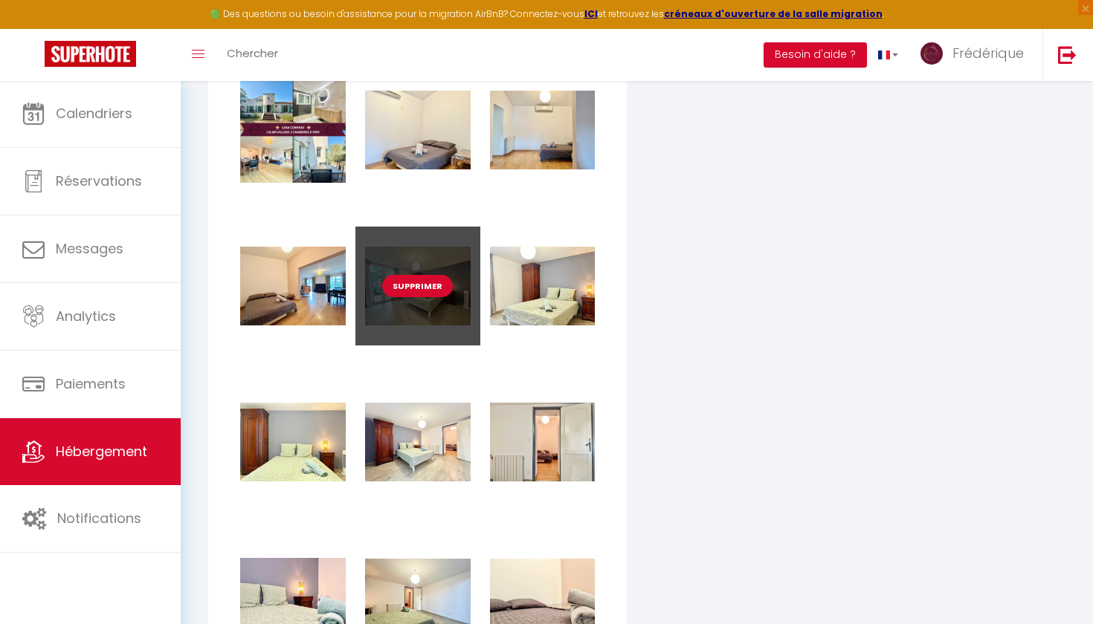
drag, startPoint x: 462, startPoint y: 300, endPoint x: 456, endPoint y: 240, distance: 59.8
click at [456, 240] on div "Supprimer" at bounding box center [417, 286] width 125 height 119
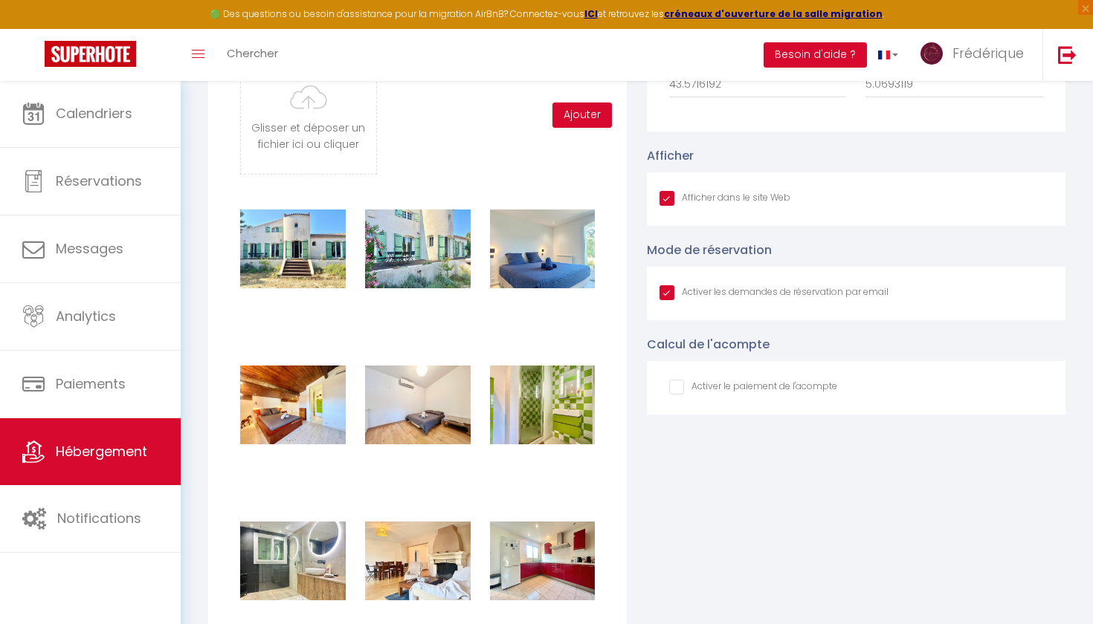
scroll to position [1636, 0]
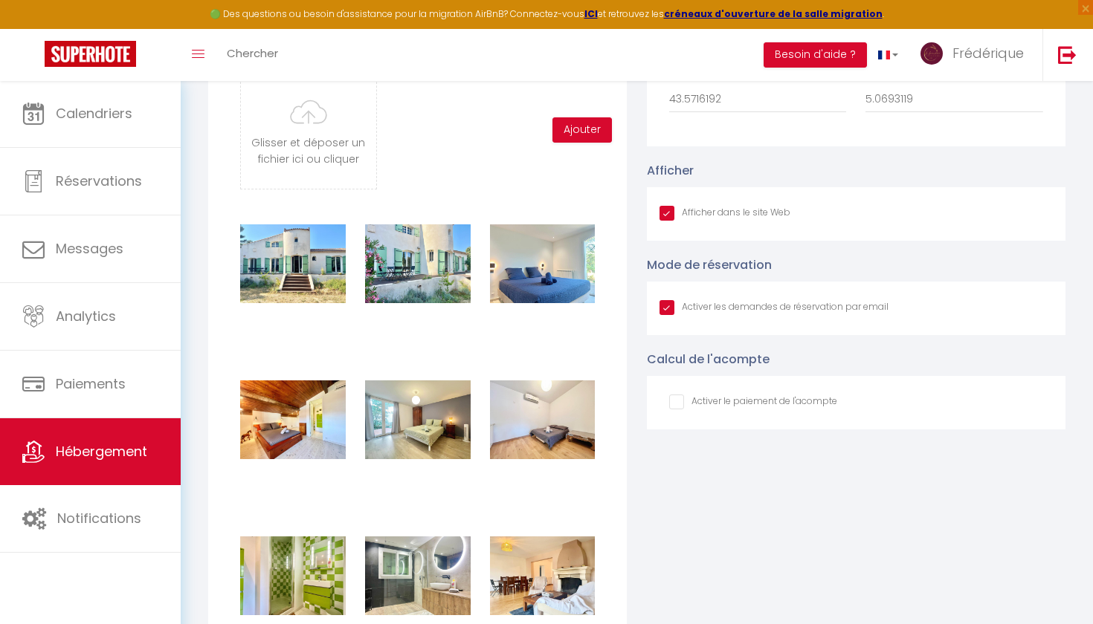
checkbox input "true"
checkbox input "false"
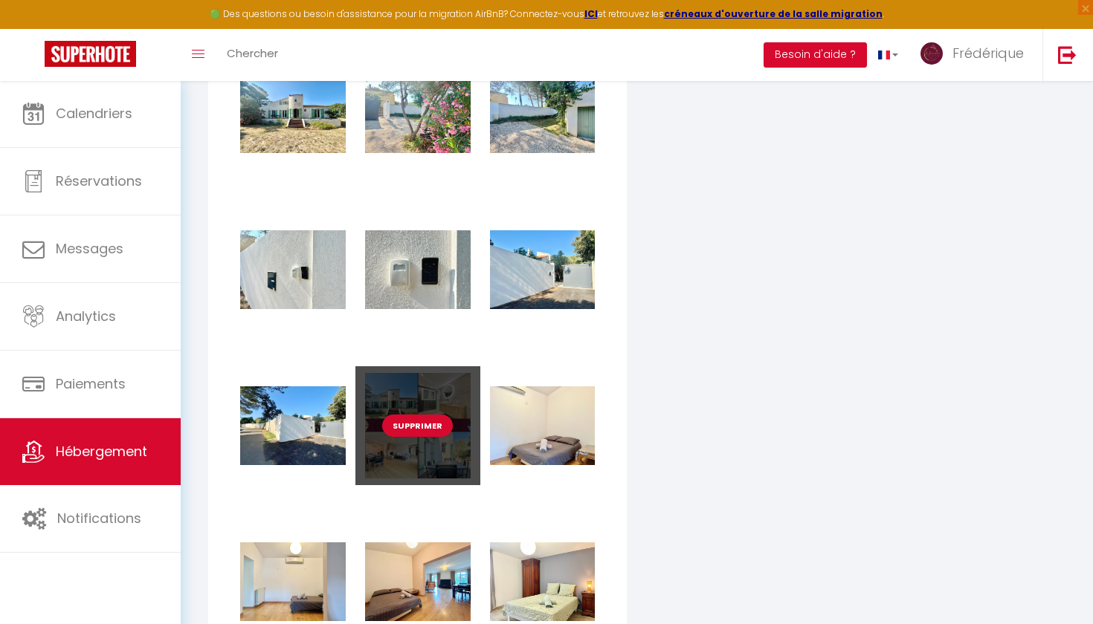
scroll to position [4554, 0]
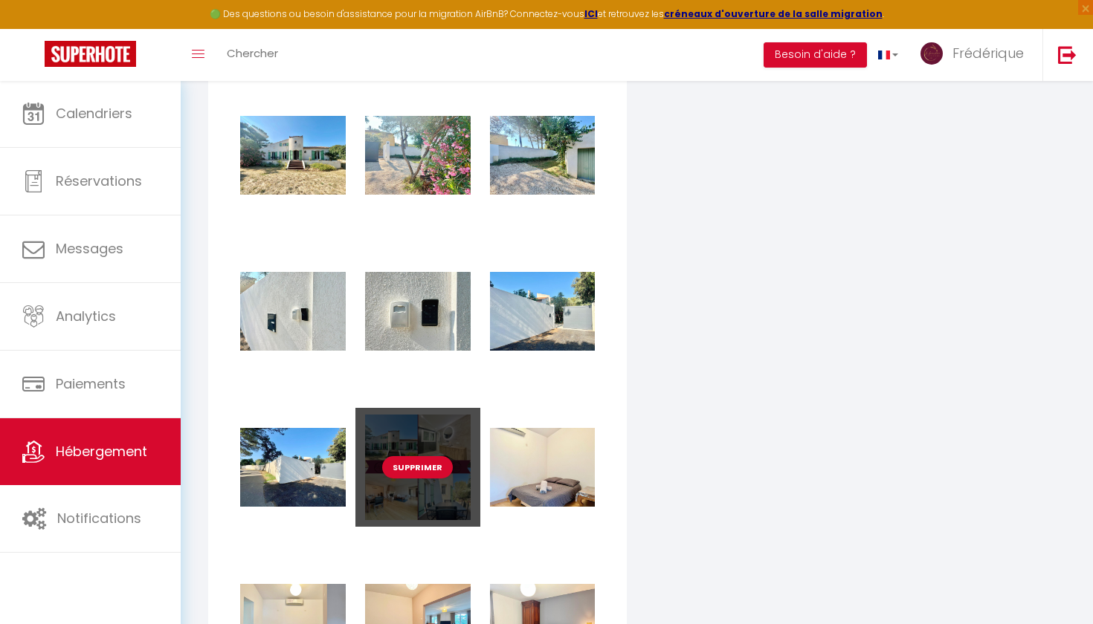
drag, startPoint x: 411, startPoint y: 432, endPoint x: 411, endPoint y: 422, distance: 10.4
click at [411, 422] on div "Supprimer" at bounding box center [417, 467] width 125 height 119
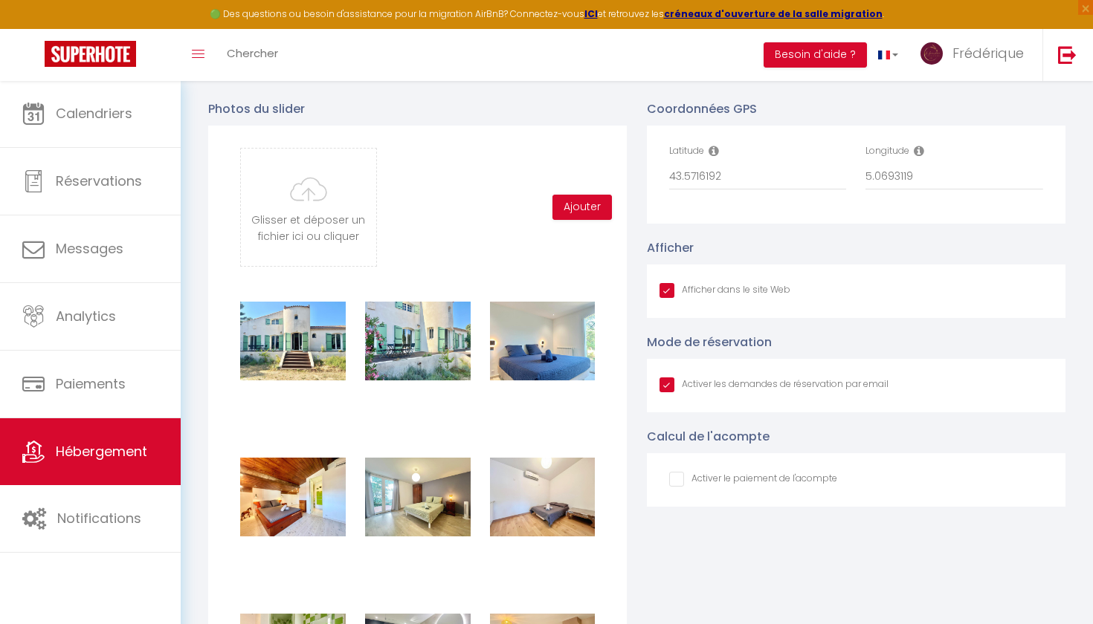
scroll to position [1536, 0]
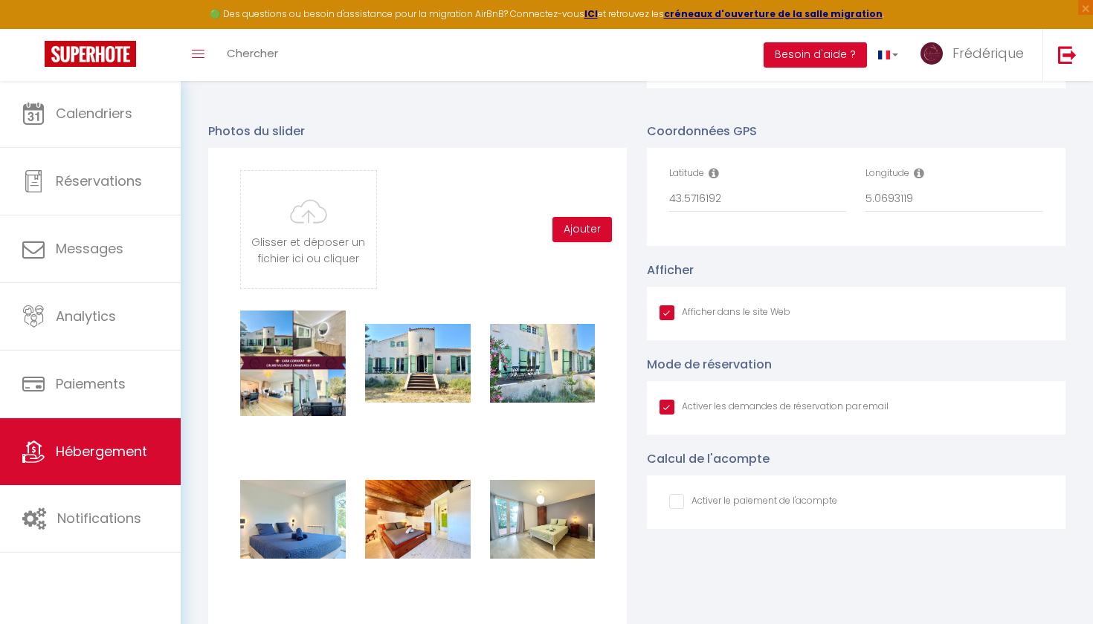
checkbox input "true"
checkbox input "false"
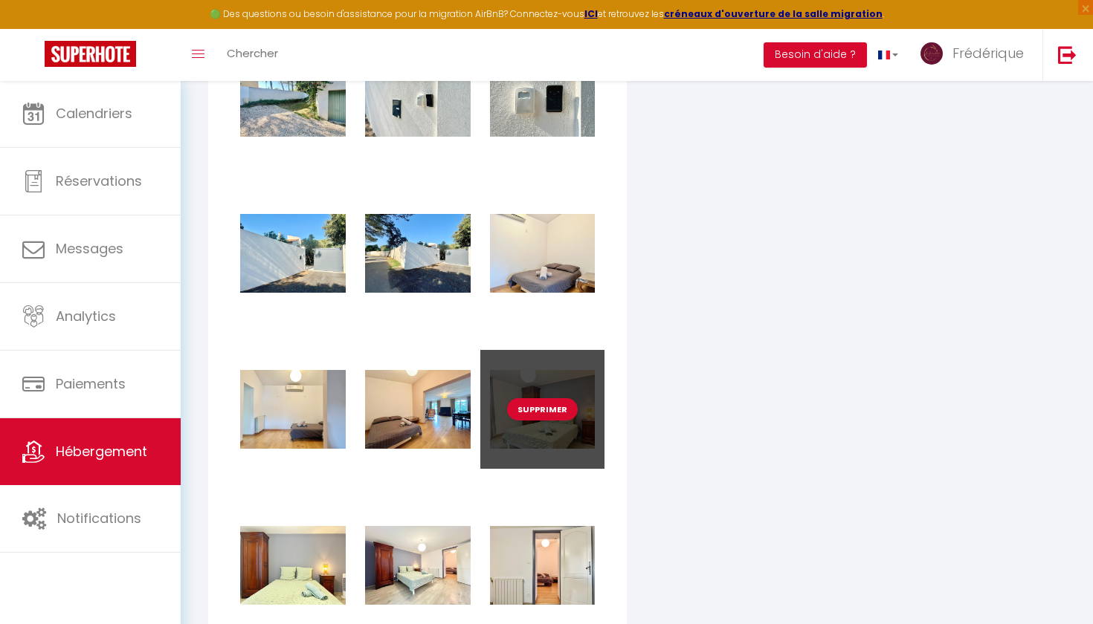
scroll to position [4689, 0]
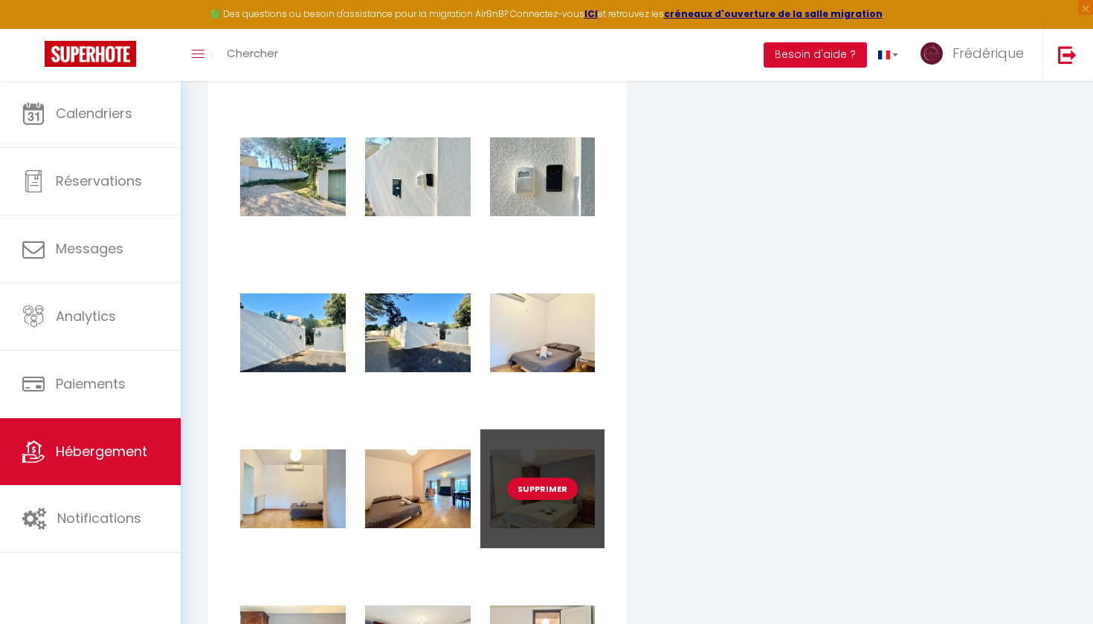
drag, startPoint x: 514, startPoint y: 459, endPoint x: 511, endPoint y: 433, distance: 25.4
click at [511, 433] on div "Supprimer" at bounding box center [542, 489] width 125 height 119
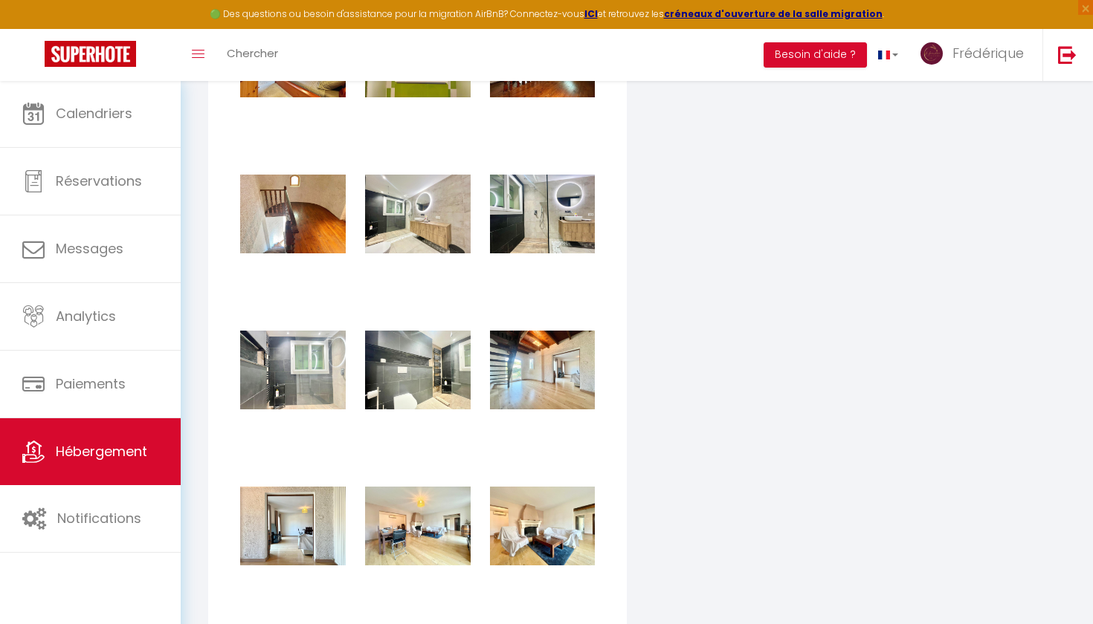
scroll to position [3224, 0]
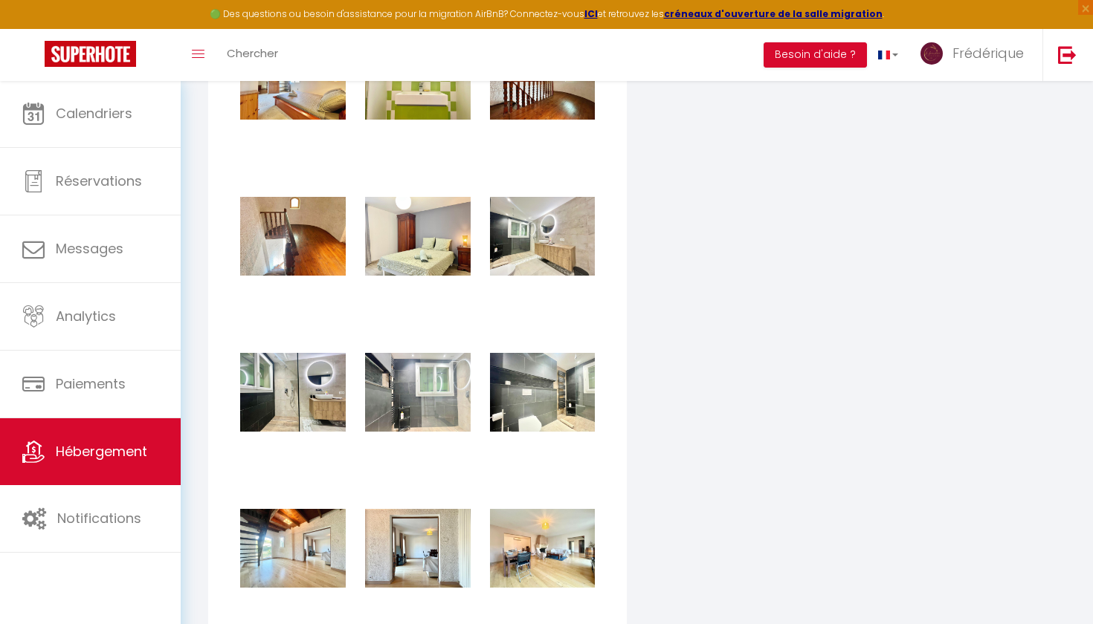
checkbox input "true"
checkbox input "false"
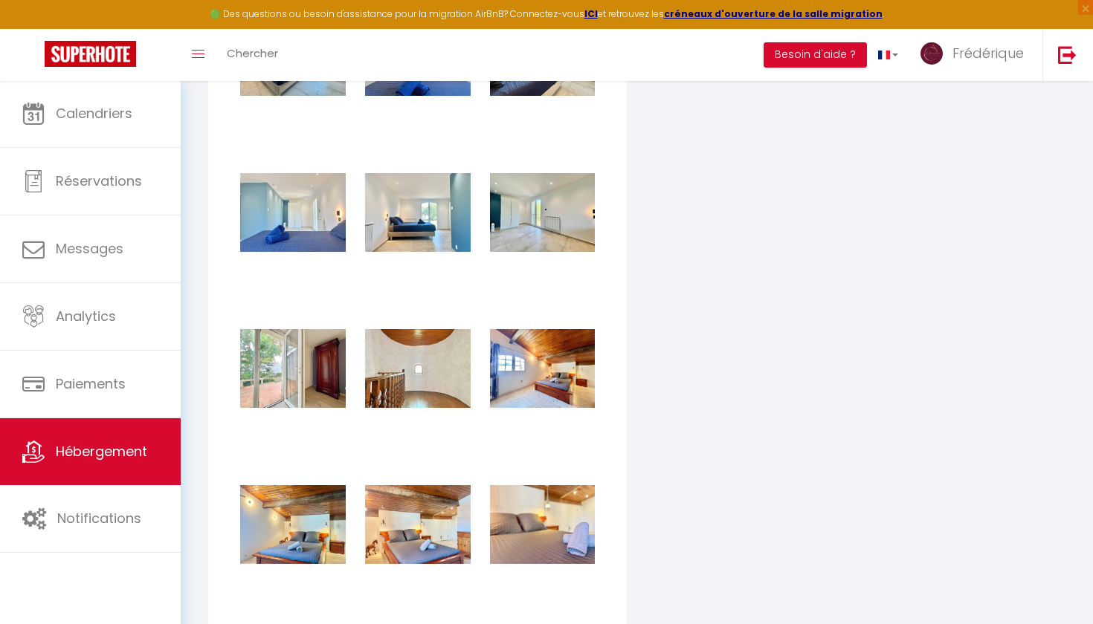
scroll to position [2613, 0]
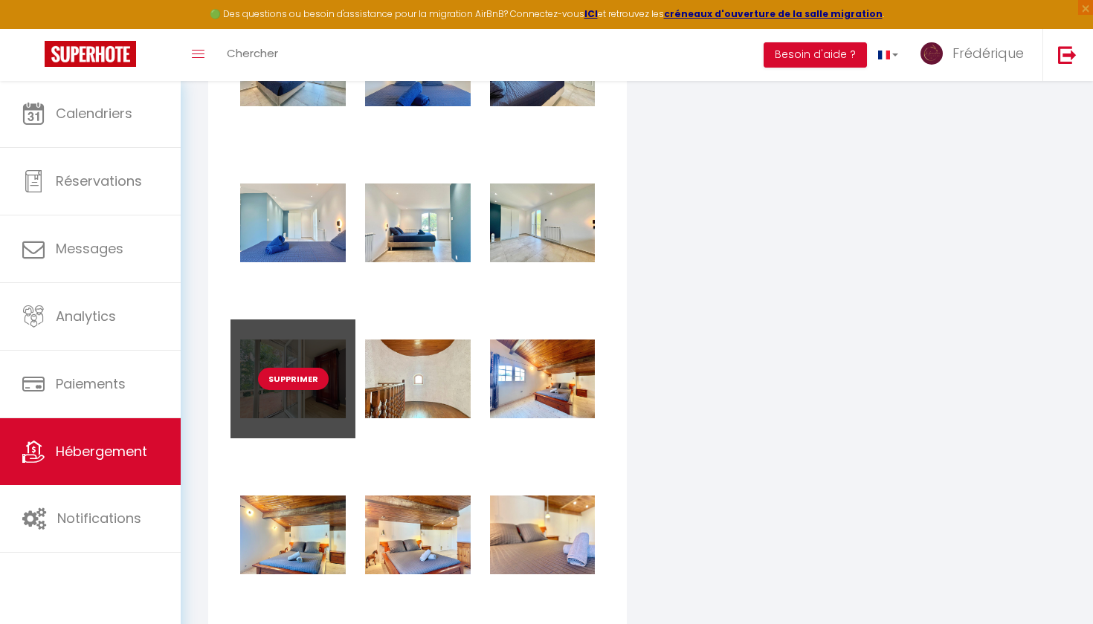
click at [310, 338] on div "Supprimer" at bounding box center [292, 379] width 125 height 119
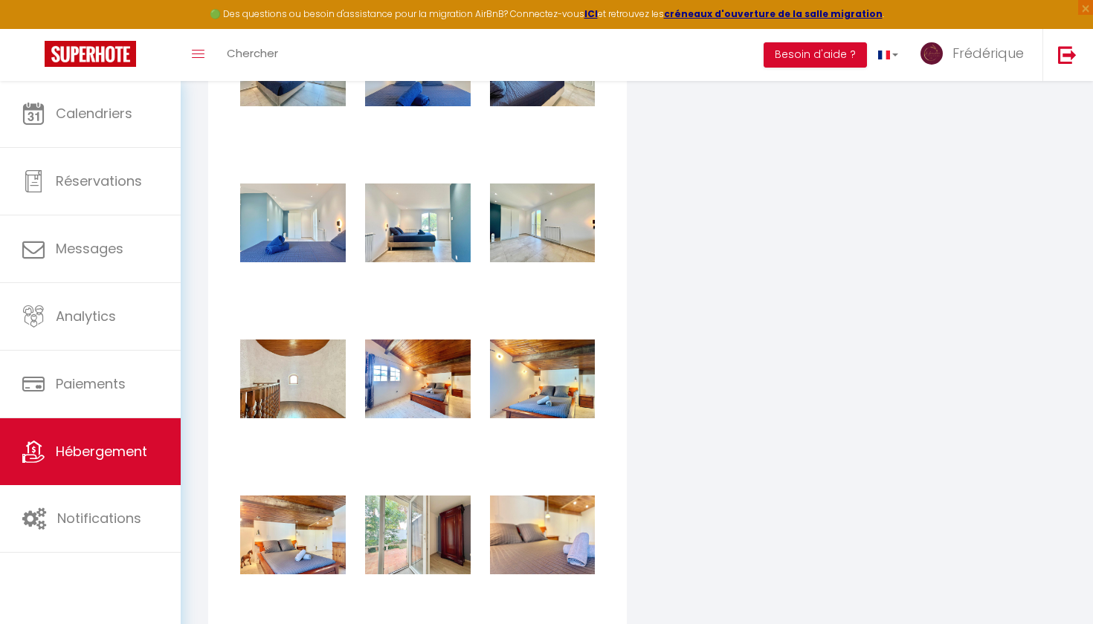
checkbox input "true"
checkbox input "false"
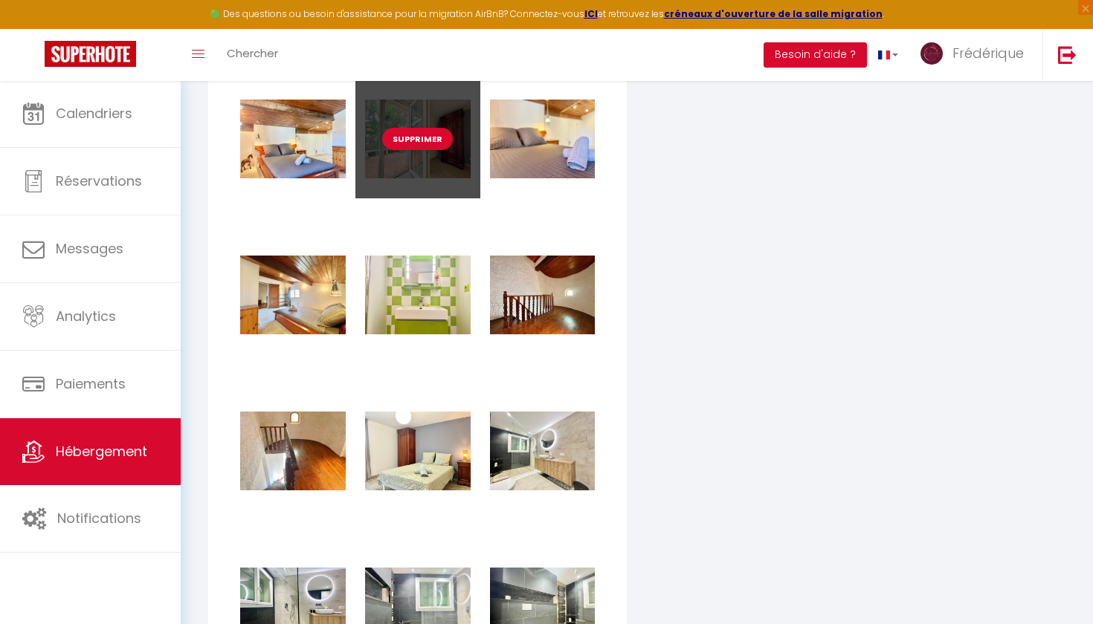
scroll to position [3021, 0]
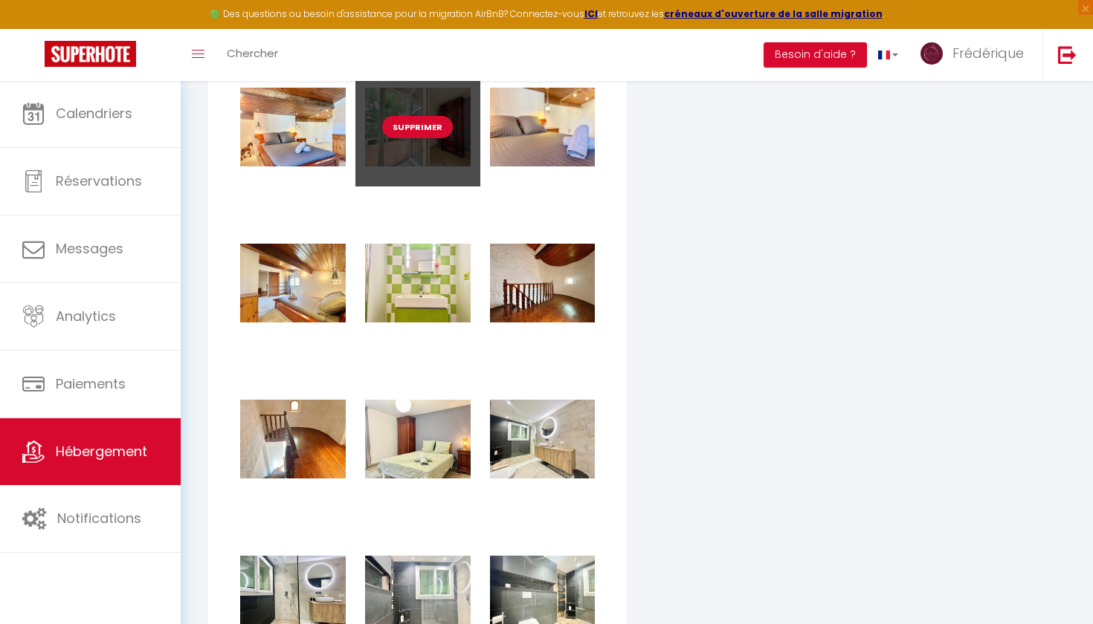
click at [379, 163] on div "Supprimer" at bounding box center [417, 127] width 125 height 119
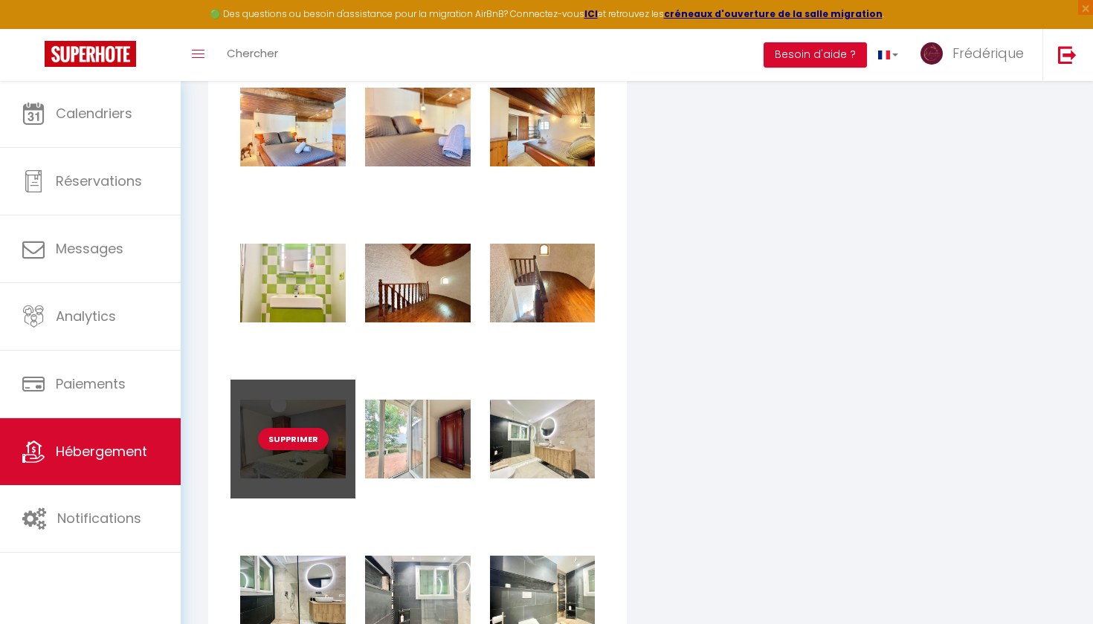
checkbox input "true"
checkbox input "false"
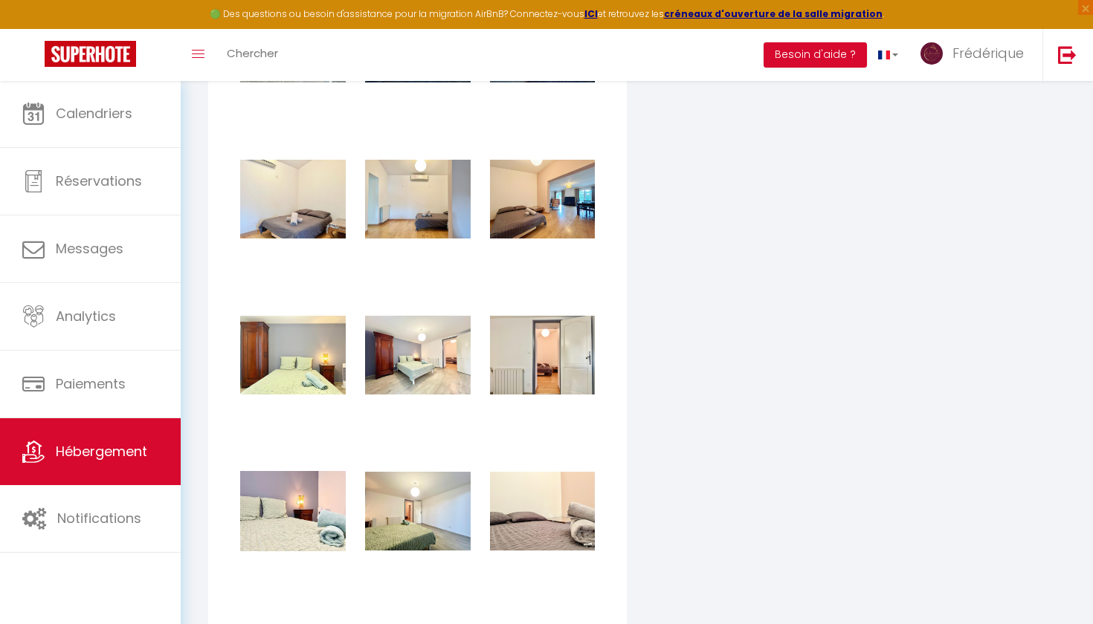
scroll to position [4978, 0]
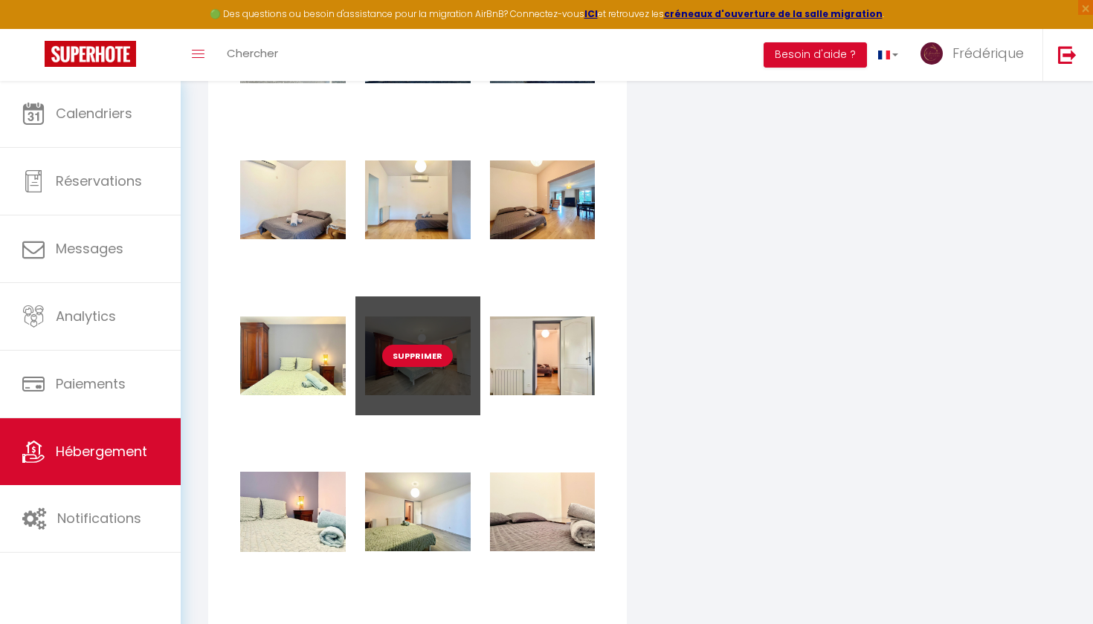
drag, startPoint x: 386, startPoint y: 374, endPoint x: 386, endPoint y: 345, distance: 29.0
click at [386, 345] on div "Supprimer" at bounding box center [417, 356] width 125 height 119
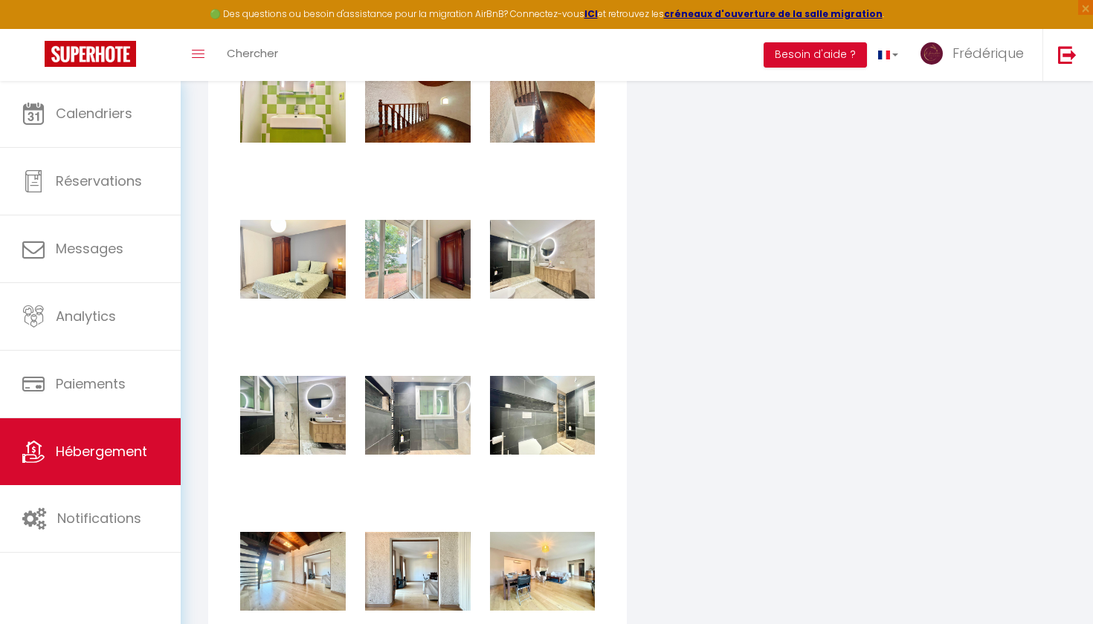
scroll to position [3194, 0]
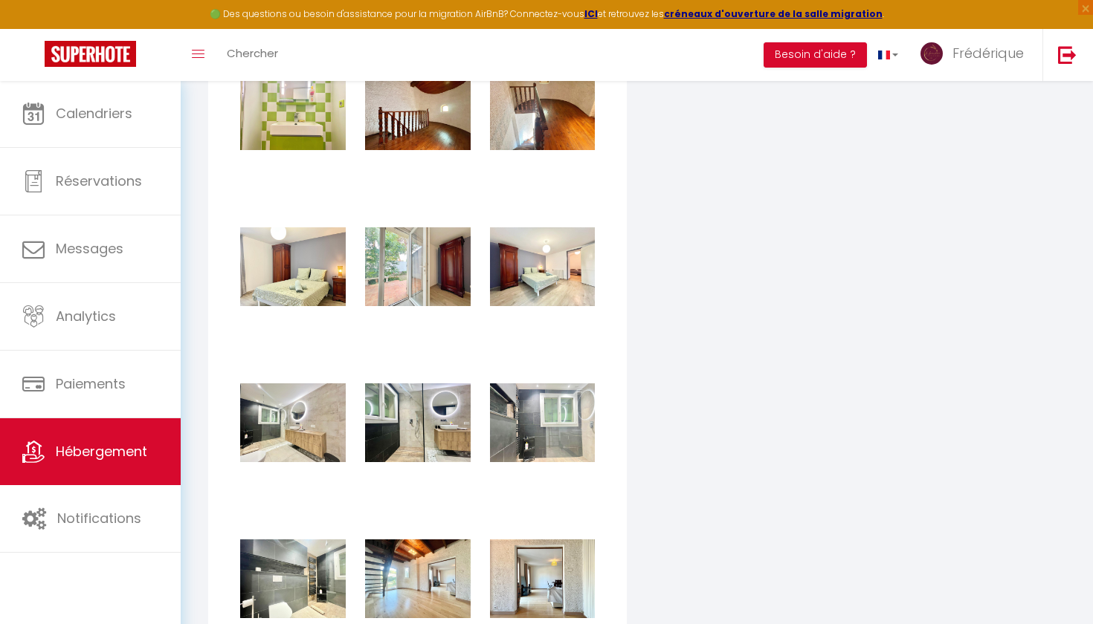
checkbox input "true"
checkbox input "false"
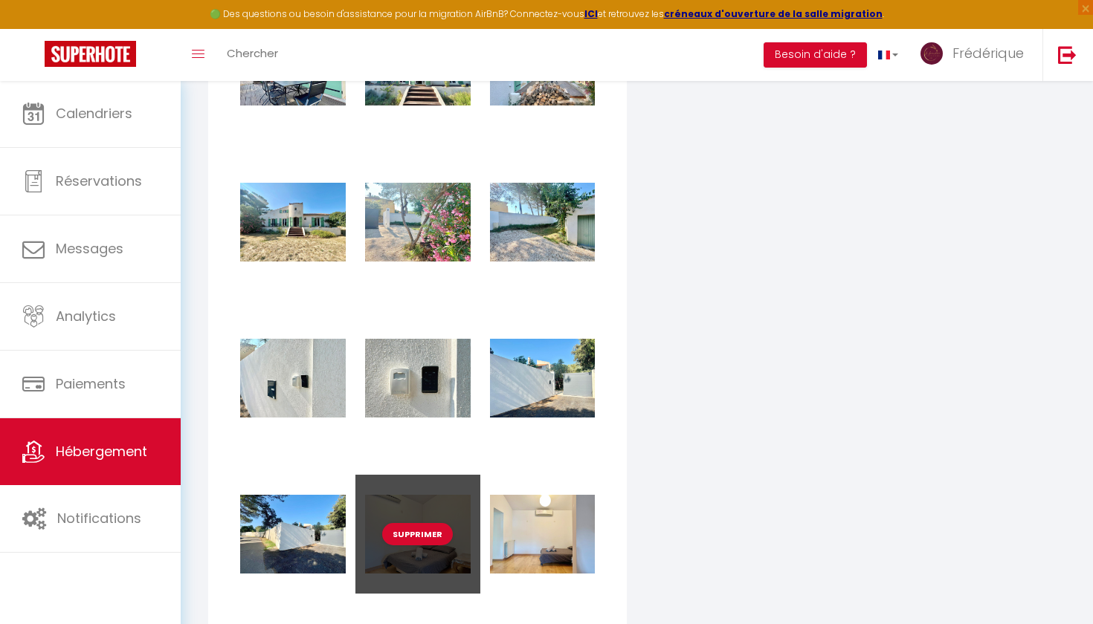
scroll to position [4686, 0]
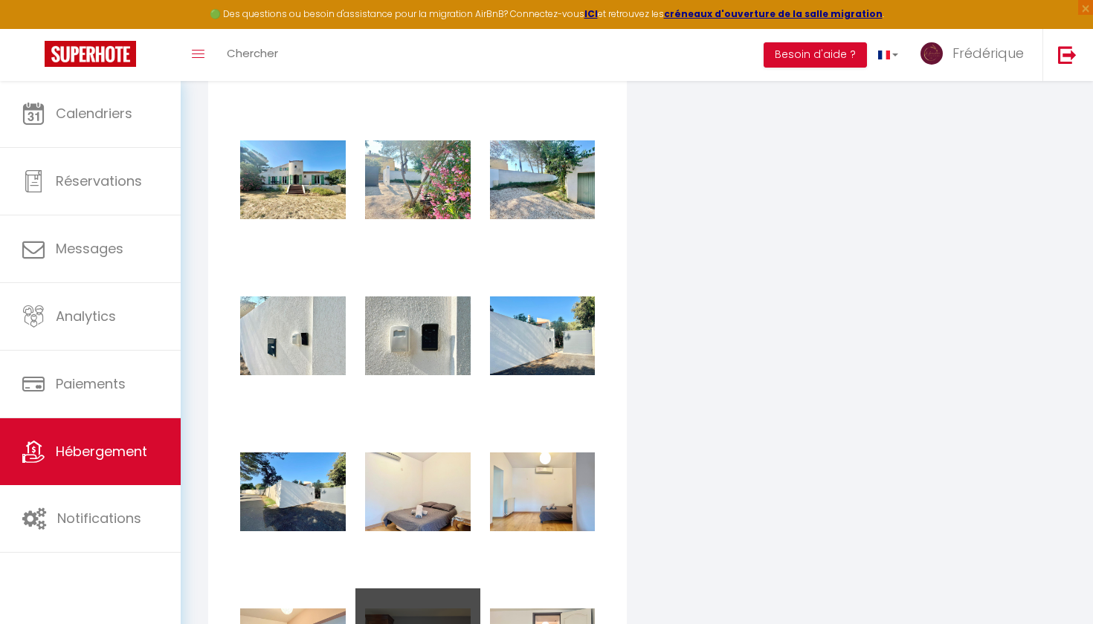
drag, startPoint x: 407, startPoint y: 611, endPoint x: 407, endPoint y: 601, distance: 9.7
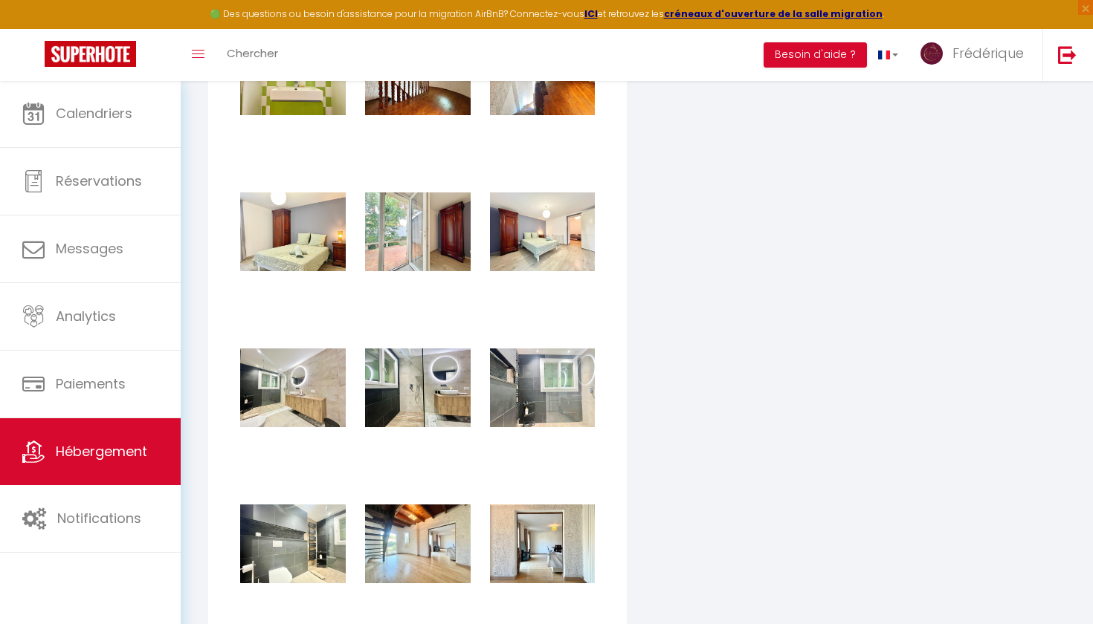
scroll to position [3199, 0]
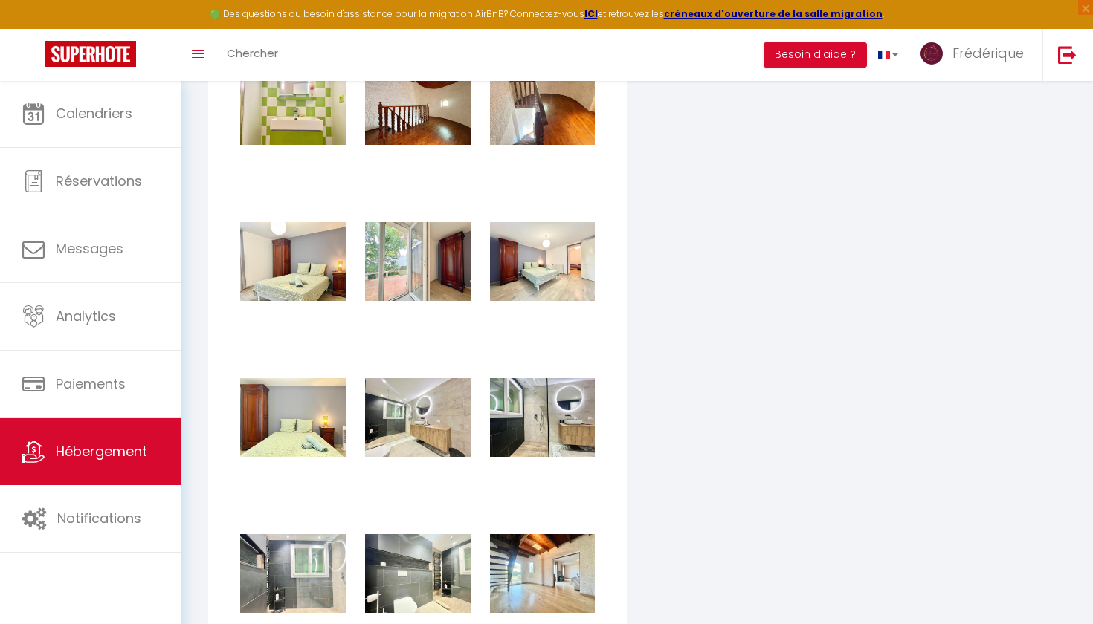
checkbox input "true"
checkbox input "false"
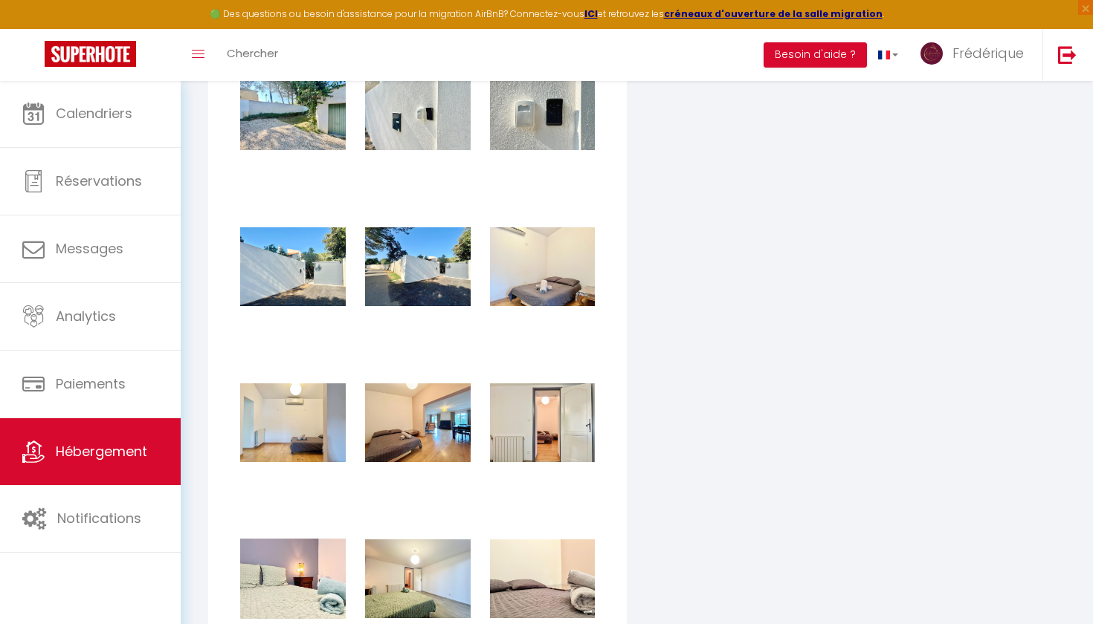
scroll to position [4907, 0]
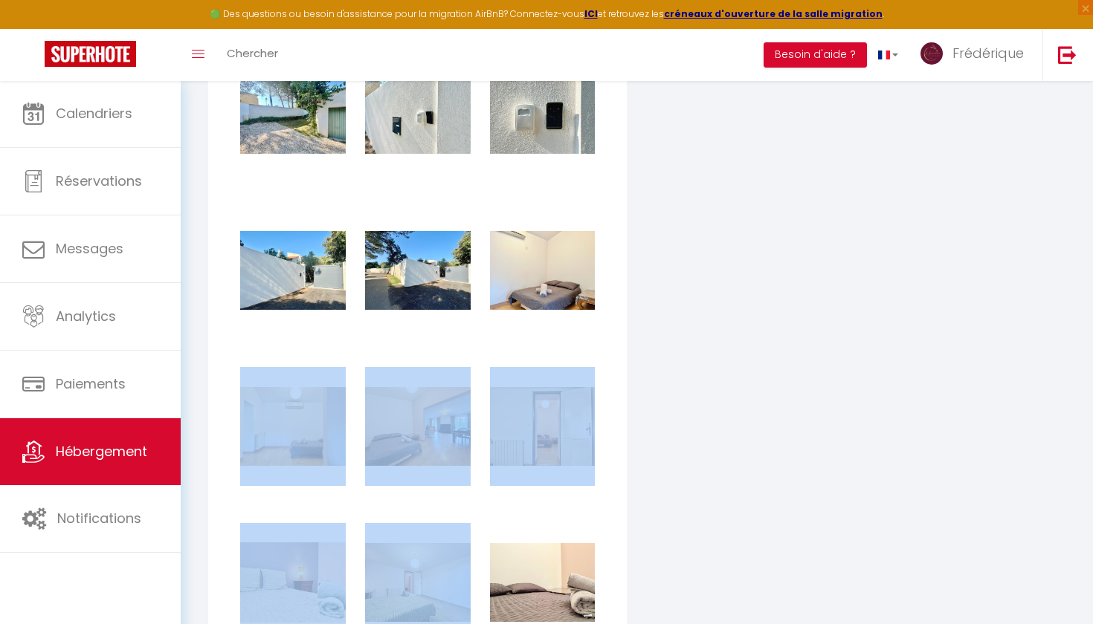
drag, startPoint x: 280, startPoint y: 567, endPoint x: 280, endPoint y: 505, distance: 62.4
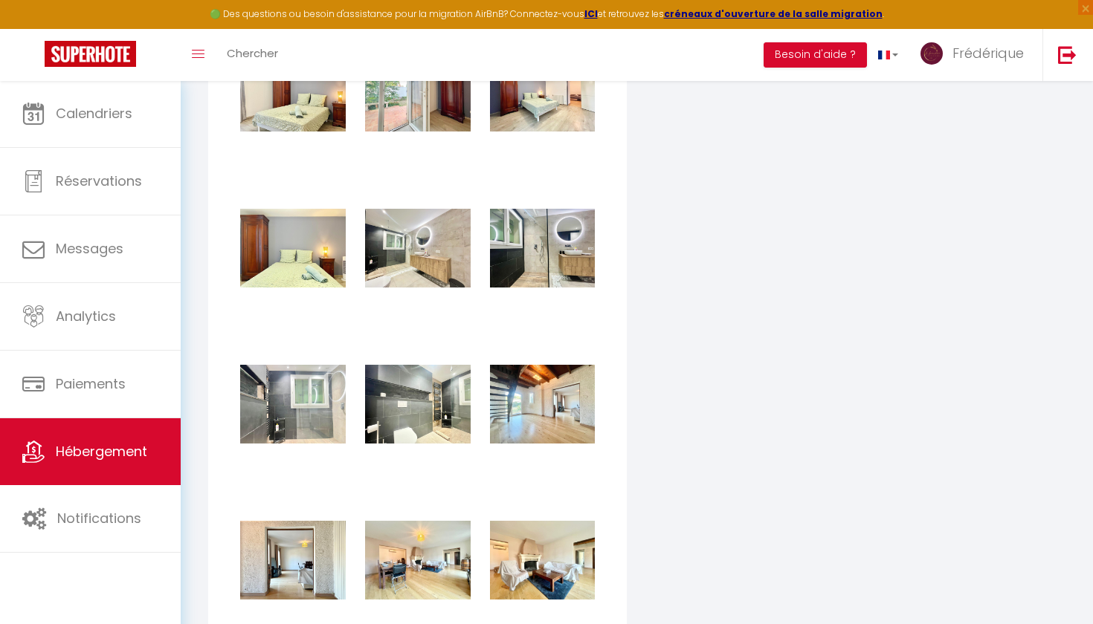
scroll to position [3346, 0]
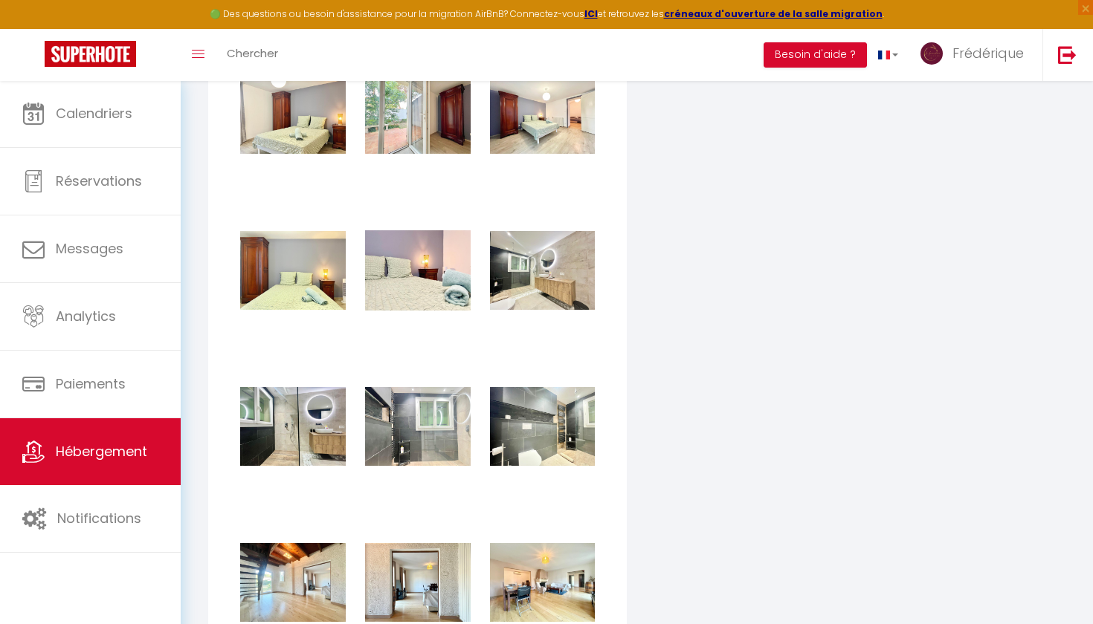
checkbox input "true"
checkbox input "false"
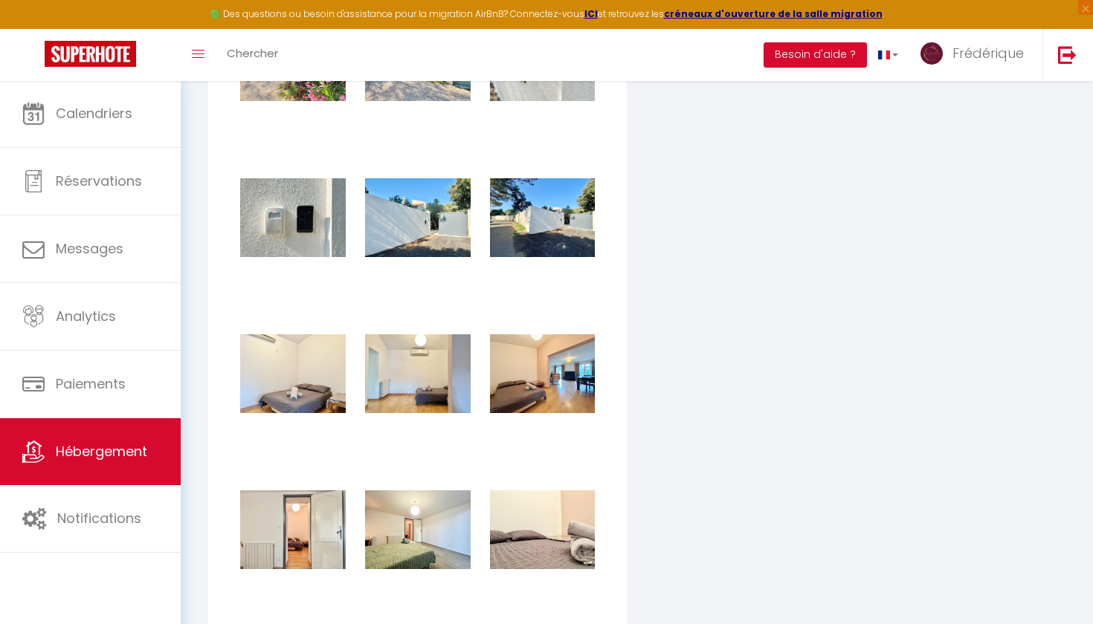
scroll to position [4955, 0]
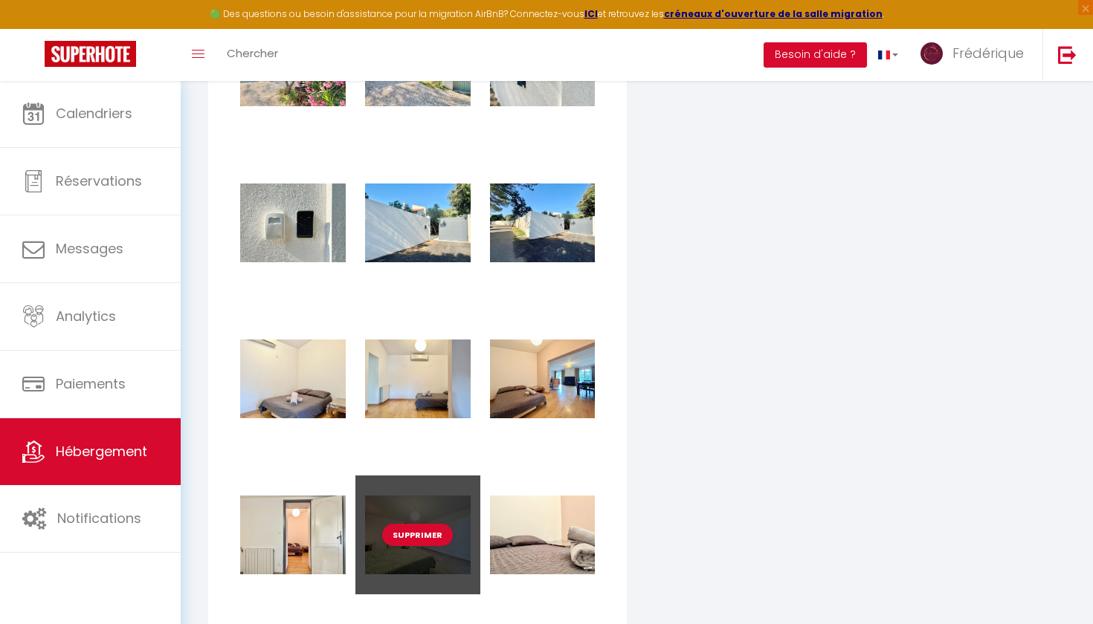
drag, startPoint x: 433, startPoint y: 500, endPoint x: 433, endPoint y: 480, distance: 20.1
click at [433, 480] on div "Supprimer" at bounding box center [417, 535] width 125 height 119
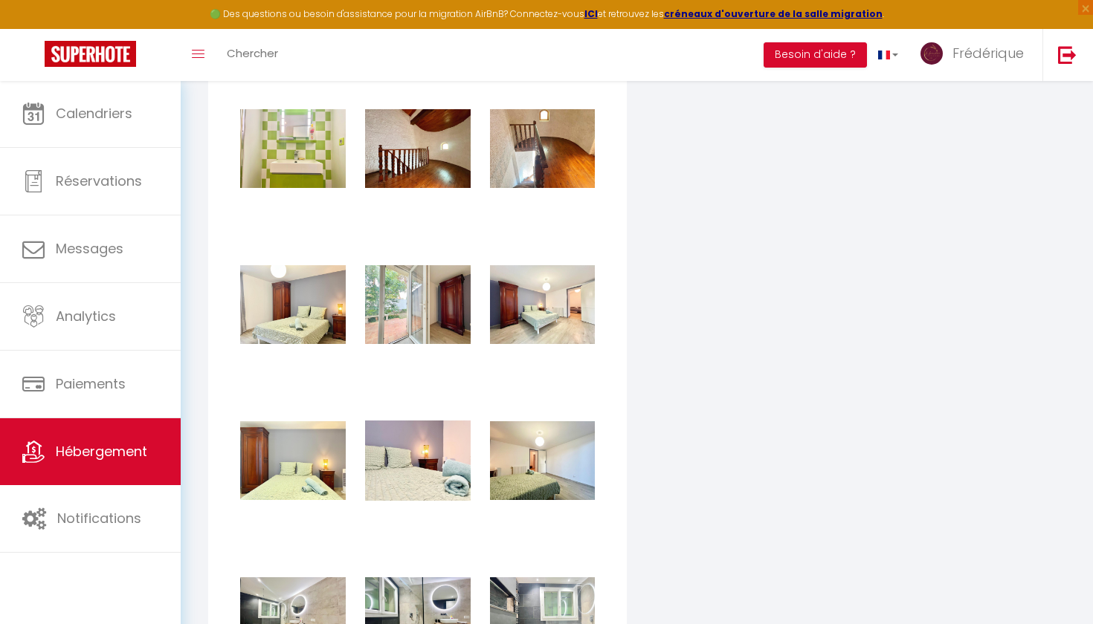
scroll to position [3163, 0]
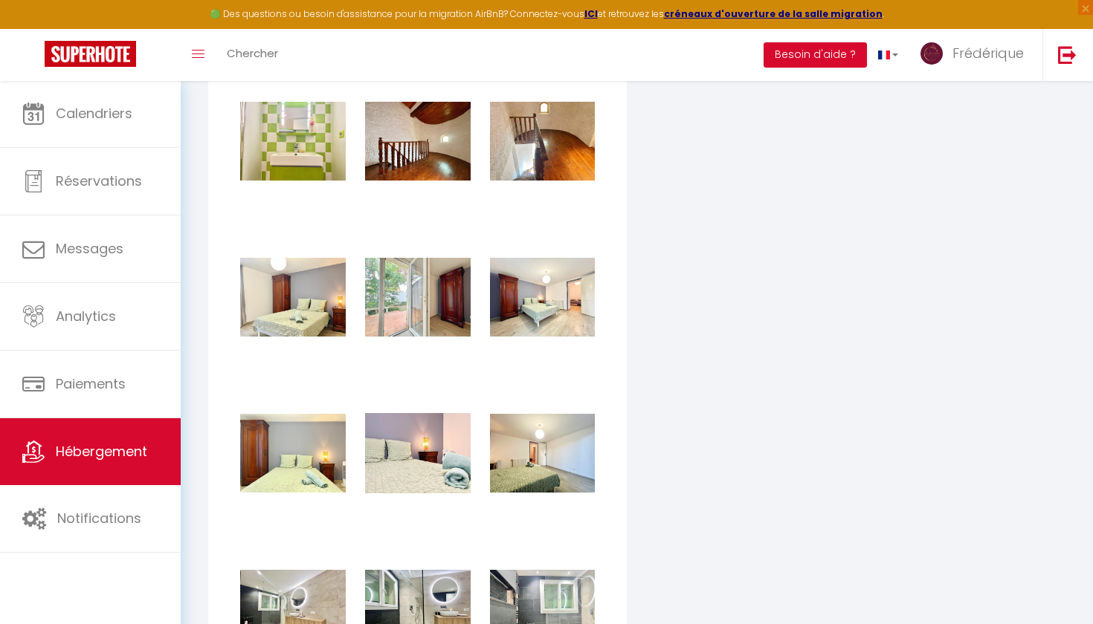
checkbox input "true"
checkbox input "false"
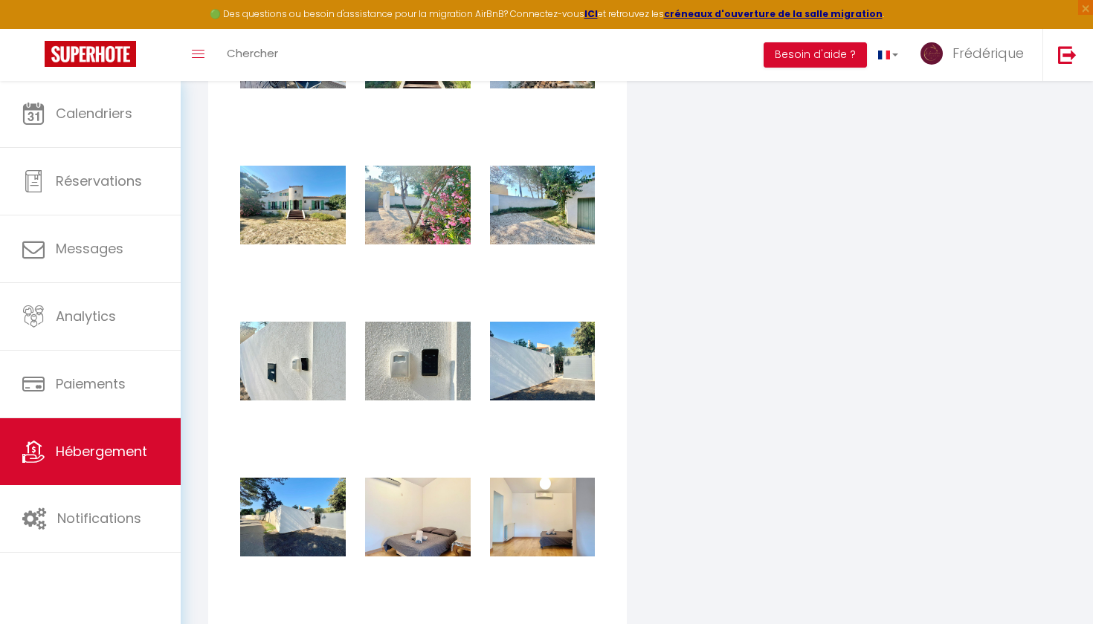
scroll to position [4811, 0]
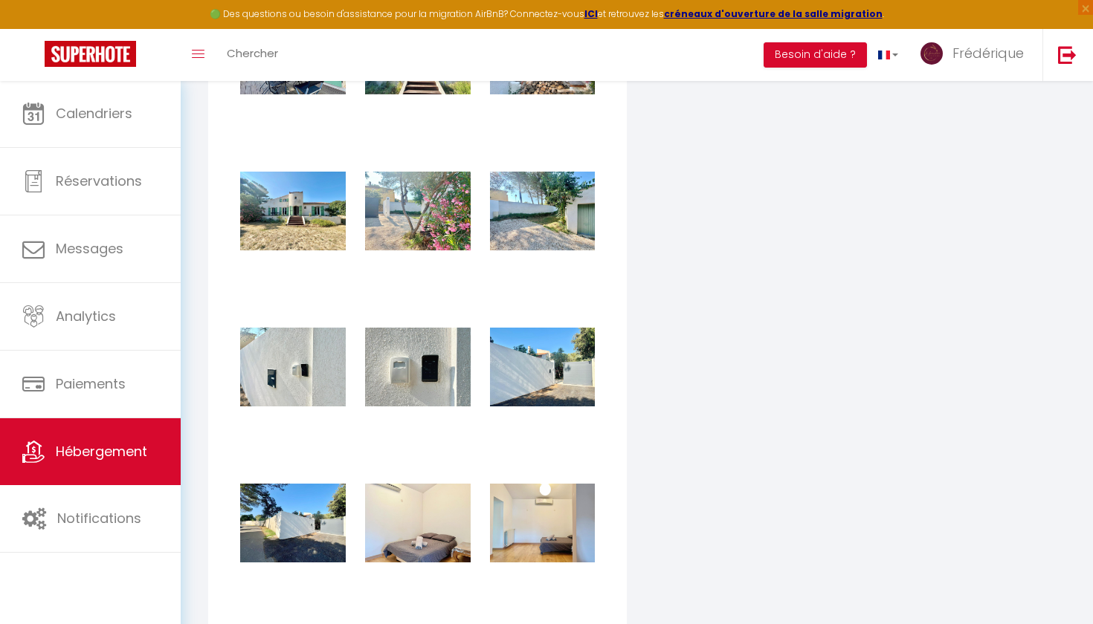
drag, startPoint x: 427, startPoint y: 512, endPoint x: 416, endPoint y: 458, distance: 55.4
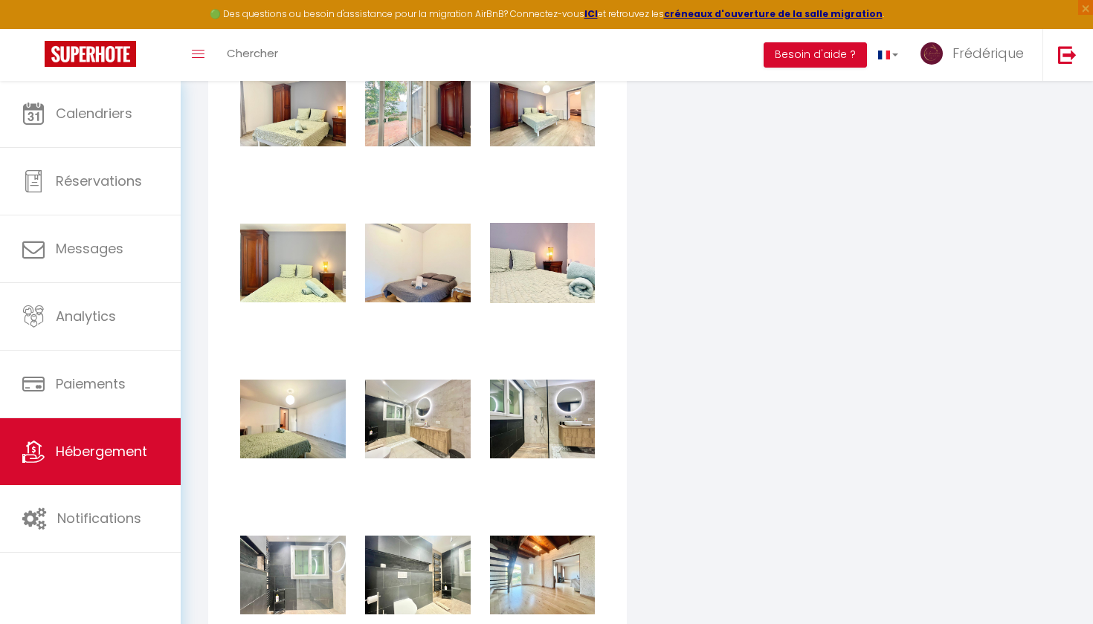
scroll to position [3346, 0]
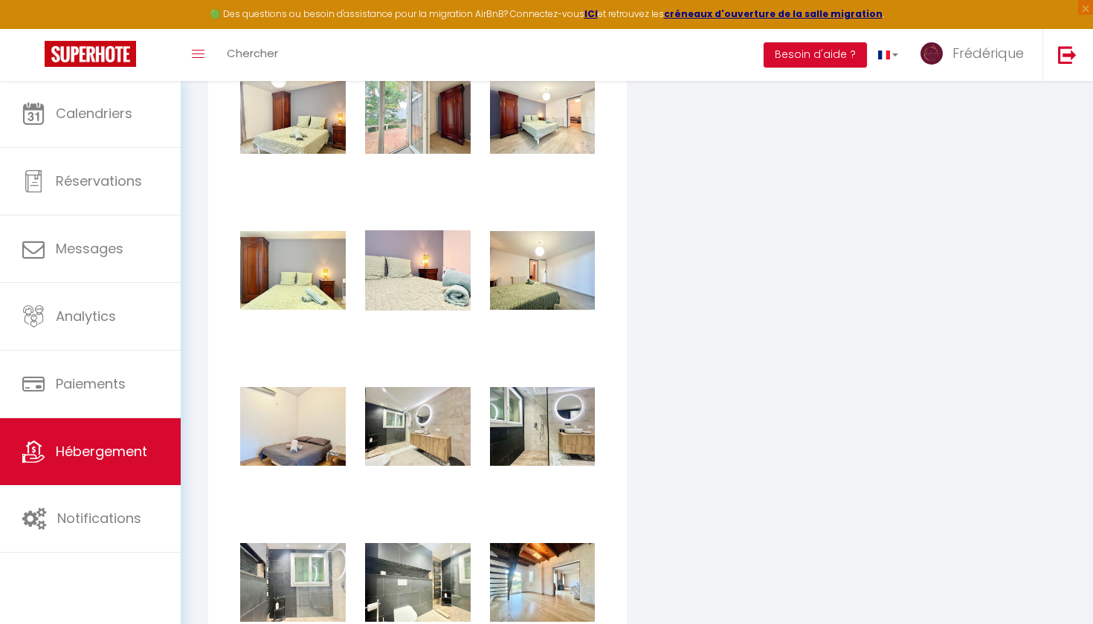
checkbox input "true"
checkbox input "false"
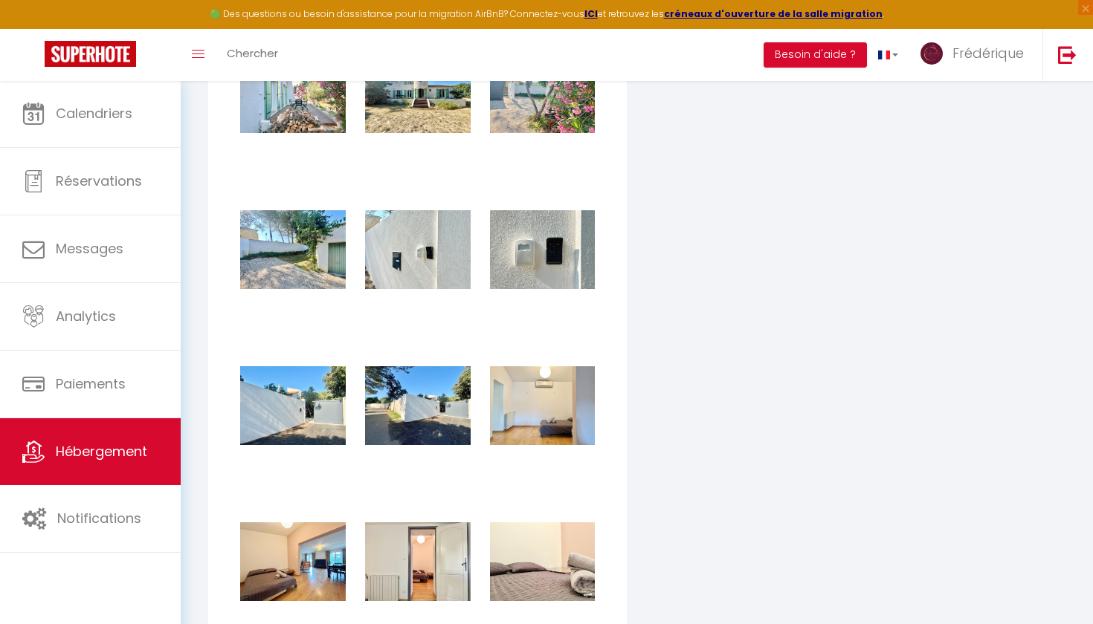
scroll to position [4927, 0]
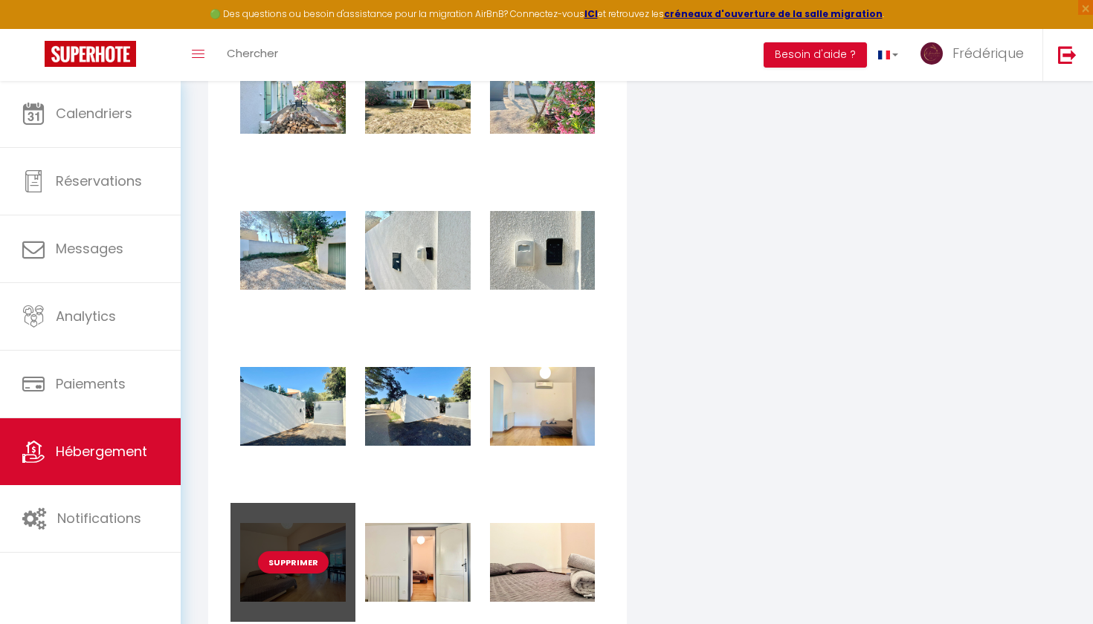
click at [330, 511] on div "Supprimer" at bounding box center [292, 562] width 125 height 119
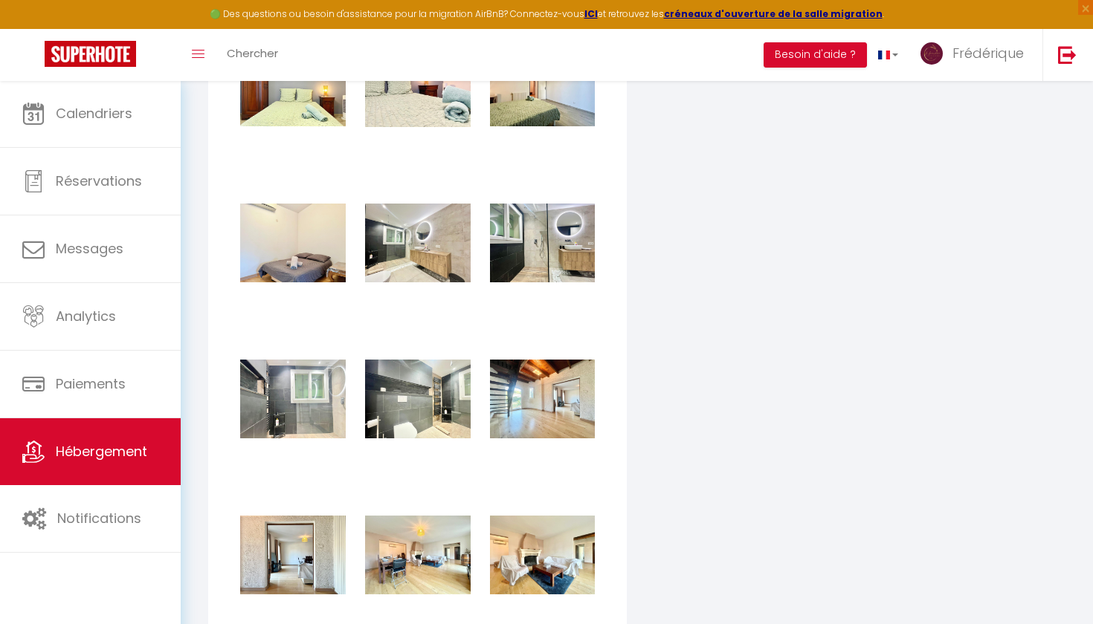
scroll to position [3508, 0]
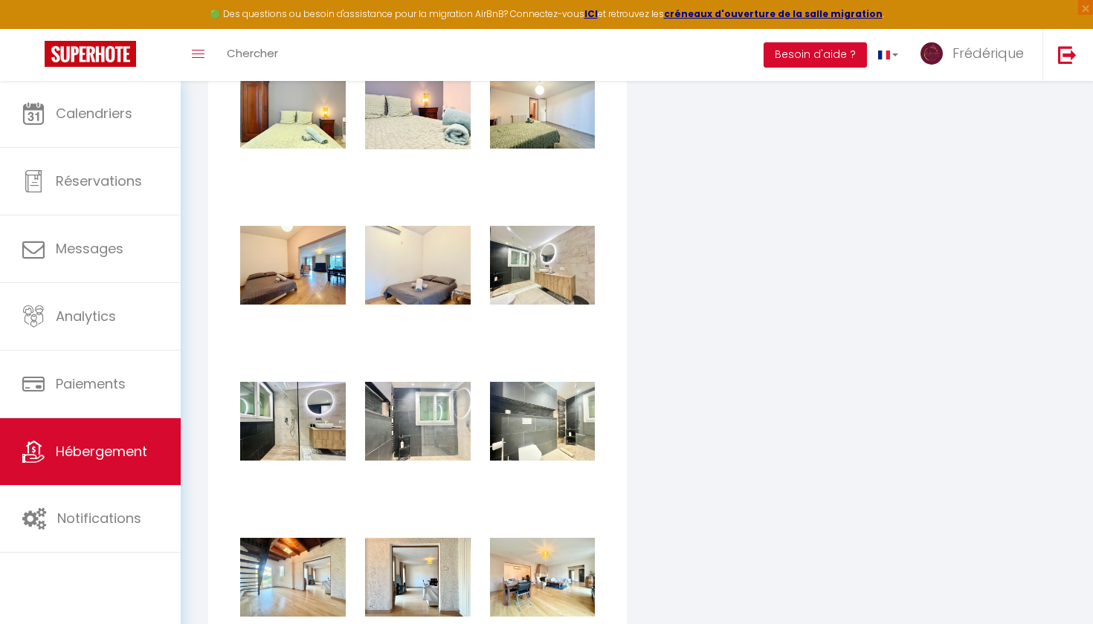
checkbox input "true"
checkbox input "false"
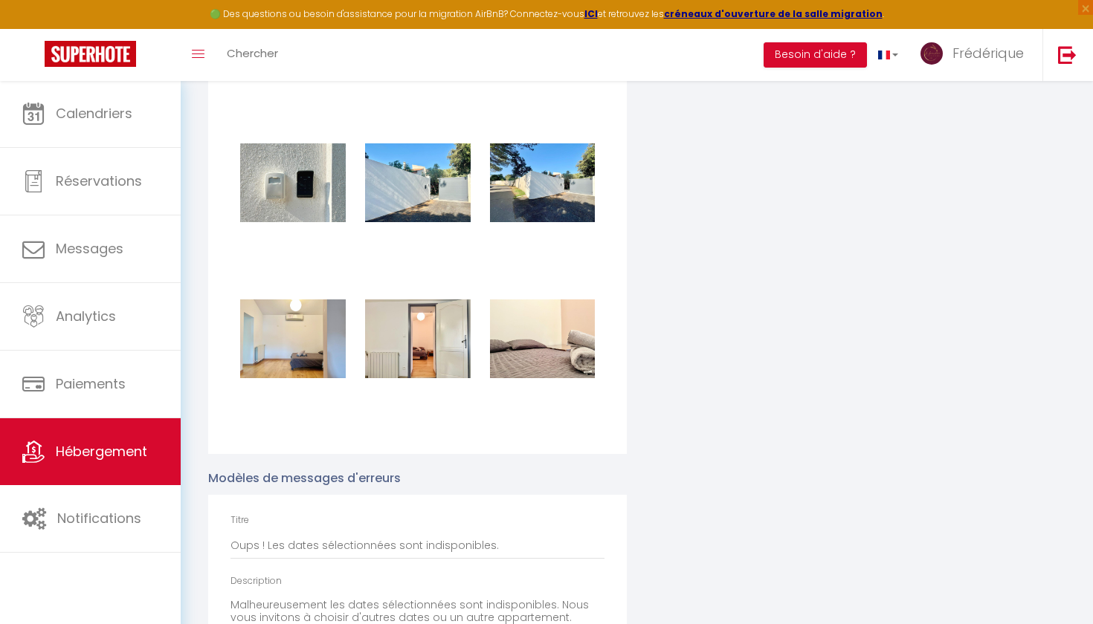
scroll to position [5063, 0]
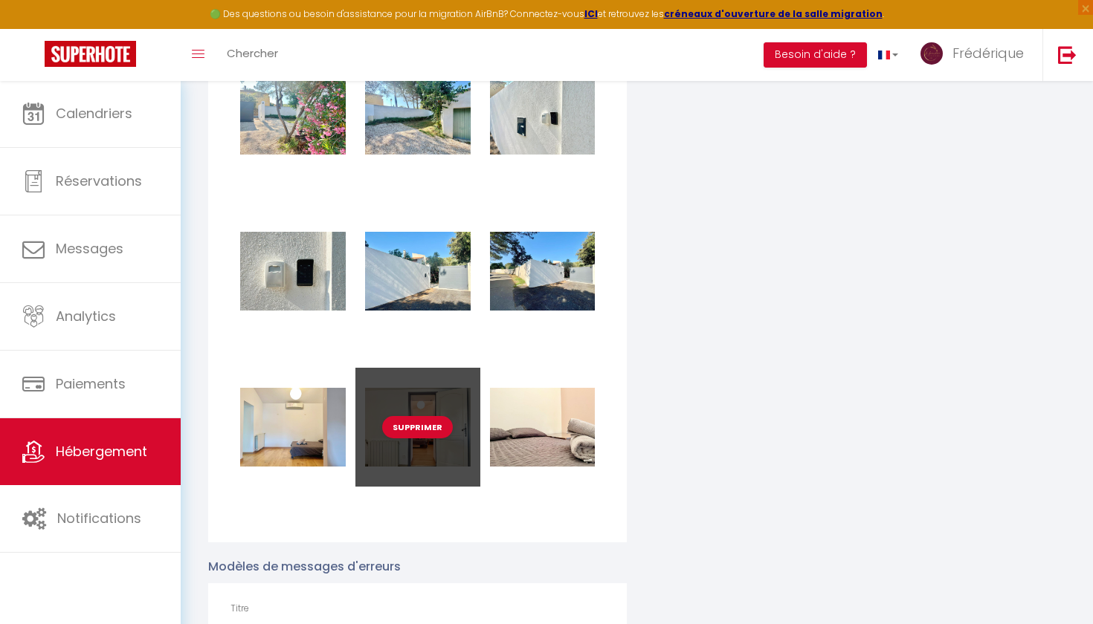
drag, startPoint x: 433, startPoint y: 392, endPoint x: 432, endPoint y: 368, distance: 23.8
click at [432, 368] on div "Supprimer" at bounding box center [417, 427] width 125 height 119
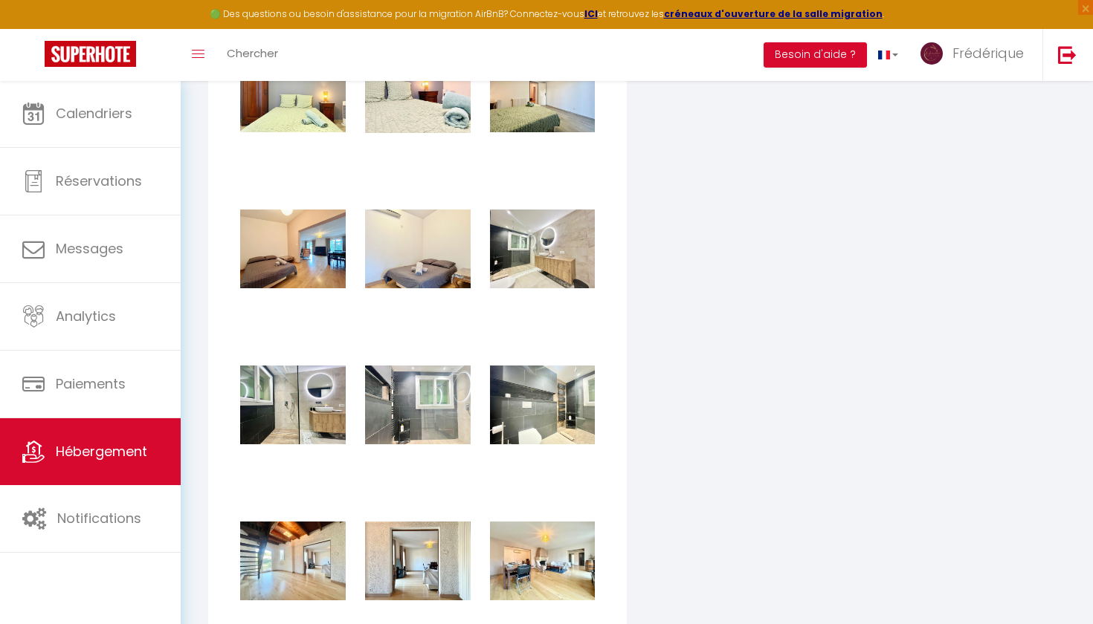
scroll to position [3516, 0]
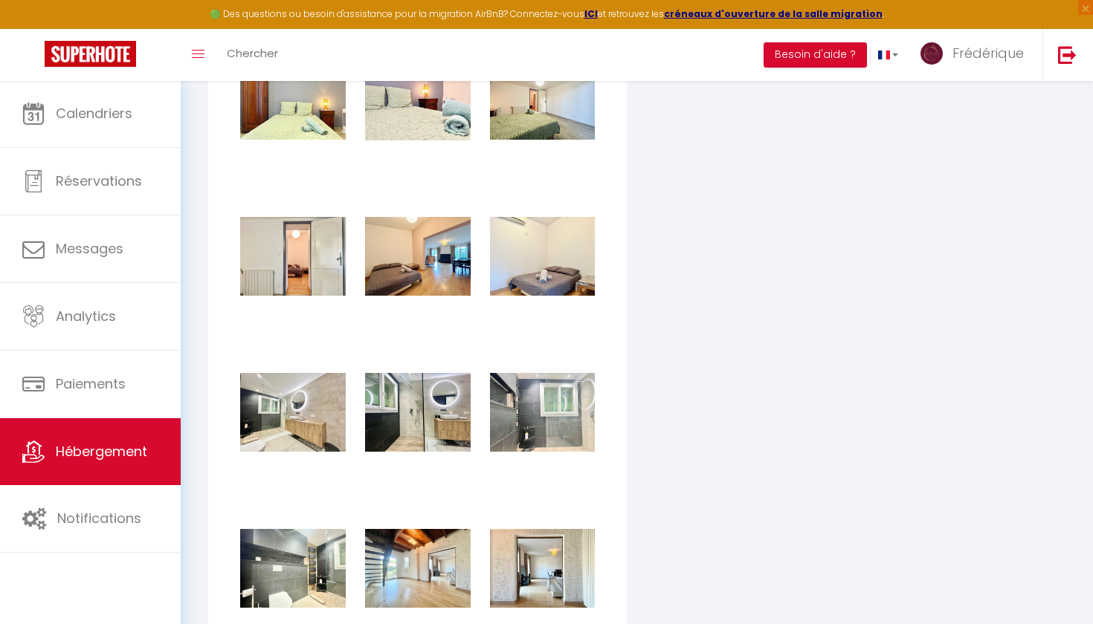
checkbox input "true"
checkbox input "false"
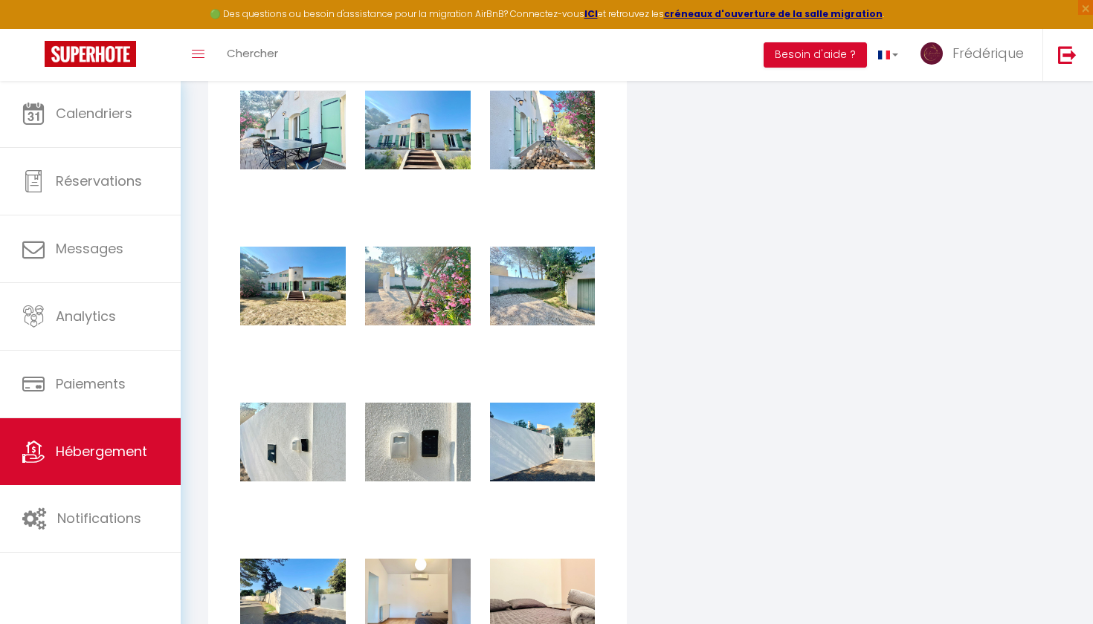
scroll to position [4891, 0]
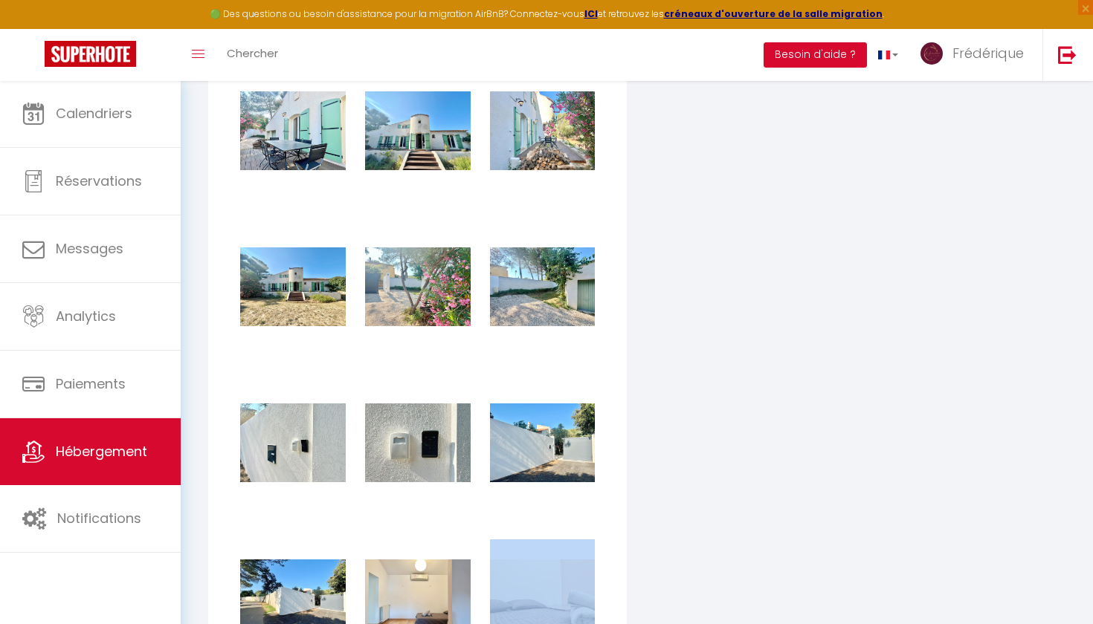
drag, startPoint x: 528, startPoint y: 564, endPoint x: 521, endPoint y: 525, distance: 39.2
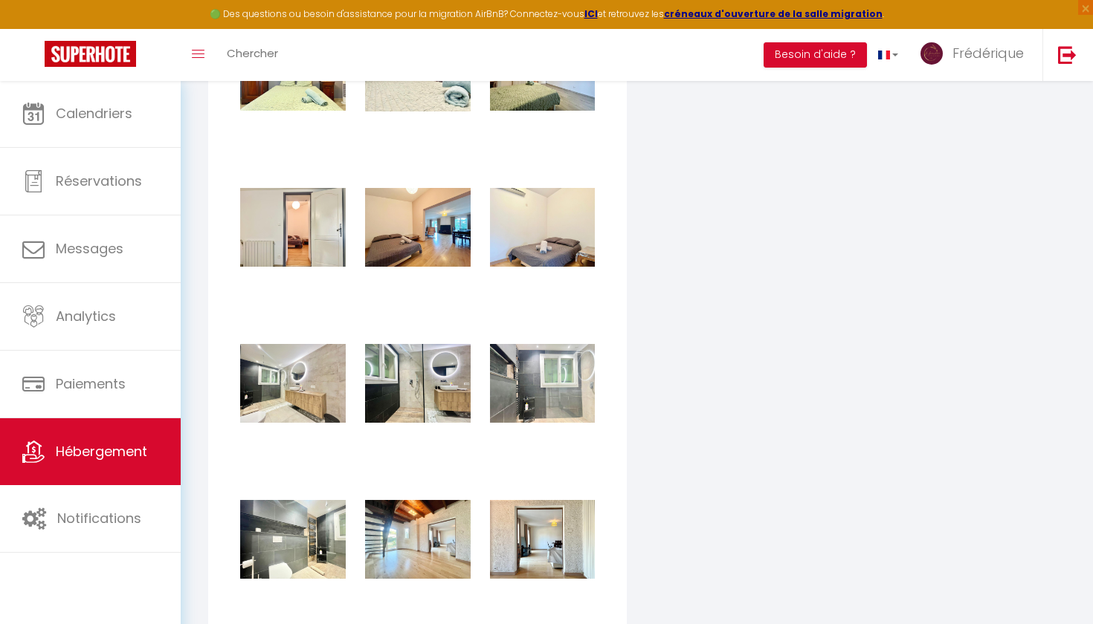
scroll to position [3538, 0]
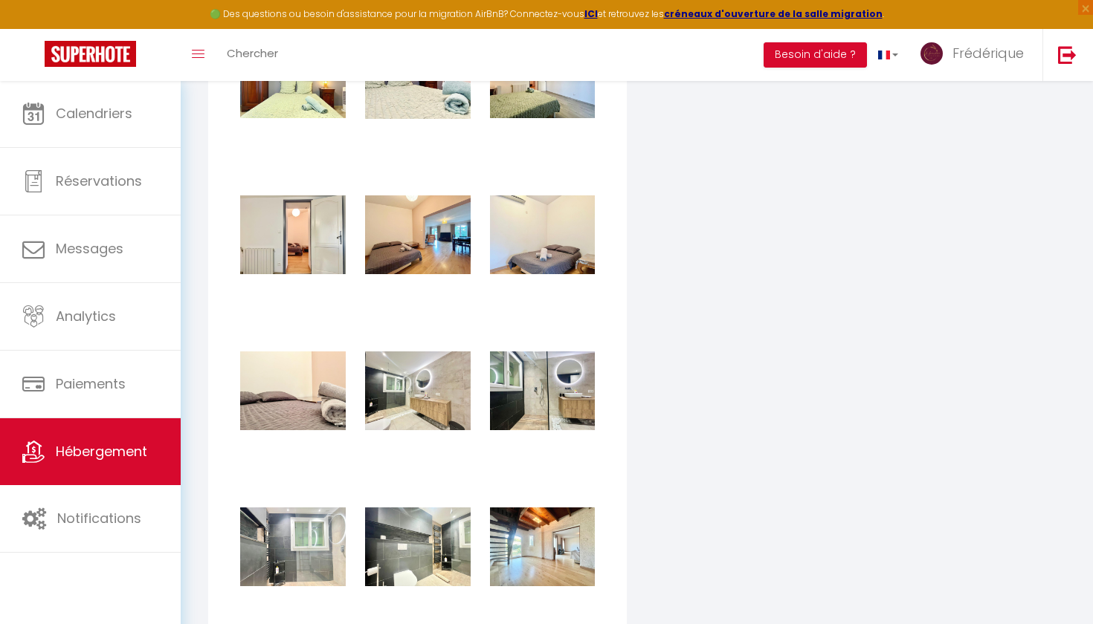
checkbox input "true"
checkbox input "false"
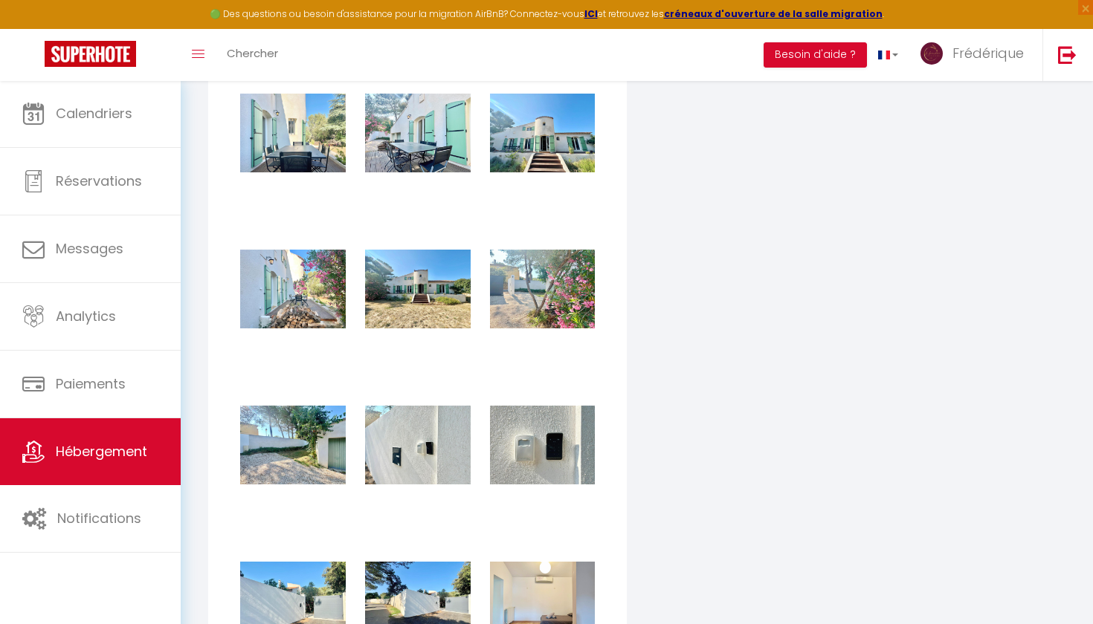
scroll to position [4887, 0]
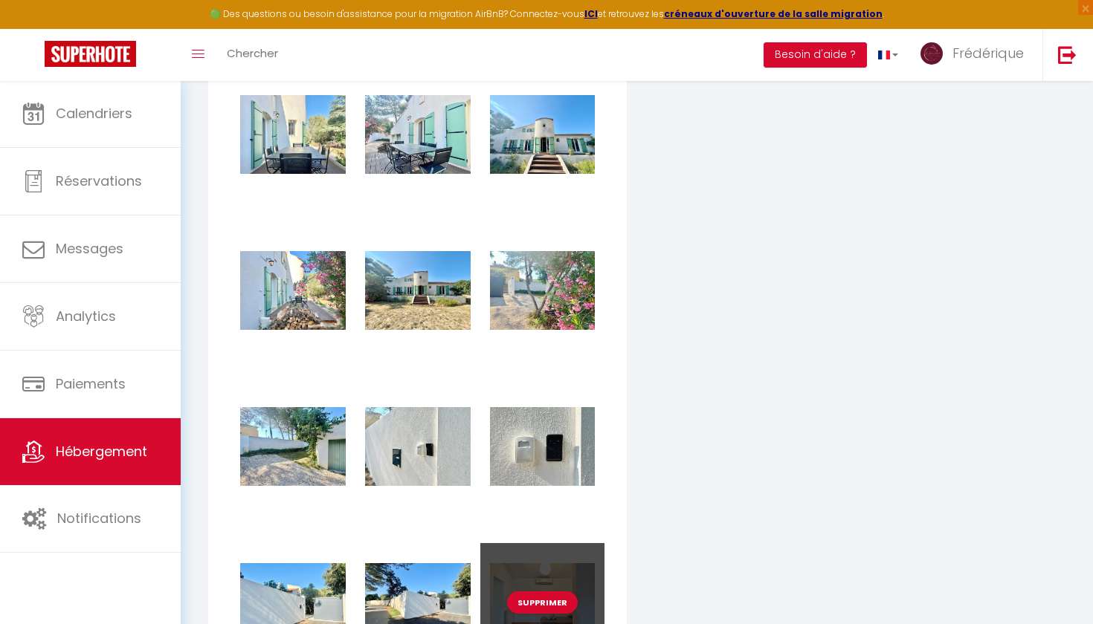
drag, startPoint x: 519, startPoint y: 565, endPoint x: 519, endPoint y: 549, distance: 16.4
click at [519, 549] on div "Supprimer" at bounding box center [542, 602] width 125 height 119
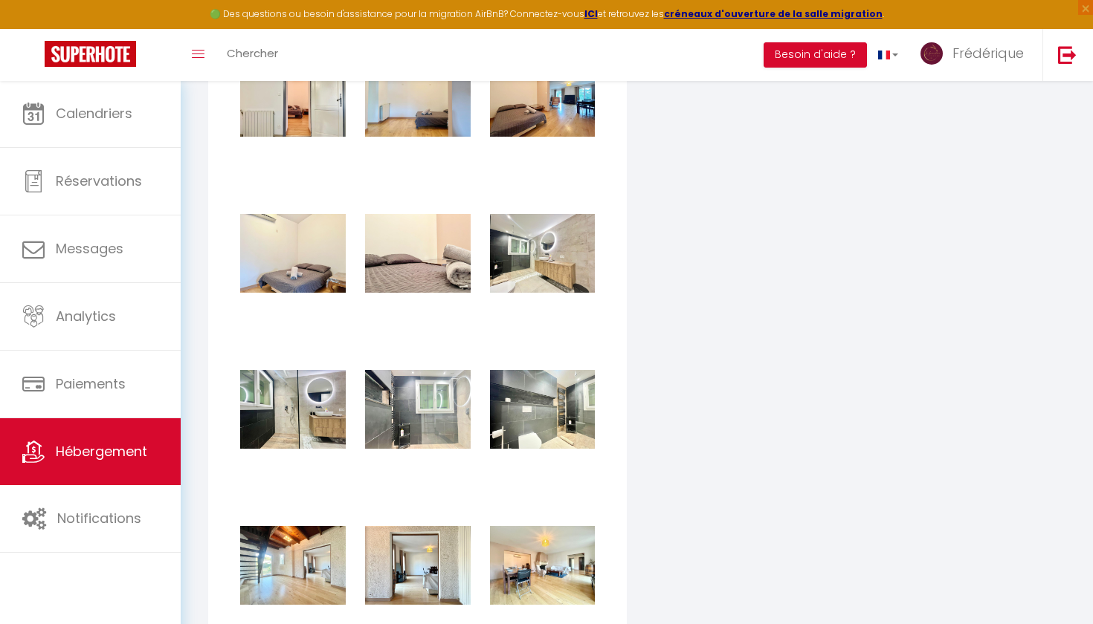
scroll to position [3668, 0]
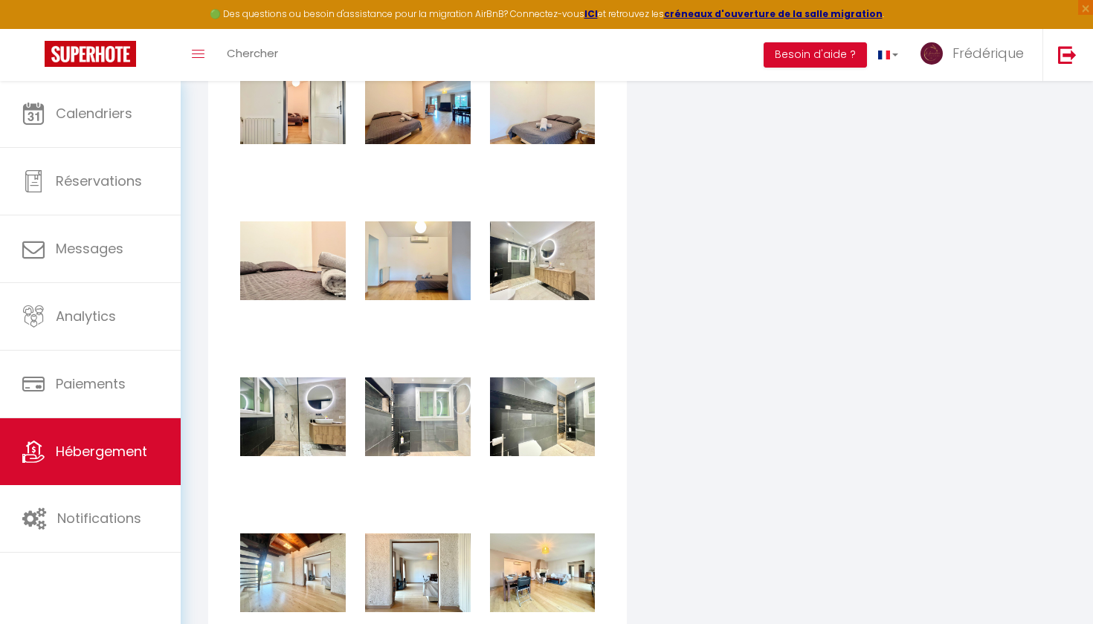
checkbox input "true"
checkbox input "false"
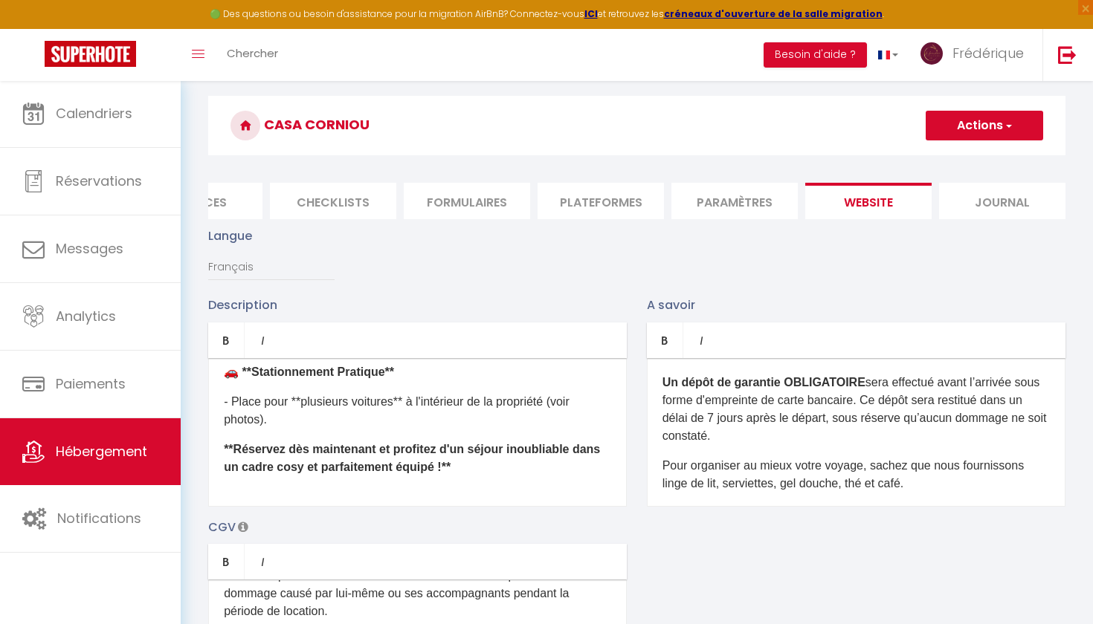
scroll to position [24, 0]
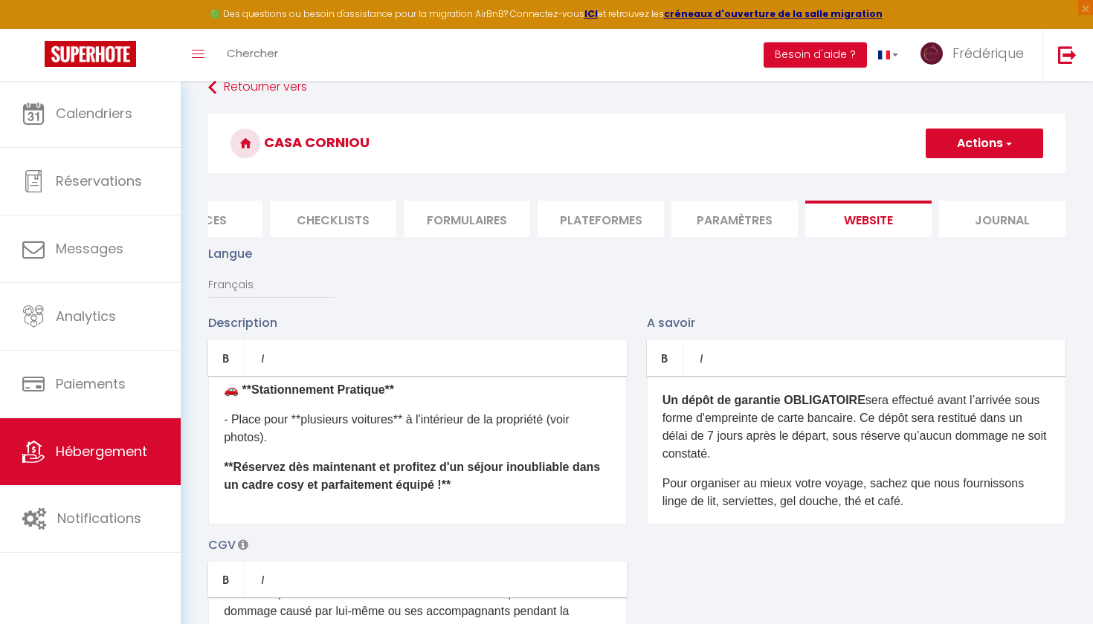
click at [981, 138] on button "Actions" at bounding box center [984, 144] width 117 height 30
click at [969, 174] on input "Enregistrer" at bounding box center [967, 176] width 55 height 15
checkbox input "true"
checkbox input "false"
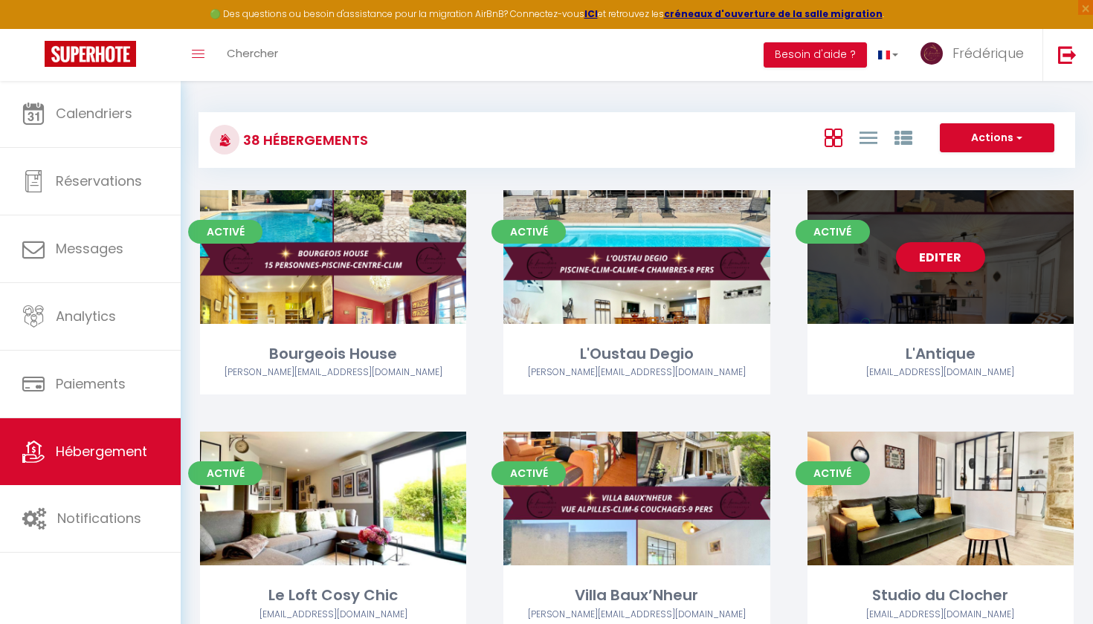
click at [807, 251] on div "Editer" at bounding box center [940, 257] width 266 height 134
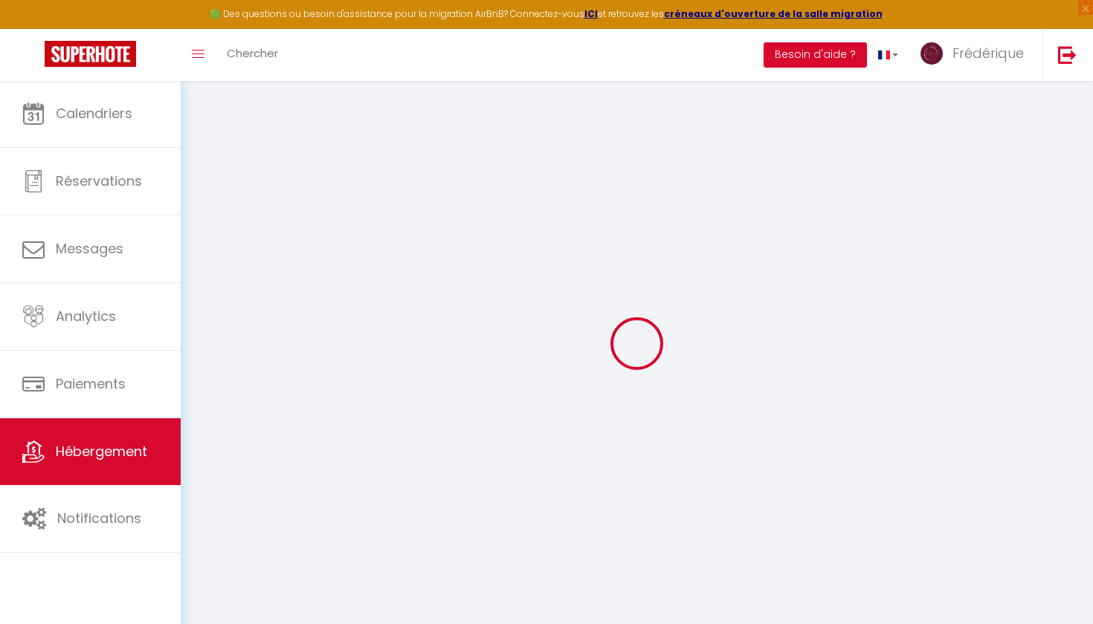
select select
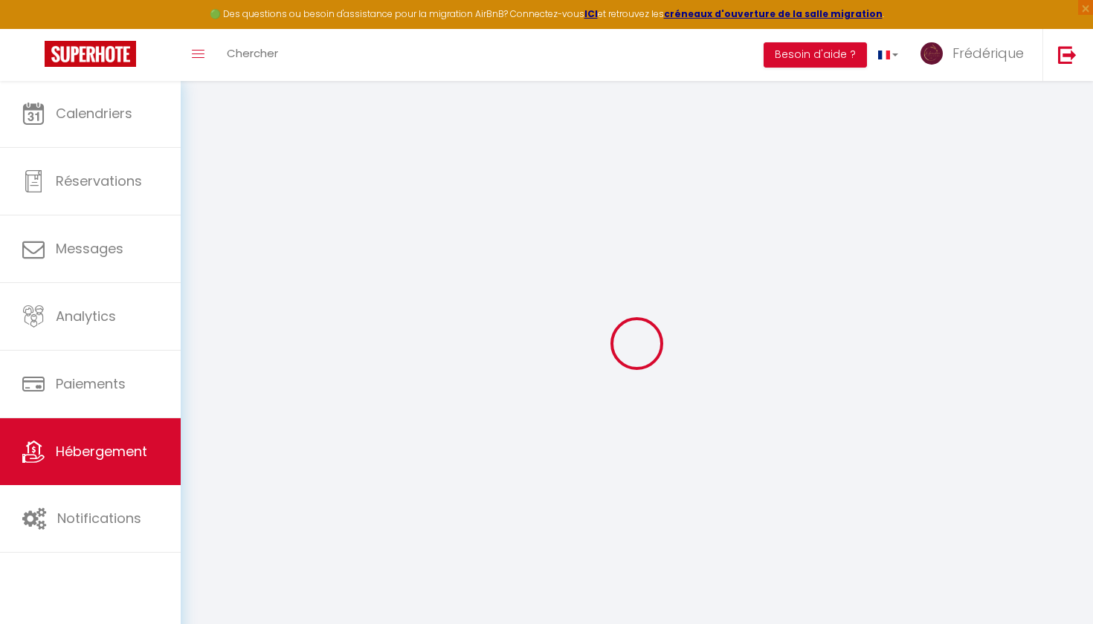
select select
checkbox input "false"
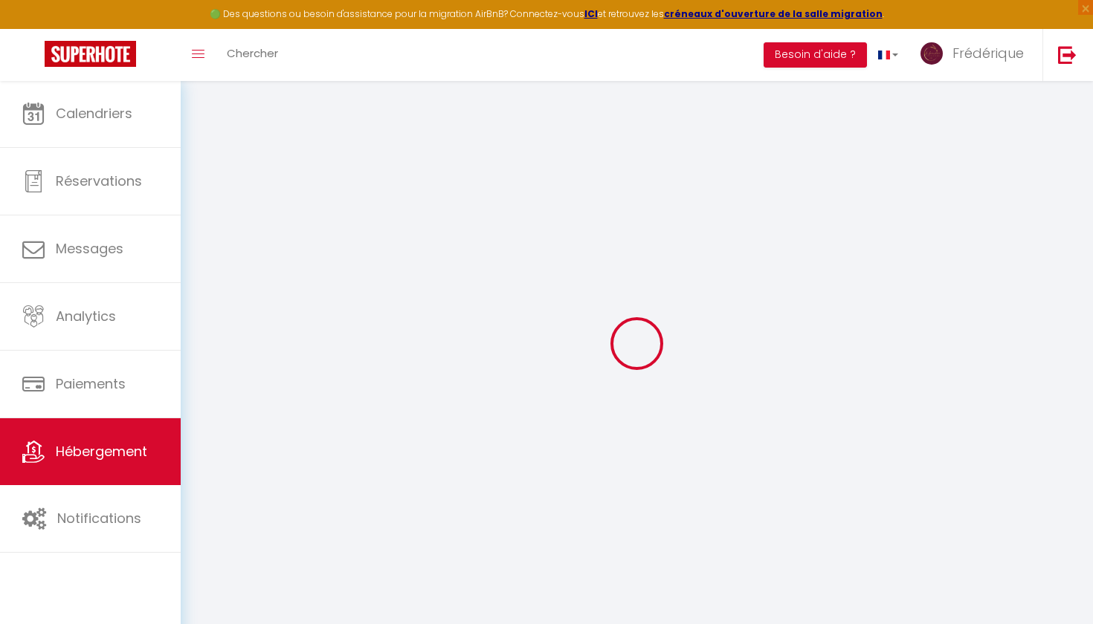
select select
type input "L'Antique"
type input "[PERSON_NAME]"
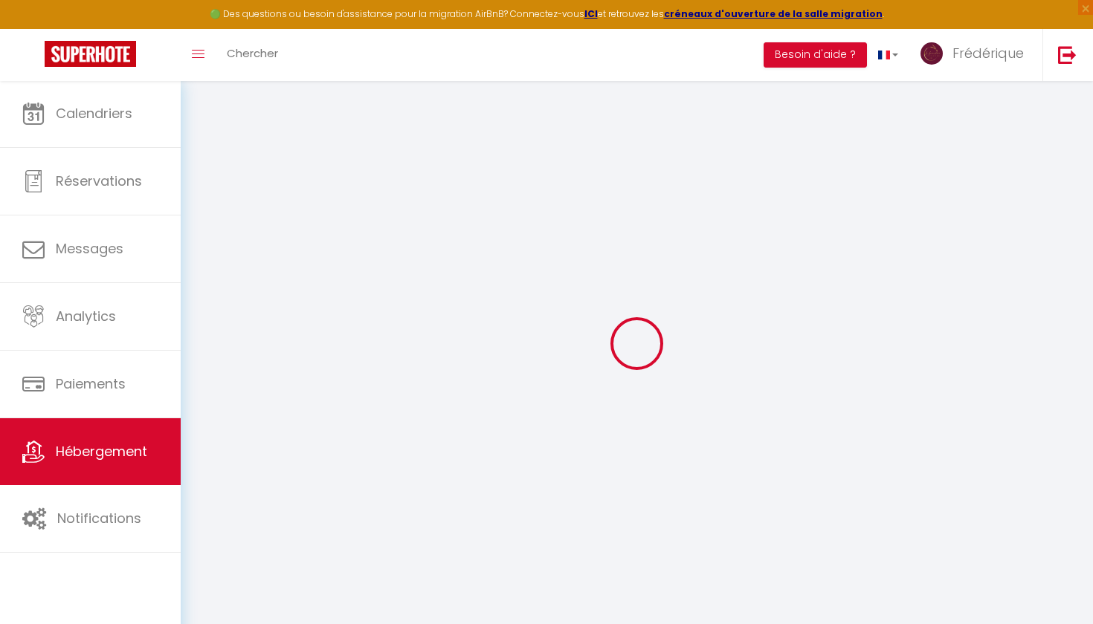
type input "[STREET_ADDRESS]"
type input "13800"
type input "Istres"
select select "6"
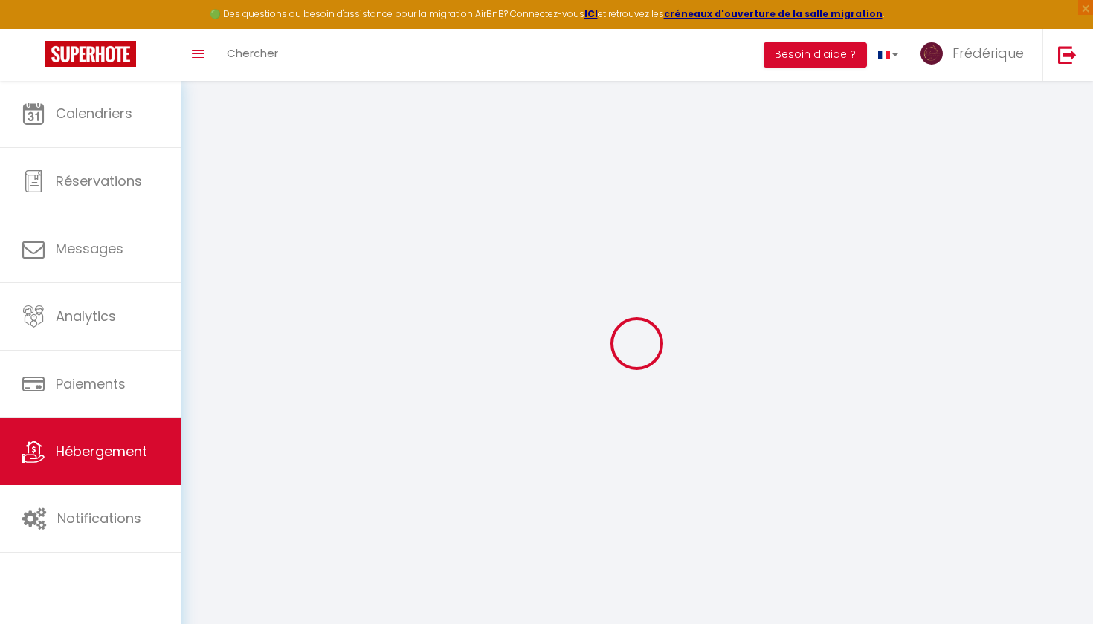
select select "2"
type input "65"
type input "72"
type input "7.20"
type input "6.19"
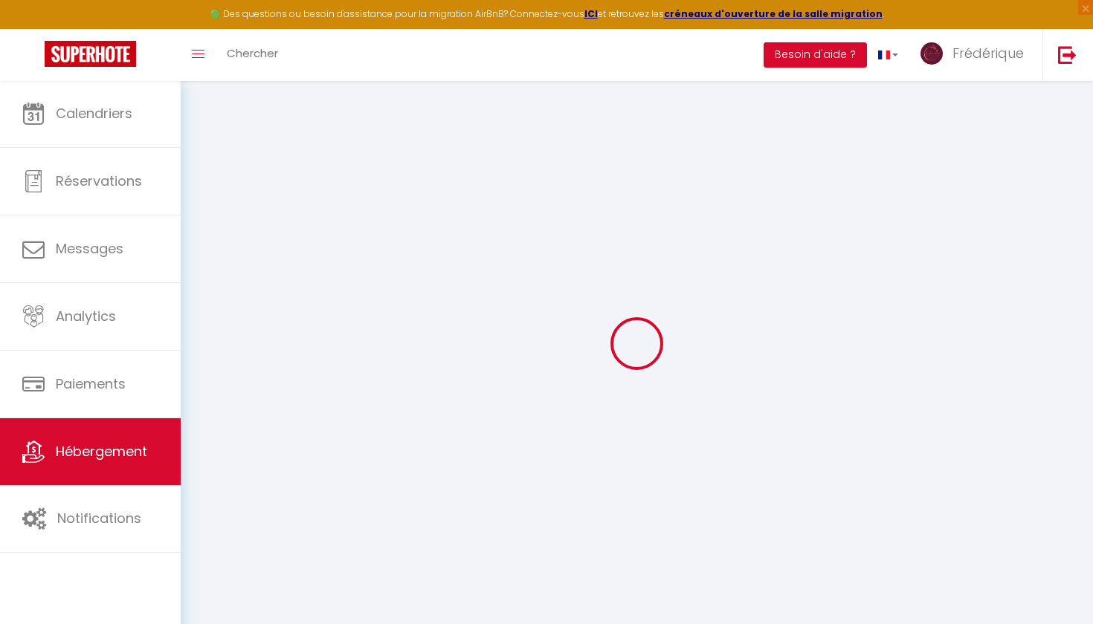
type input "300"
select select
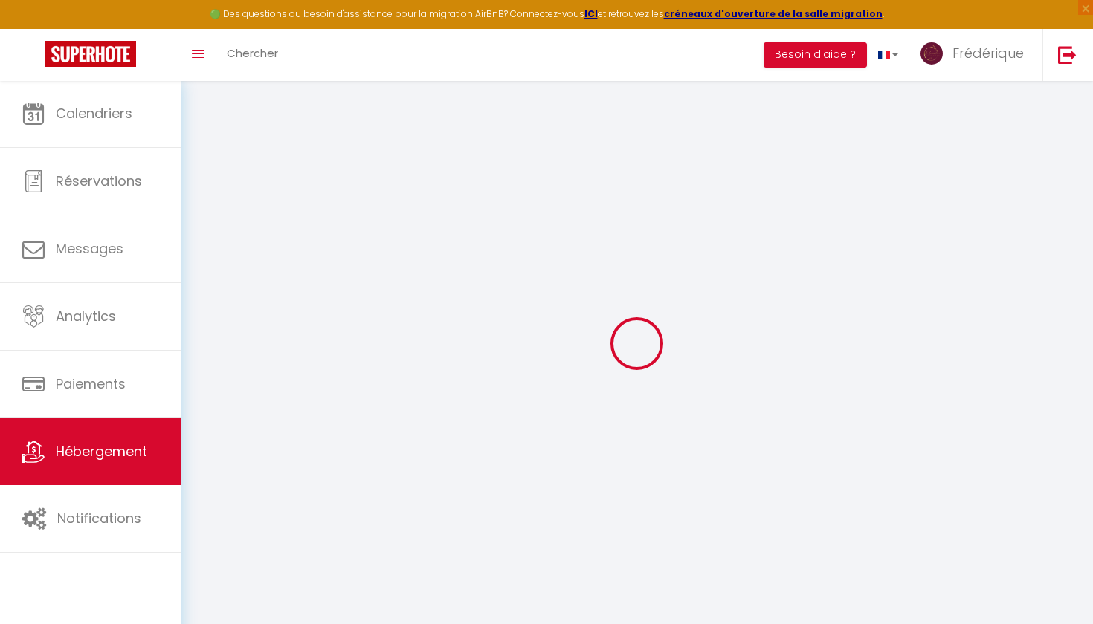
select select
type input "[STREET_ADDRESS]"
type input "13800"
type input "Istres"
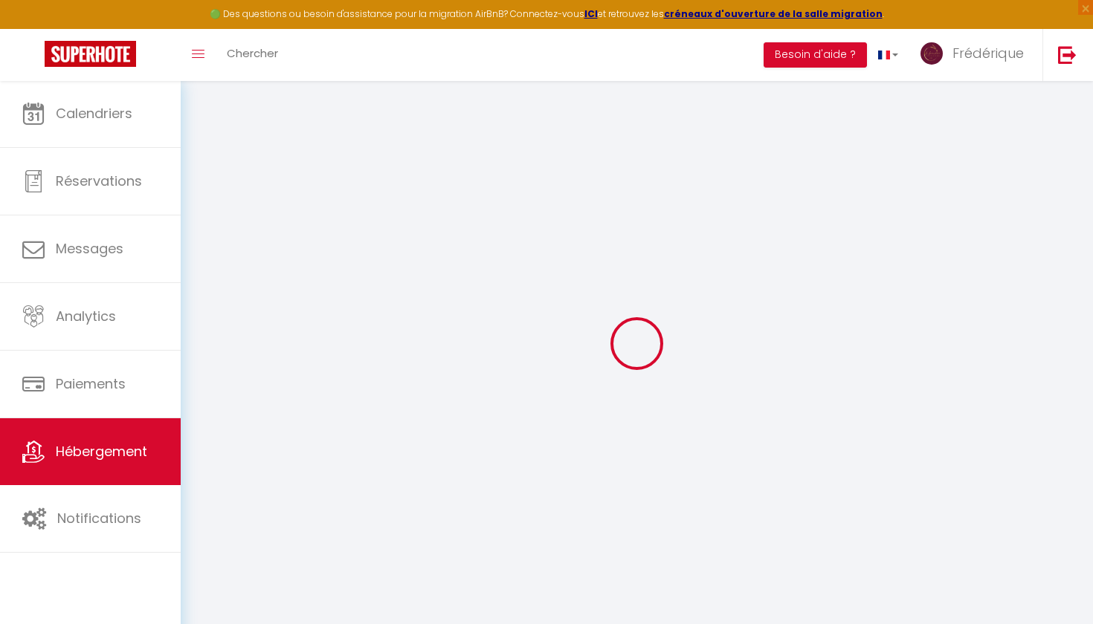
type input "[EMAIL_ADDRESS][DOMAIN_NAME]"
select select "9545"
checkbox input "false"
checkbox input "true"
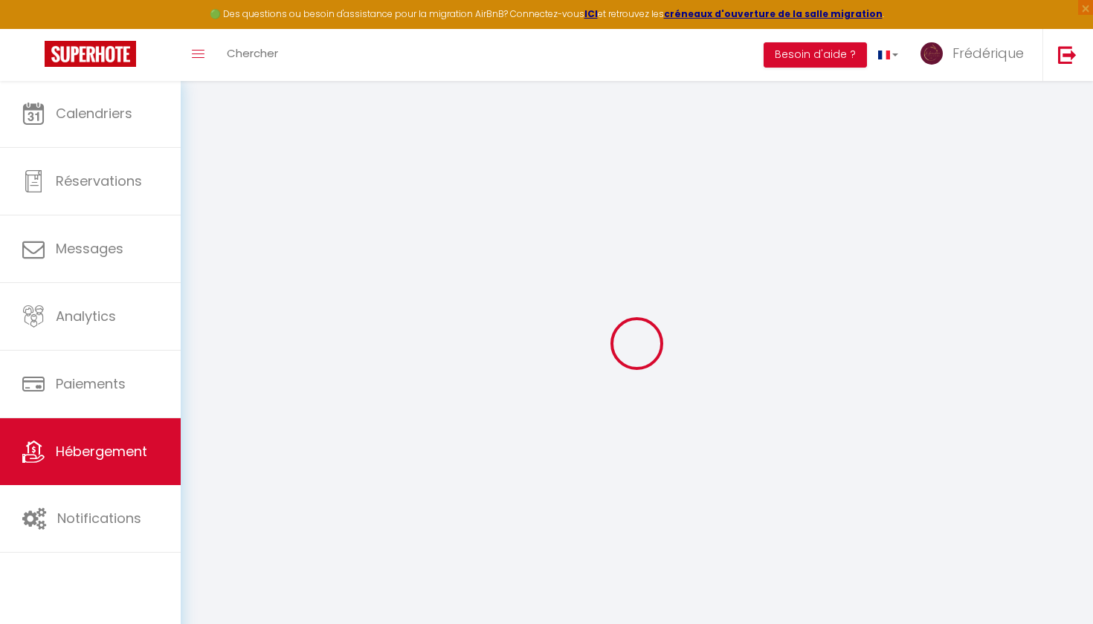
checkbox input "false"
radio input "true"
type input "0"
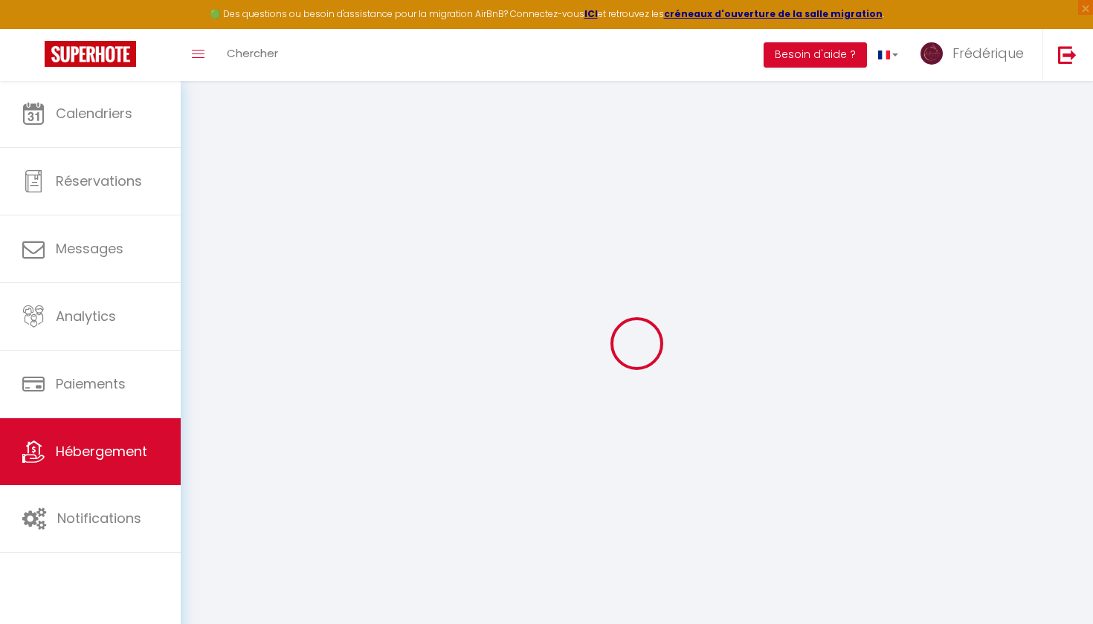
type input "0"
select select
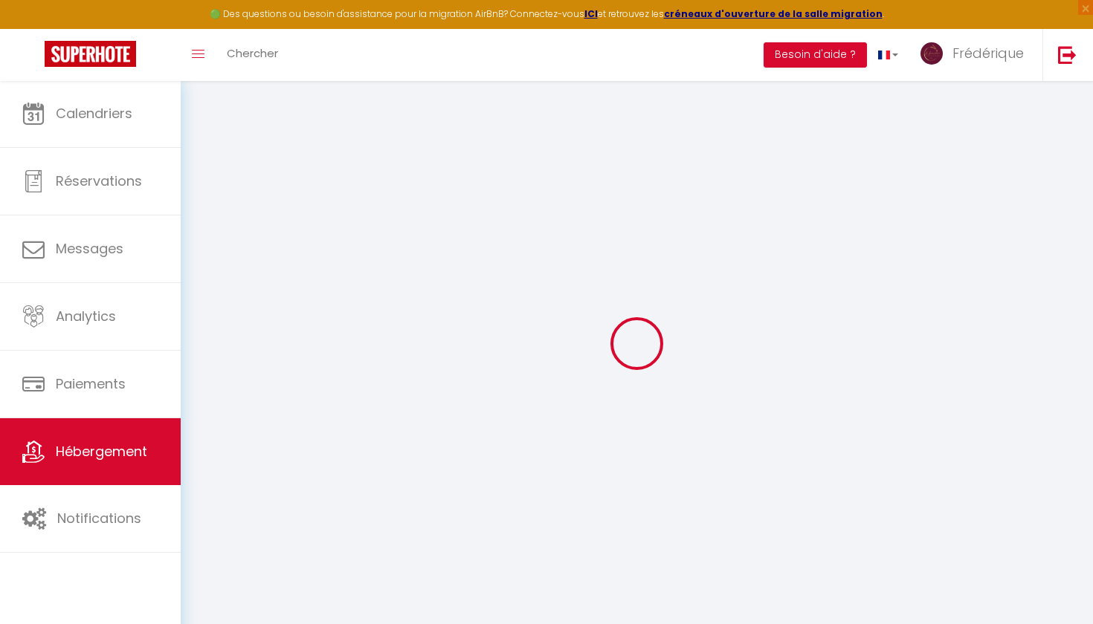
select select
checkbox input "false"
checkbox input "true"
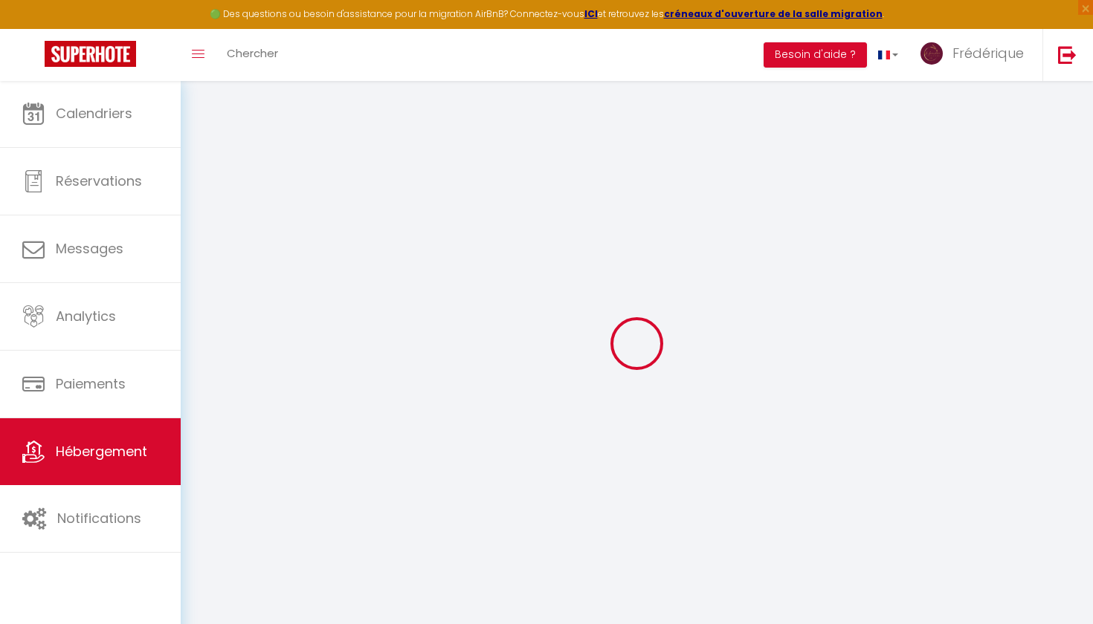
checkbox input "false"
select select
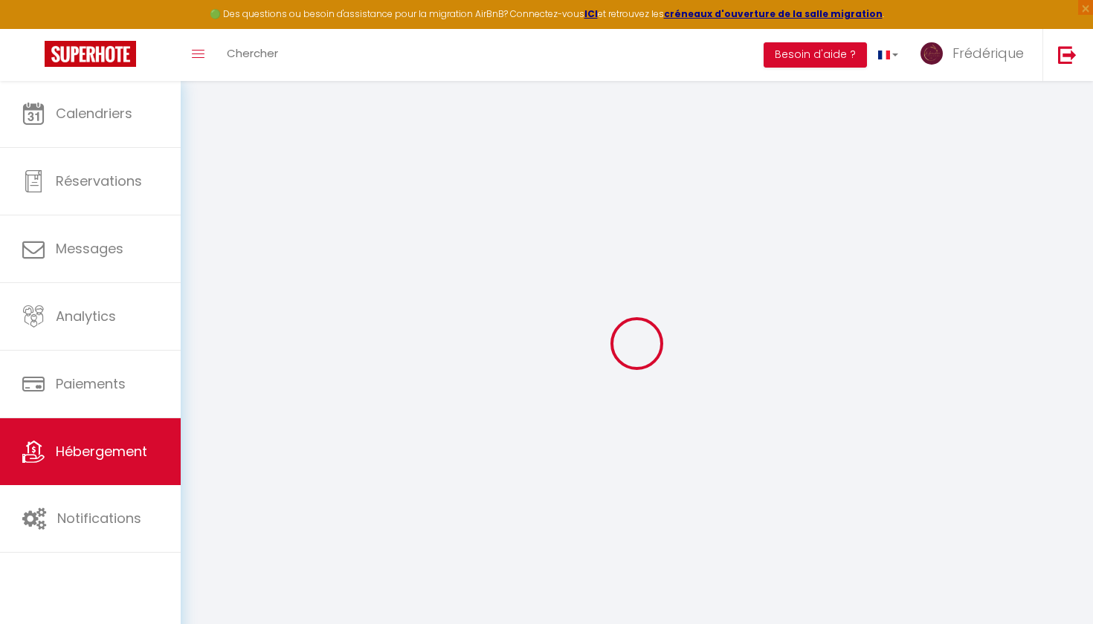
select select
checkbox input "false"
checkbox input "true"
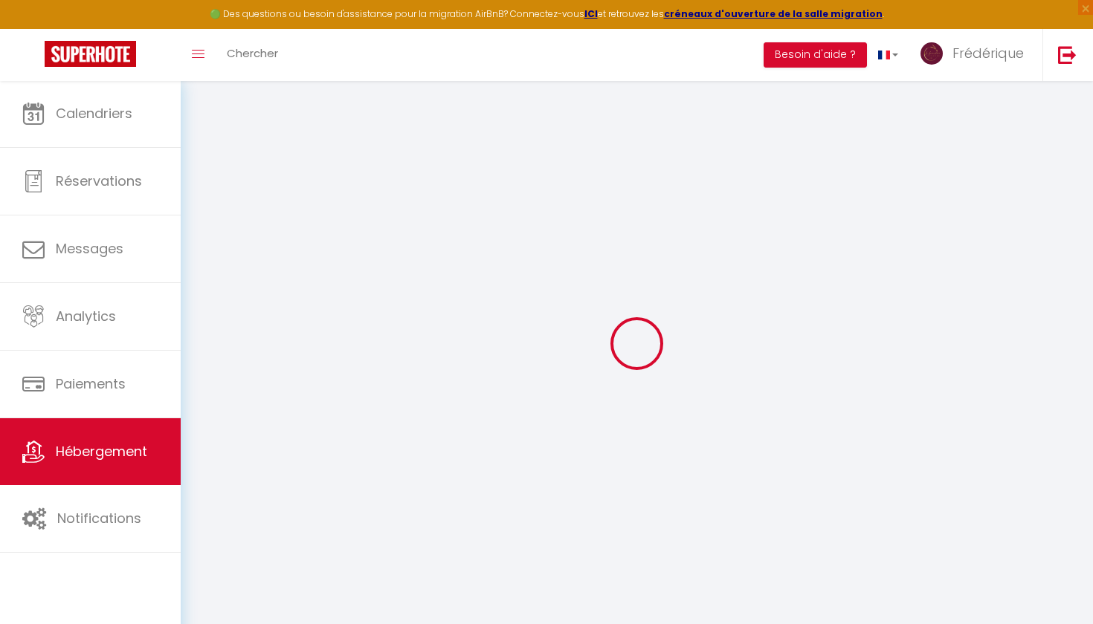
checkbox input "false"
checkbox input "true"
checkbox input "false"
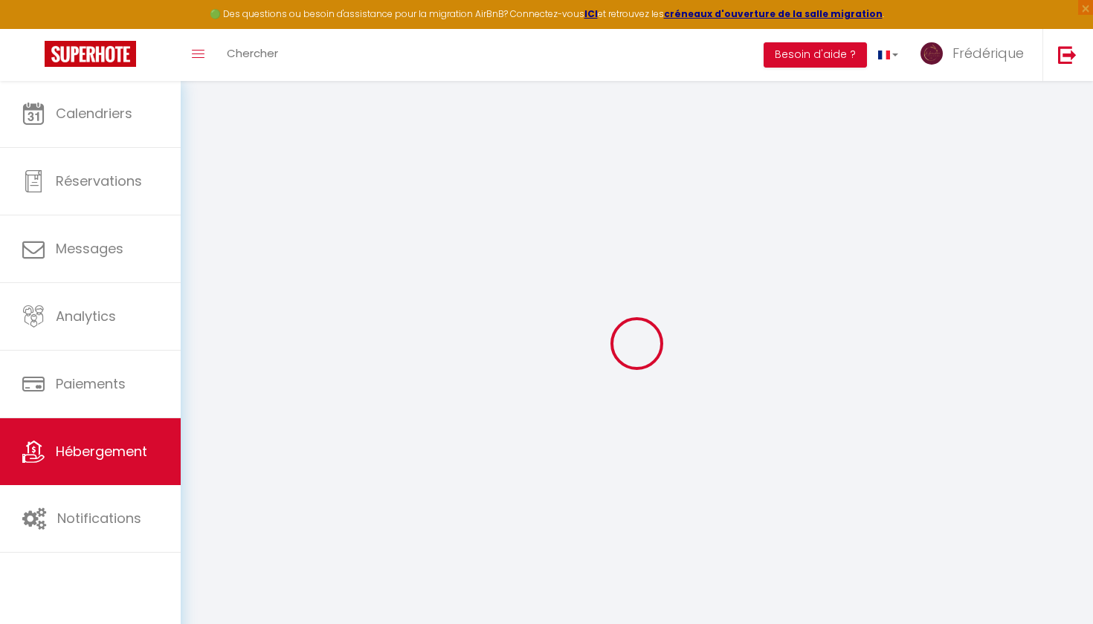
select select "16:00"
select select "22:00"
select select "10:00"
select select "30"
select select "120"
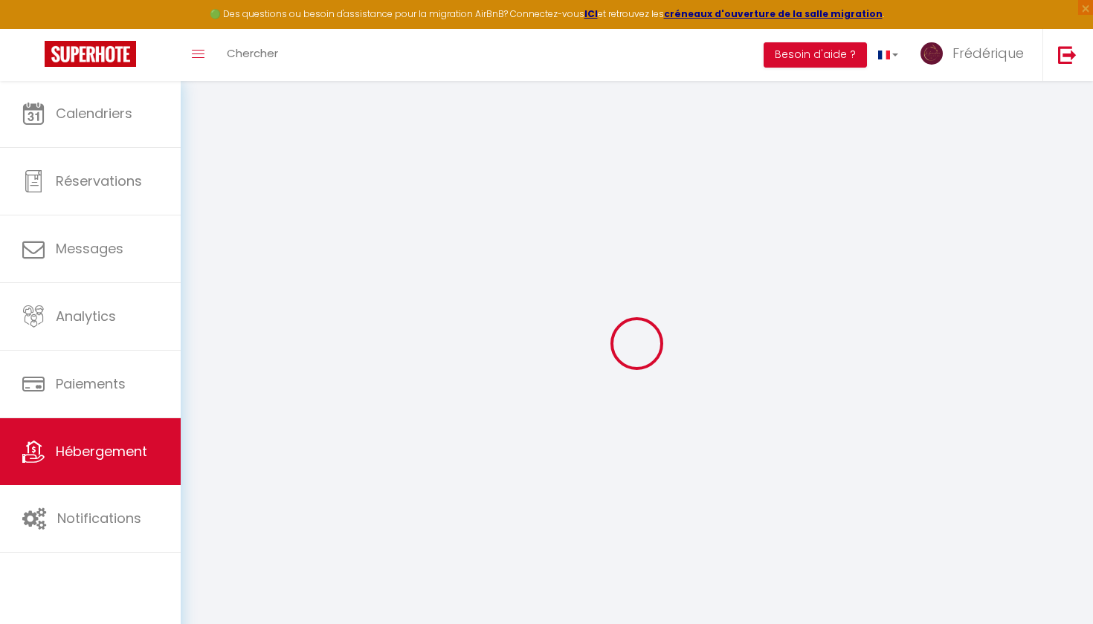
select select "20:00"
select select "31926"
checkbox input "false"
checkbox input "true"
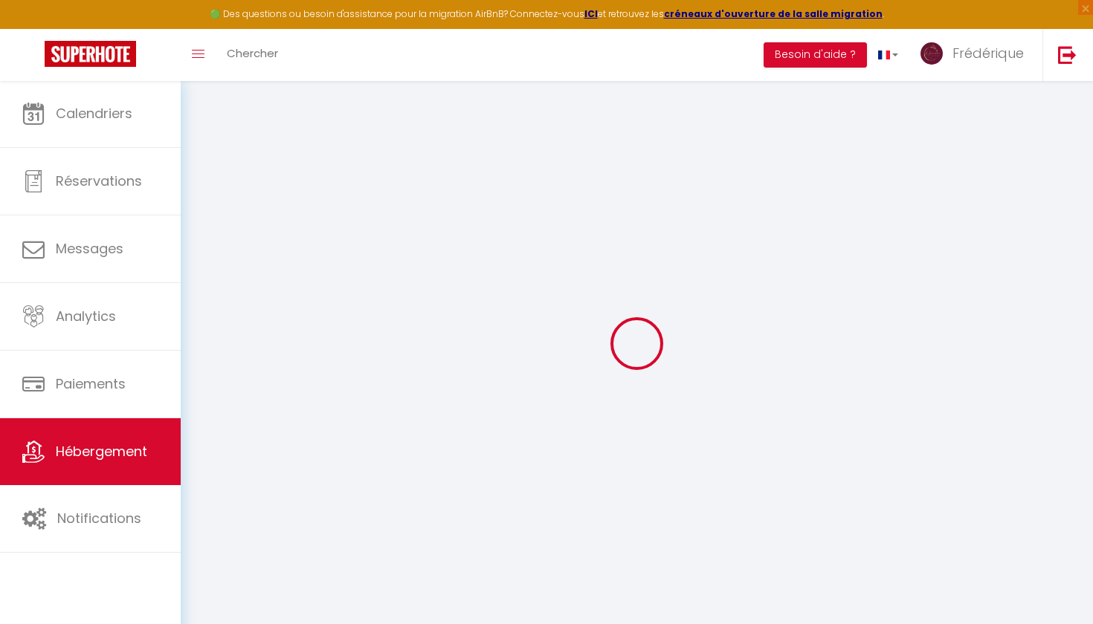
checkbox input "false"
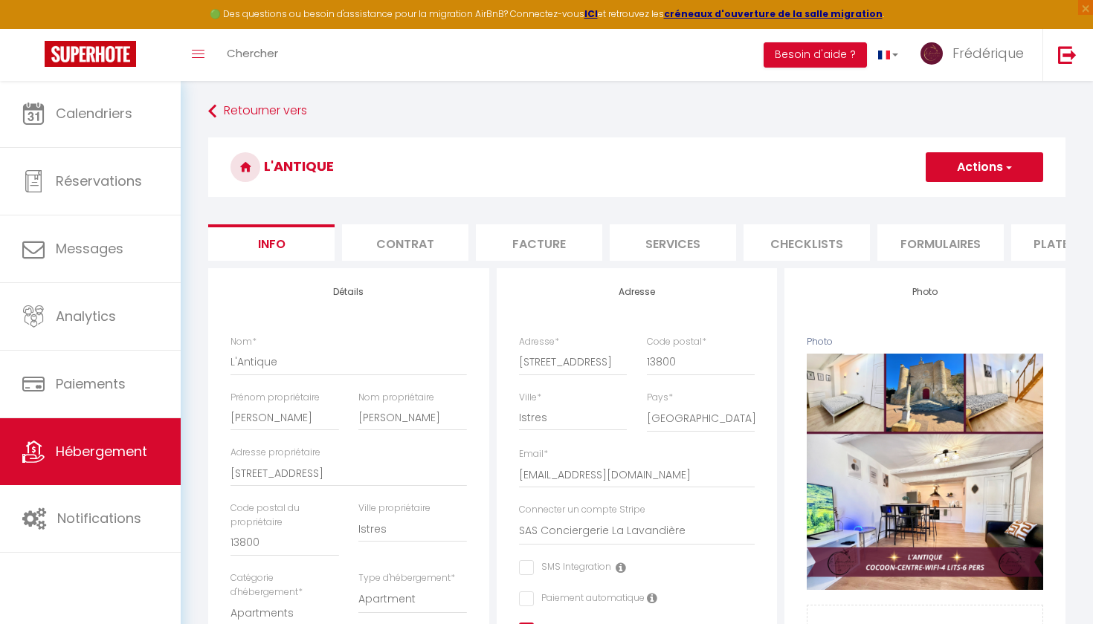
checkbox input "false"
checkbox input "true"
checkbox input "false"
